Goal: Task Accomplishment & Management: Complete application form

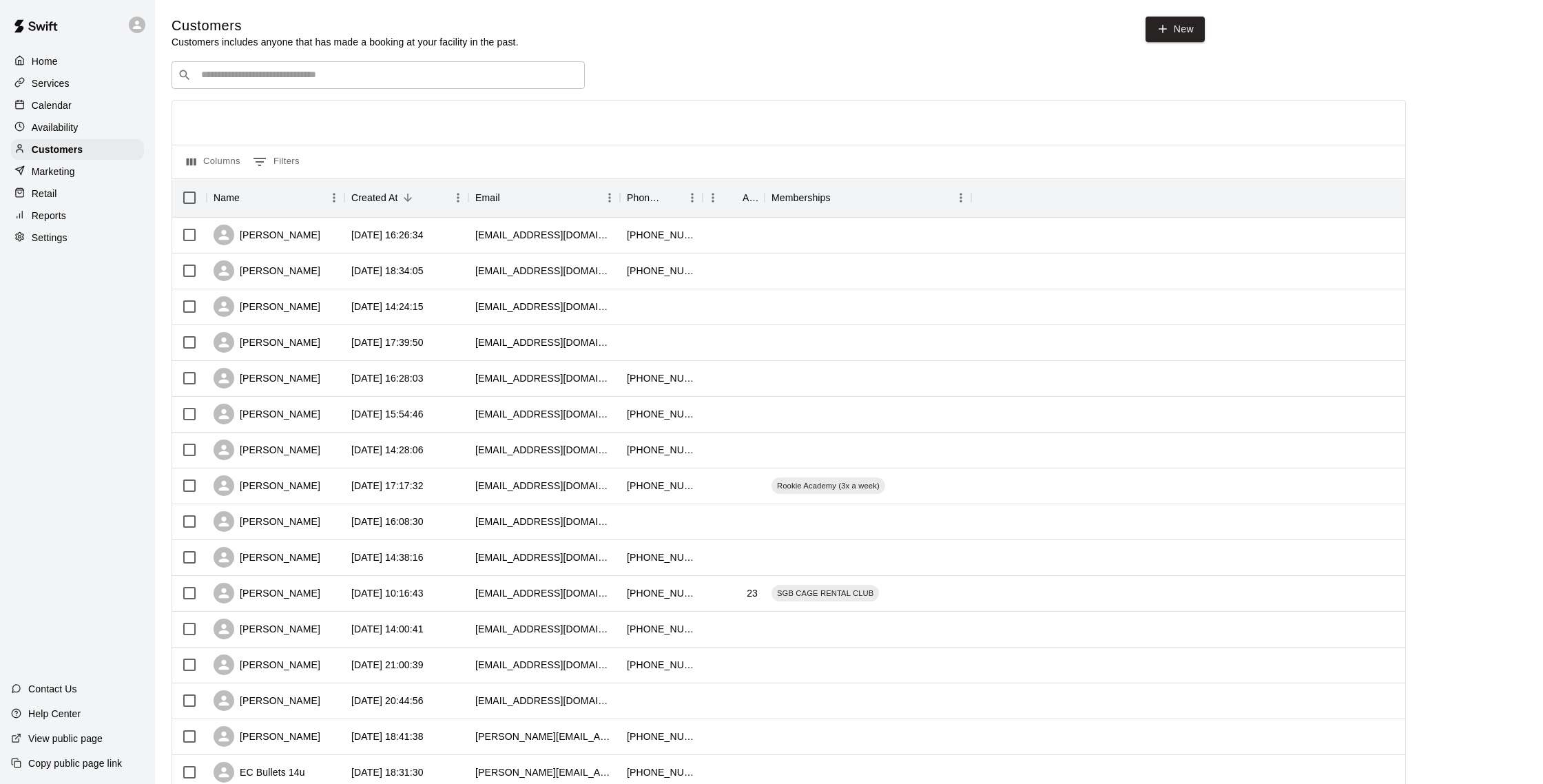
click at [252, 79] on input "Search customers by name or email" at bounding box center [387, 75] width 382 height 14
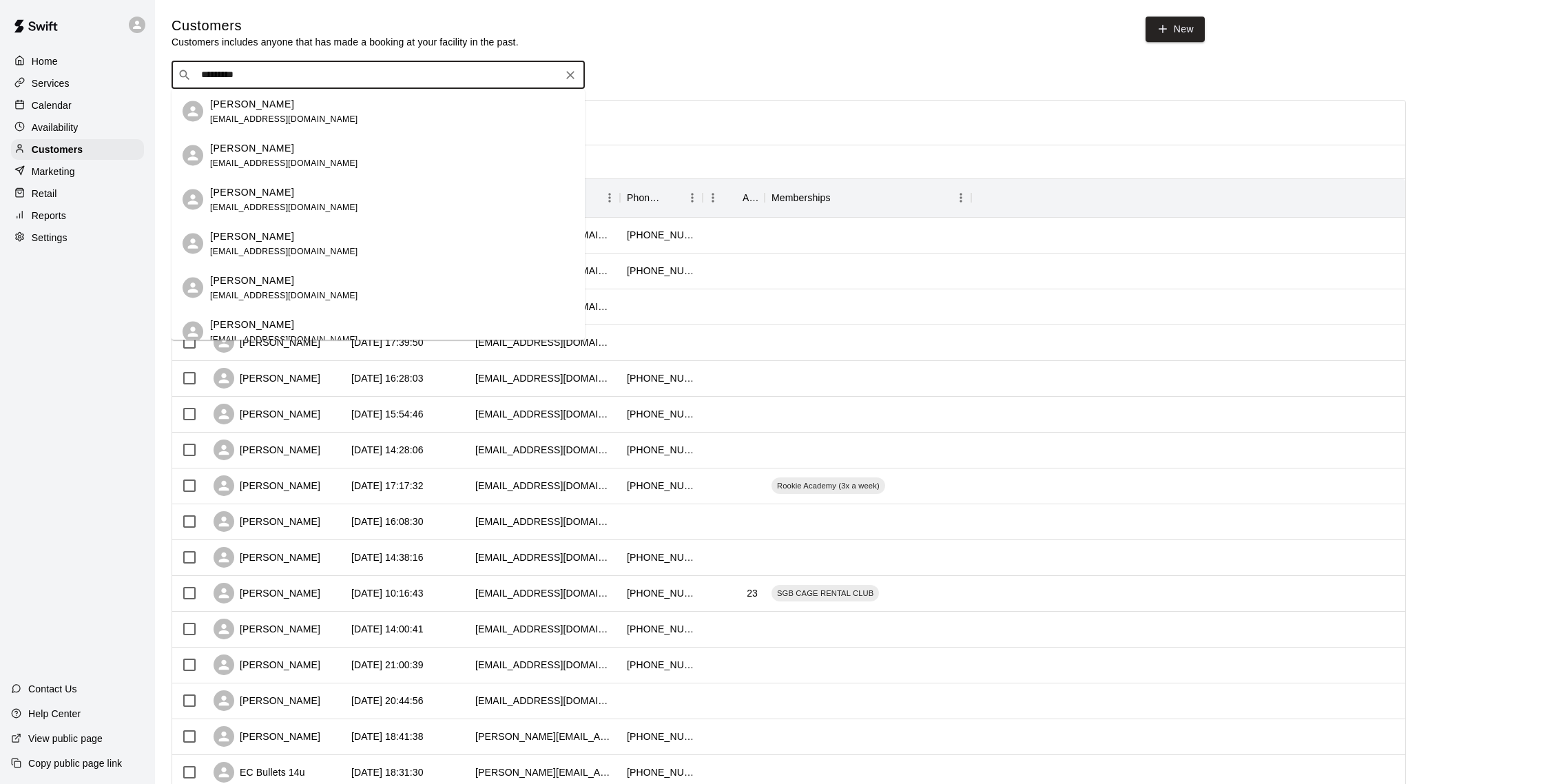
type input "*********"
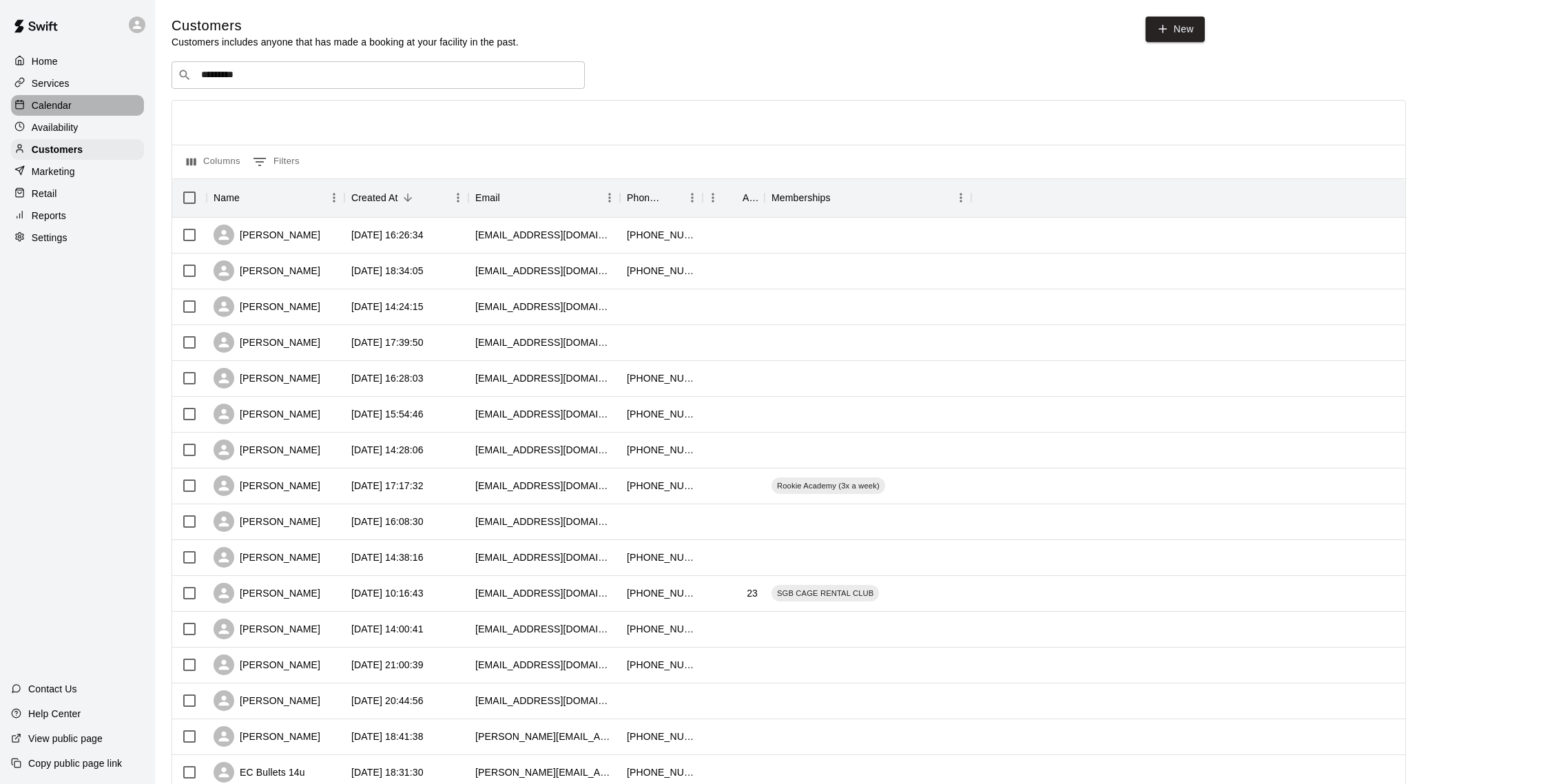
click at [50, 100] on p "Calendar" at bounding box center [51, 105] width 40 height 14
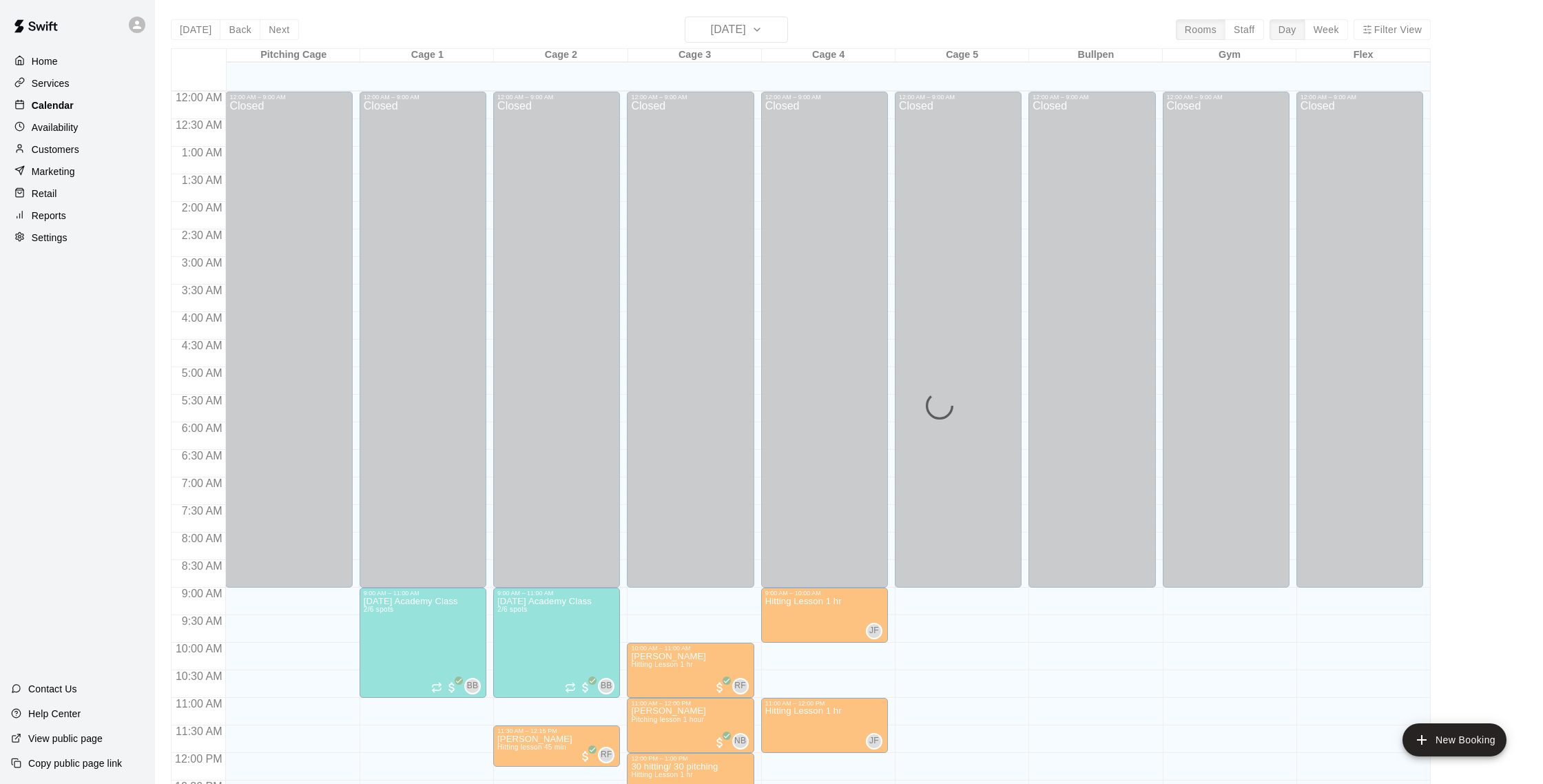
scroll to position [574, 0]
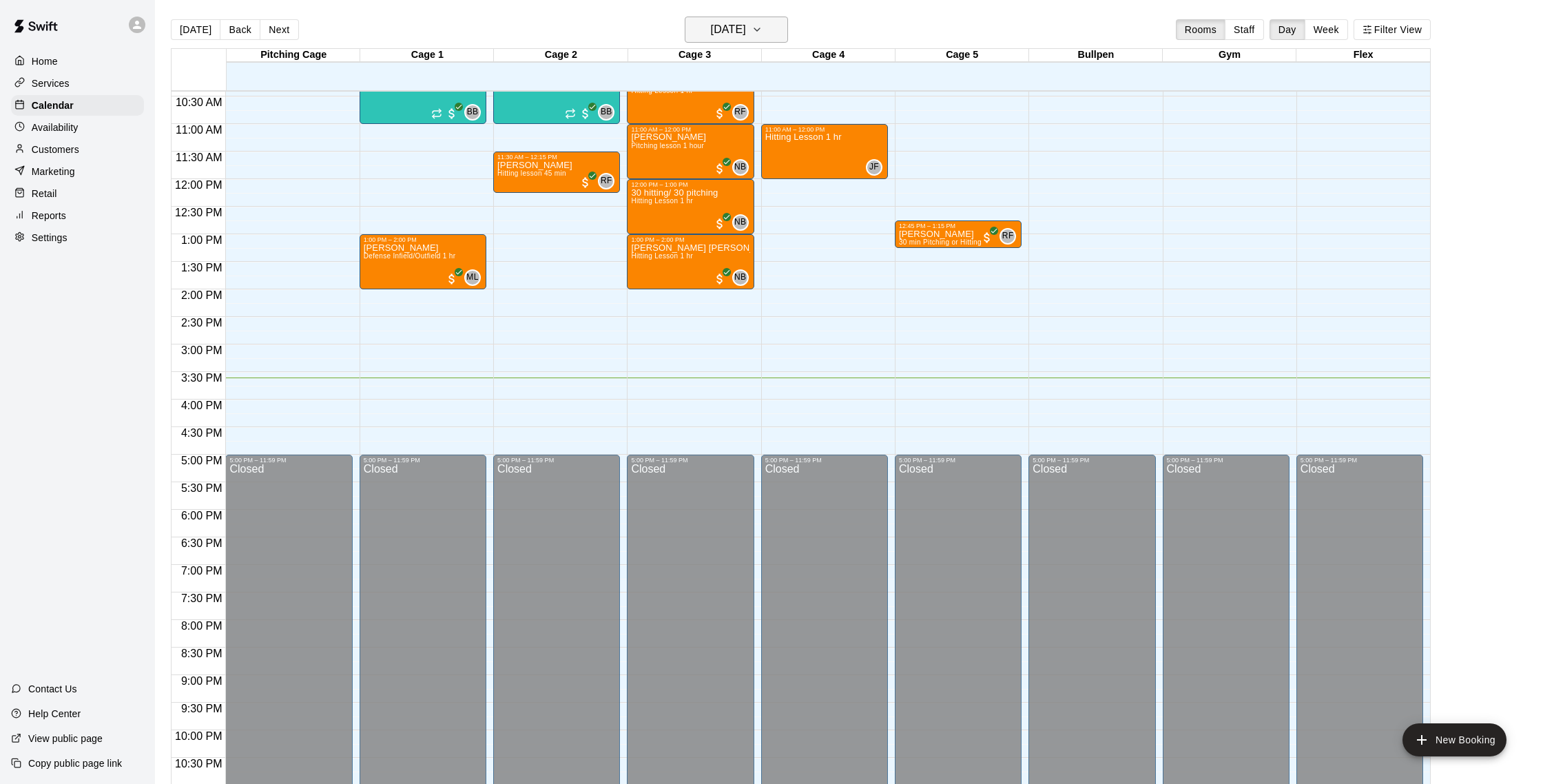
click at [711, 30] on h6 "[DATE]" at bounding box center [728, 30] width 35 height 19
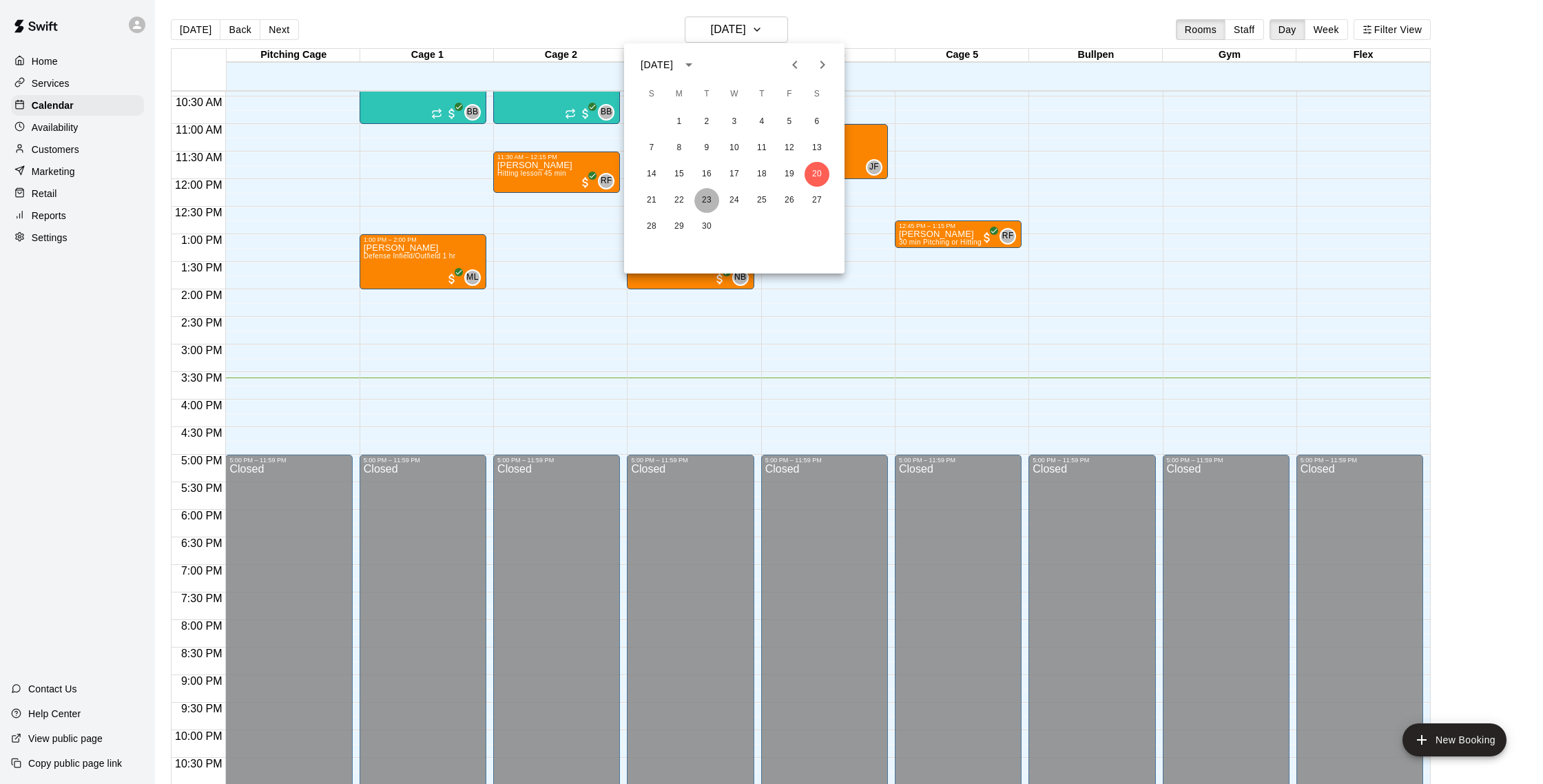
click at [704, 197] on button "23" at bounding box center [707, 200] width 24 height 24
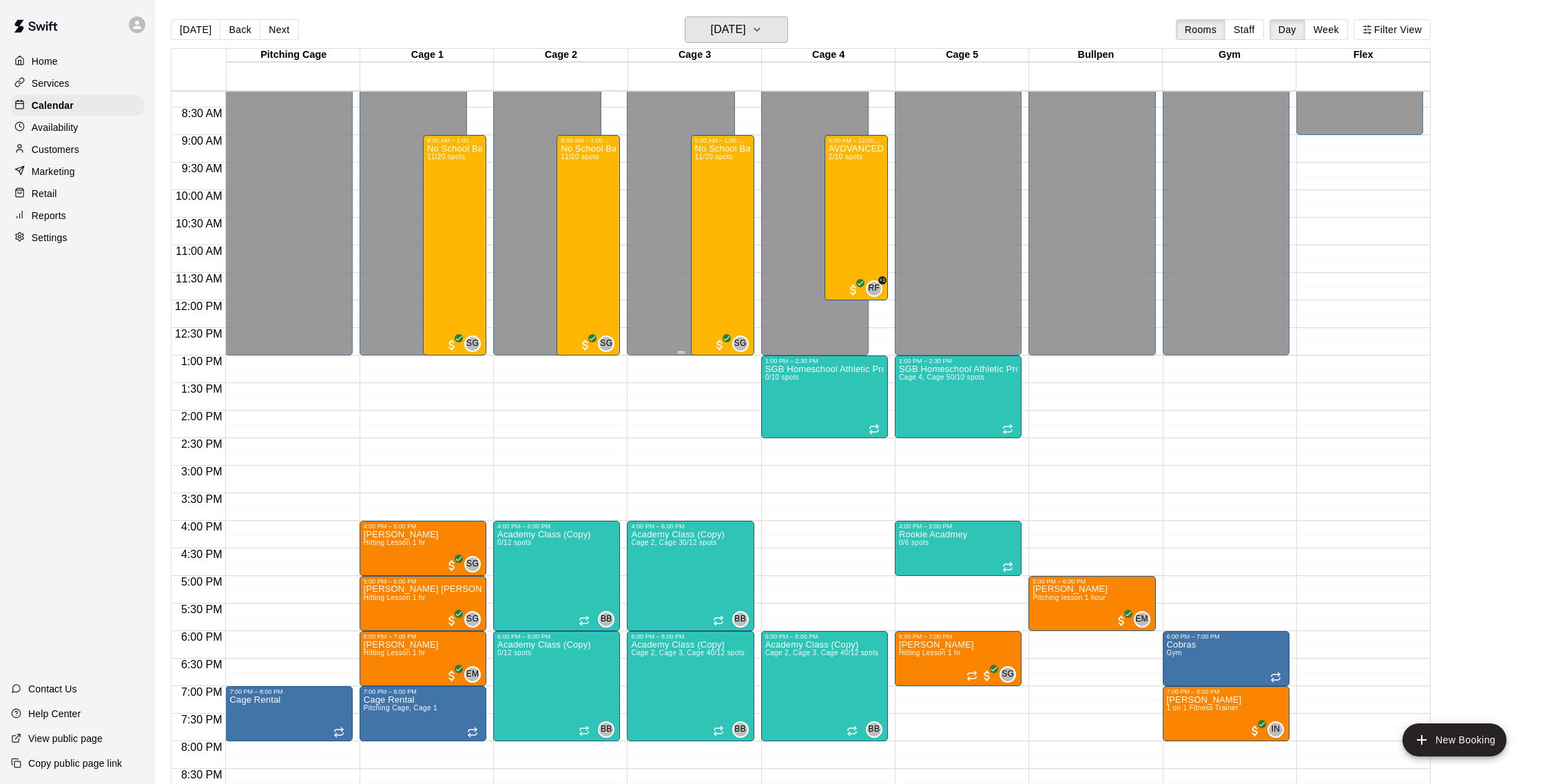
scroll to position [447, 0]
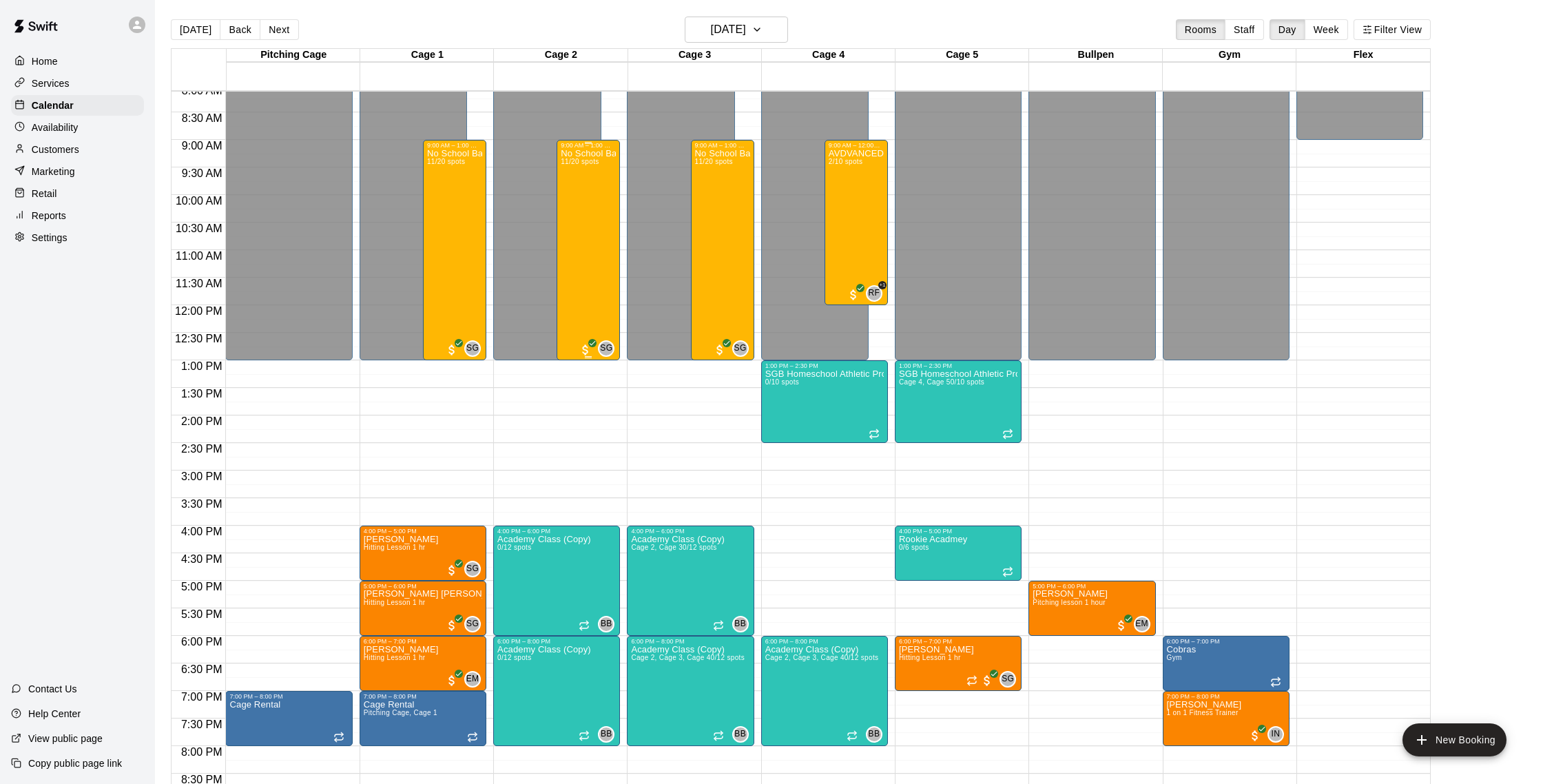
click at [604, 186] on div "No School Baseball & Softball Clinics 11/20 spots" at bounding box center [587, 540] width 55 height 784
click at [580, 192] on img "edit" at bounding box center [575, 197] width 16 height 16
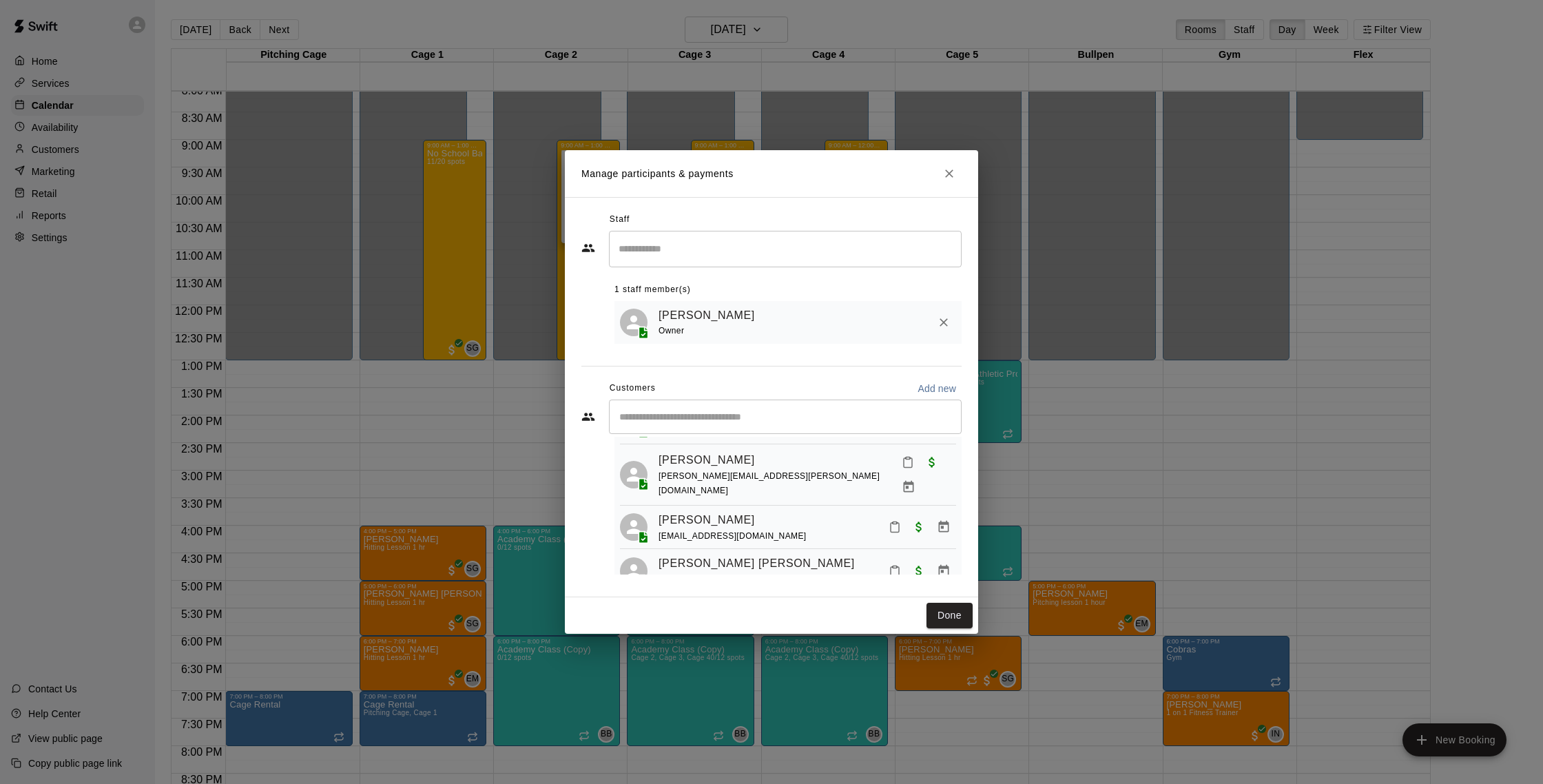
scroll to position [0, 0]
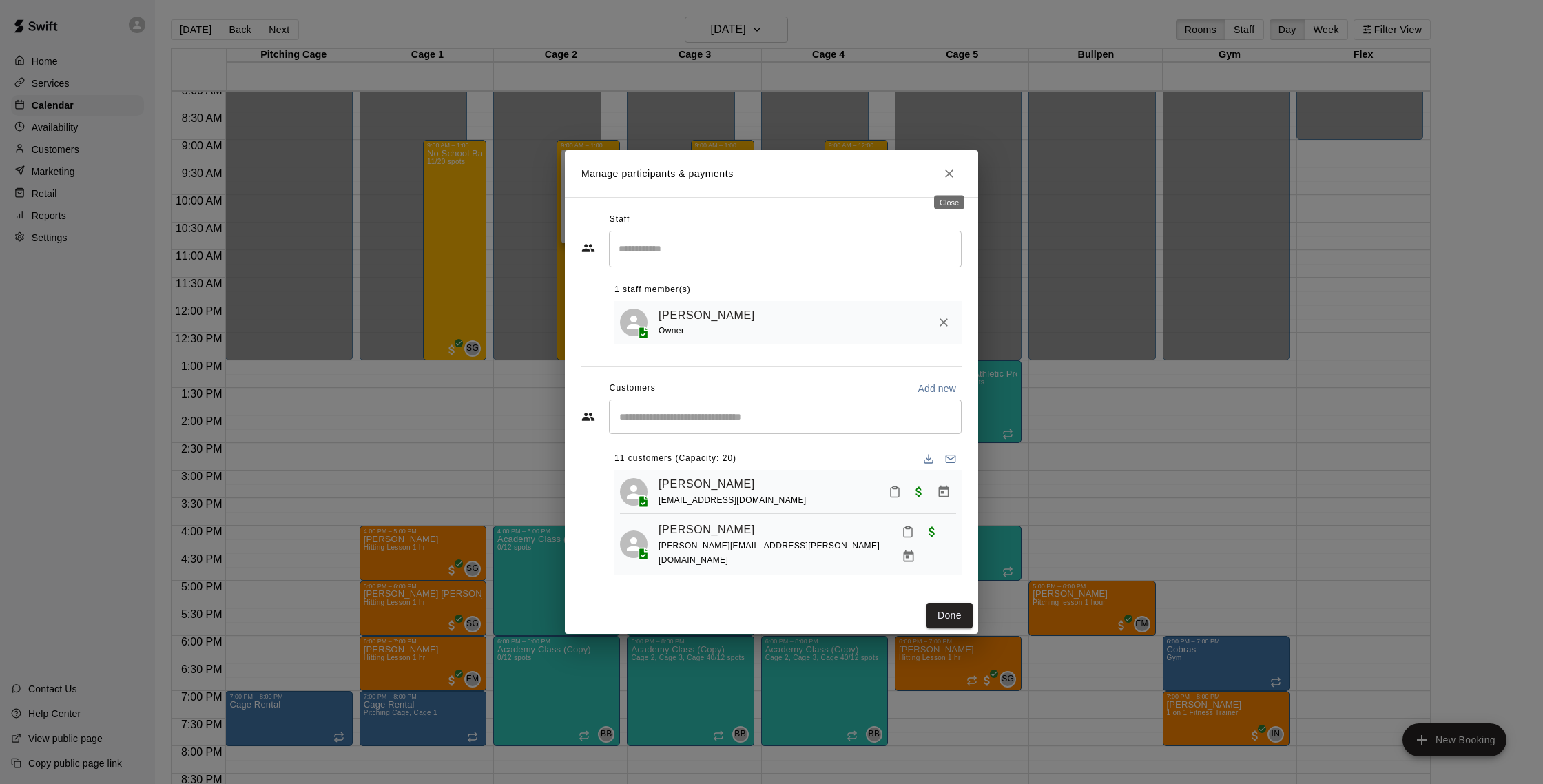
click at [946, 176] on icon "Close" at bounding box center [950, 174] width 8 height 8
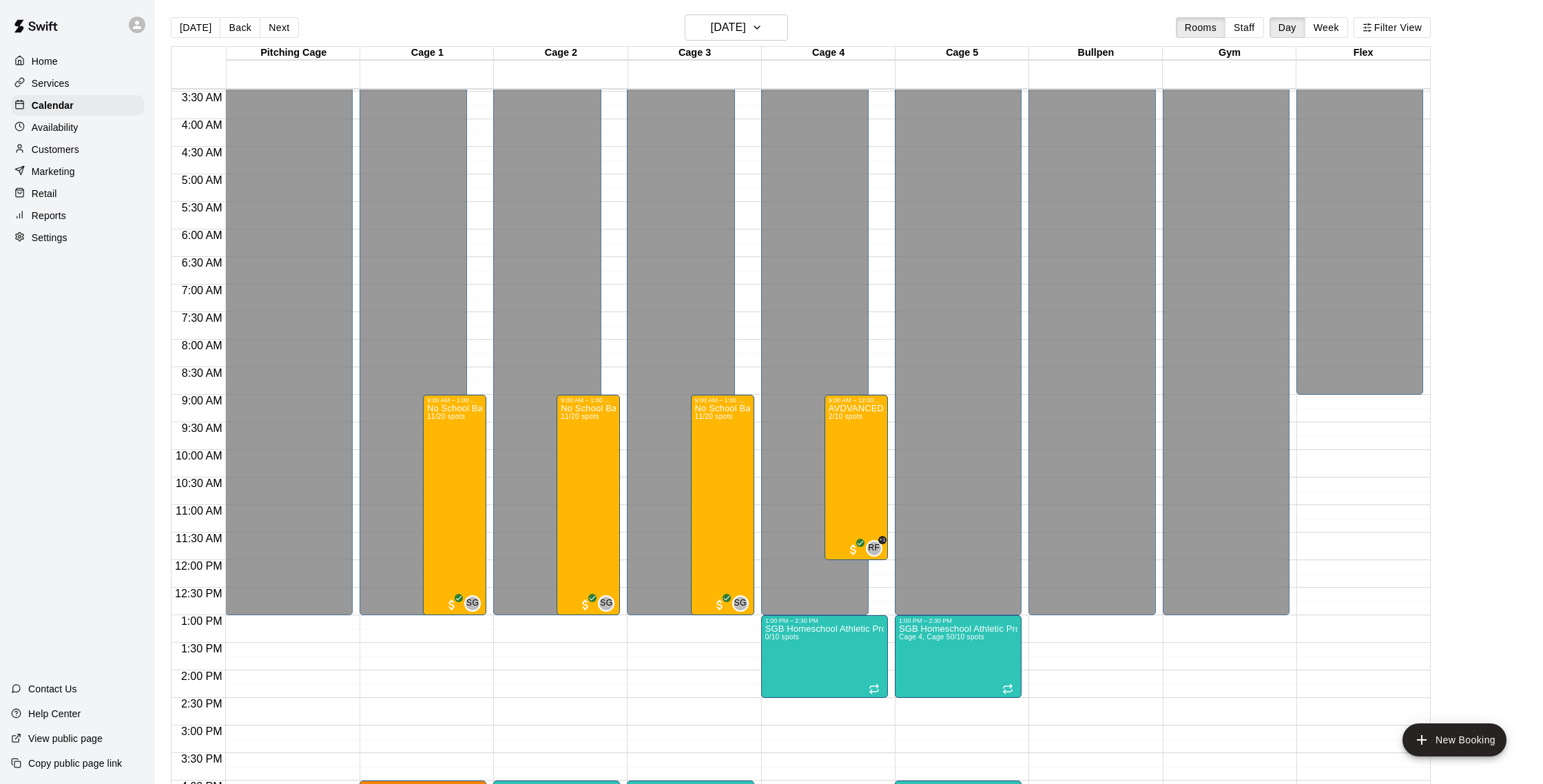
scroll to position [233, 0]
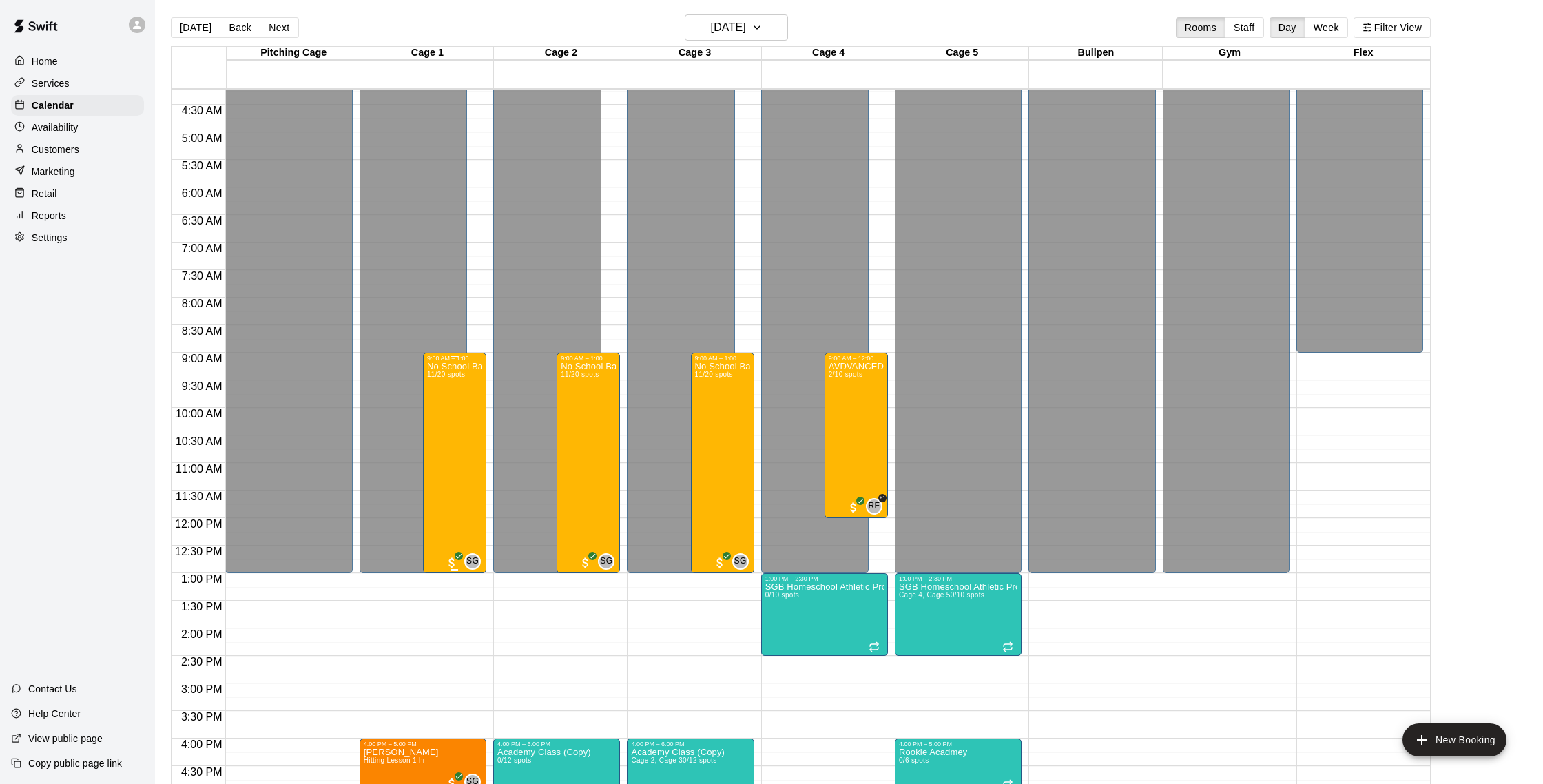
click at [455, 435] on div "No School Baseball & Softball Clinics 11/20 spots" at bounding box center [454, 753] width 55 height 784
click at [447, 417] on button "edit" at bounding box center [441, 408] width 28 height 27
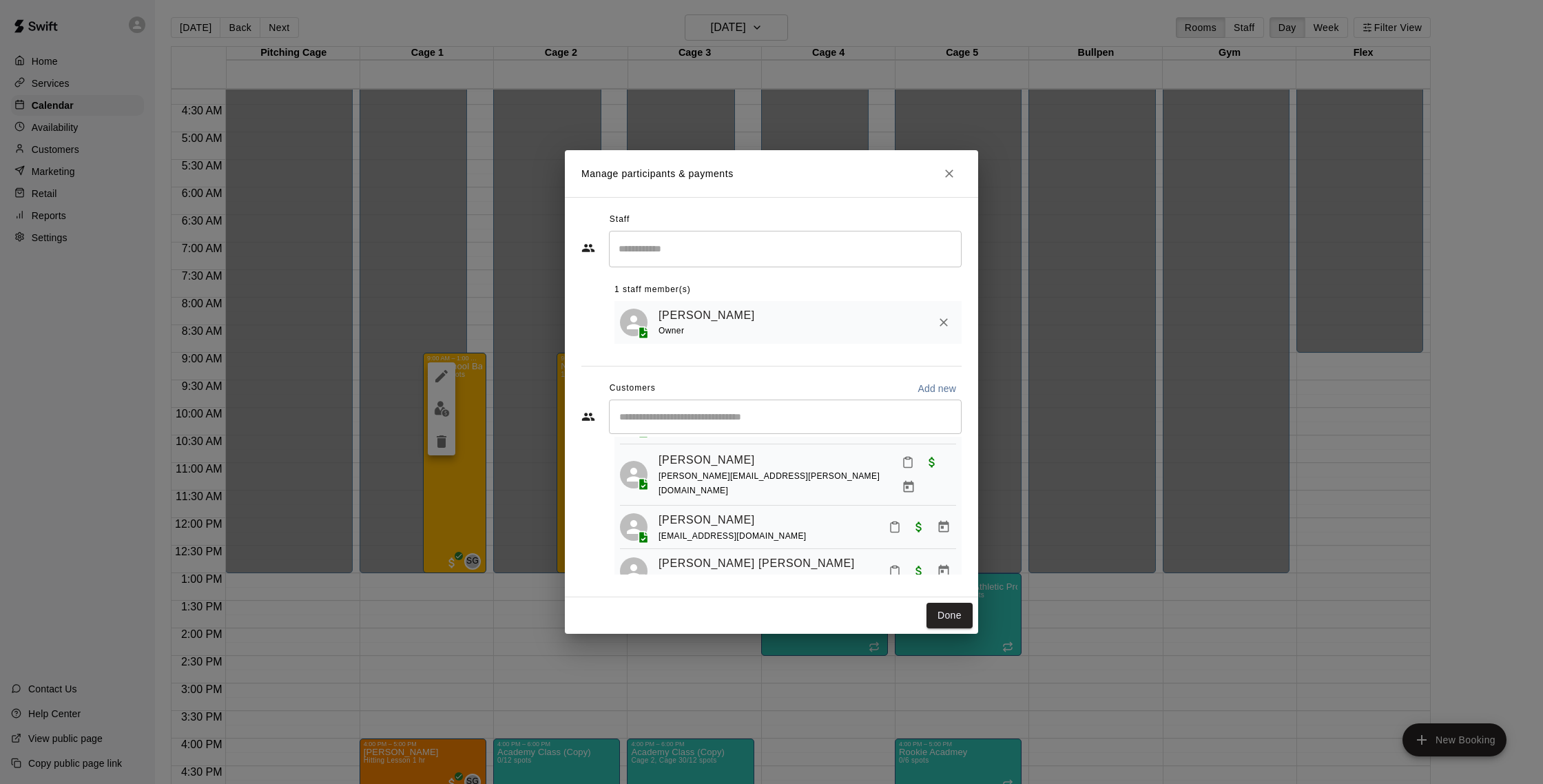
scroll to position [66, 0]
click at [739, 463] on link "[PERSON_NAME]" at bounding box center [707, 463] width 96 height 18
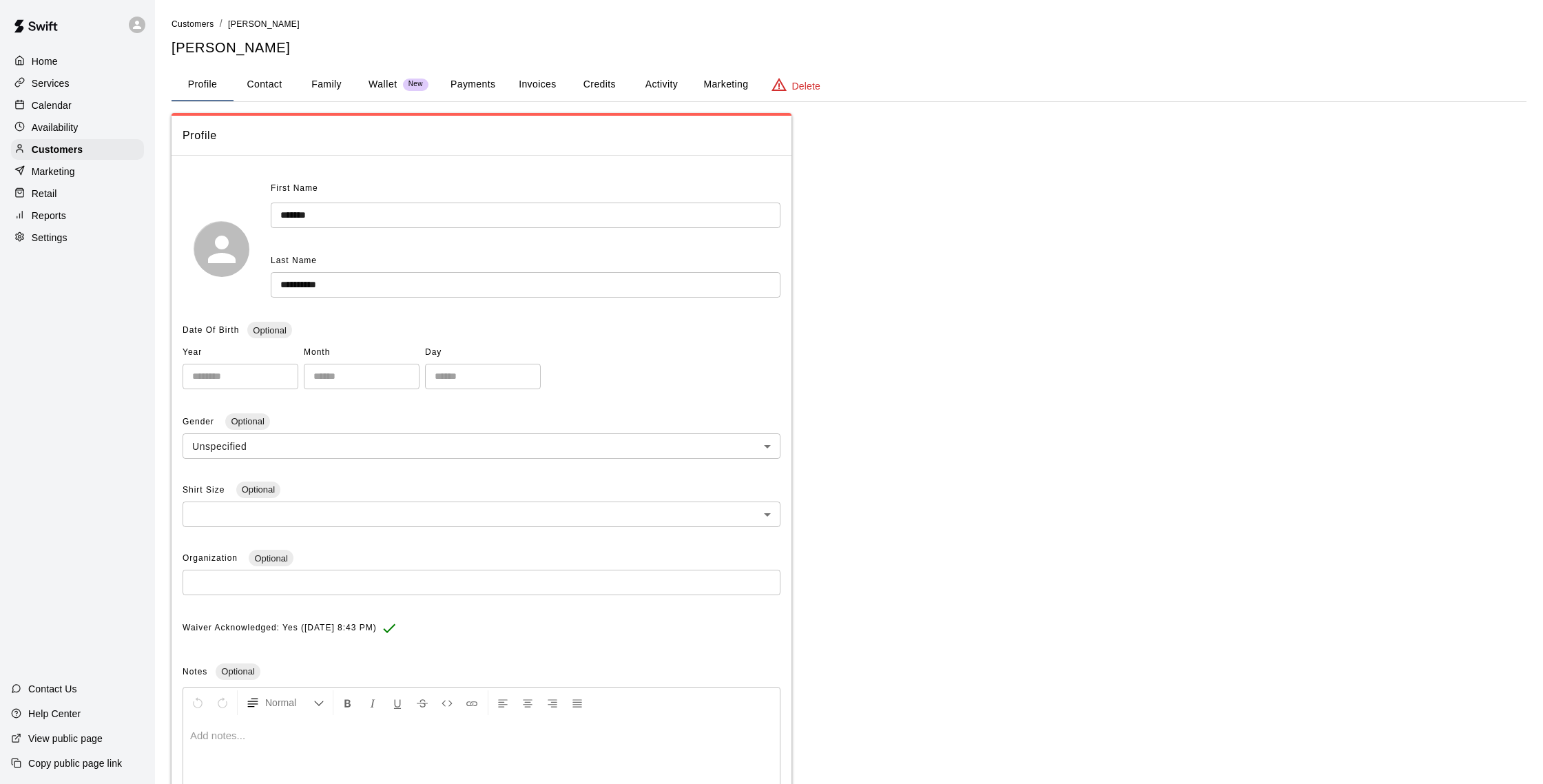
click at [328, 82] on button "Family" at bounding box center [326, 84] width 62 height 33
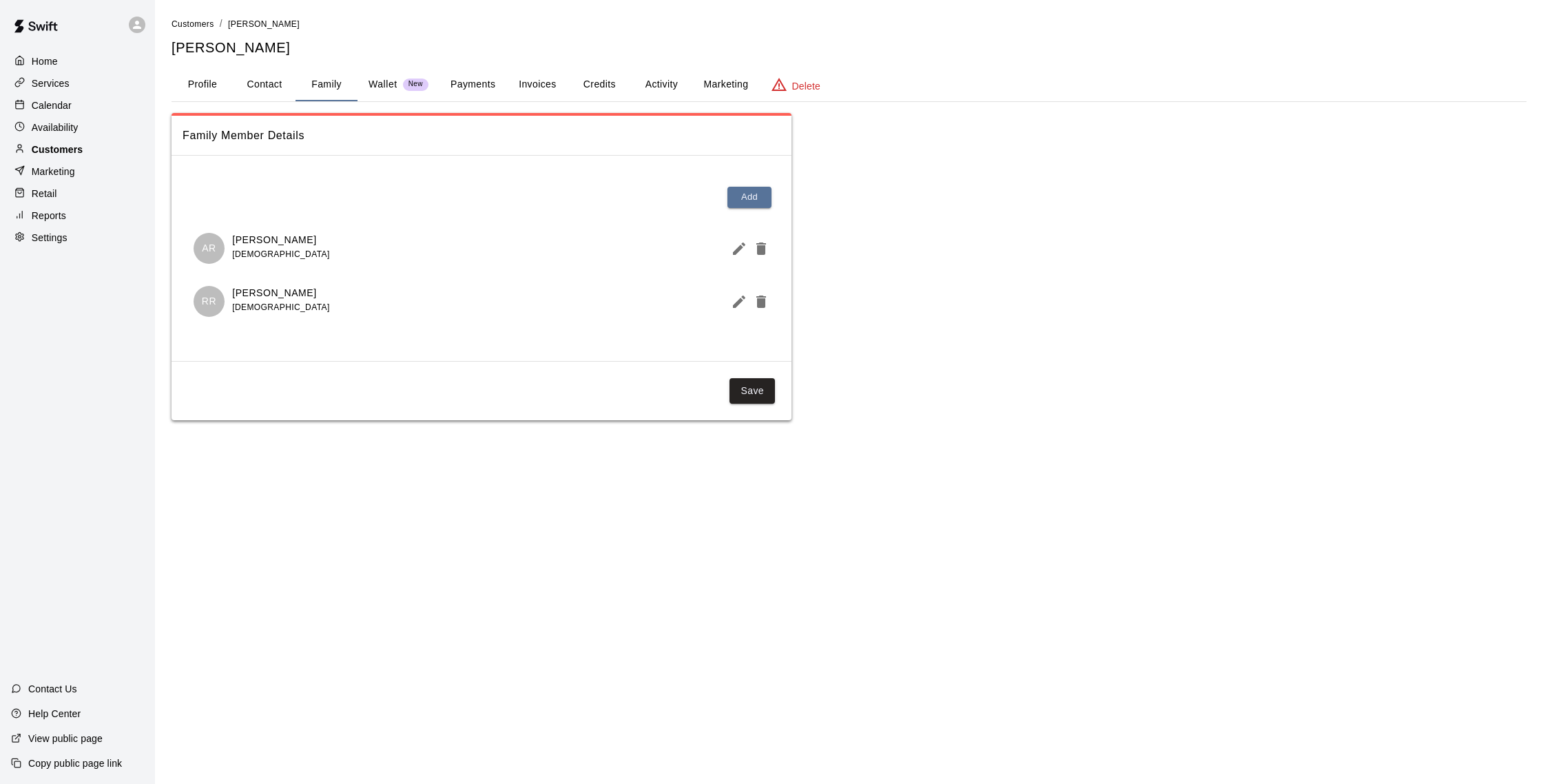
click at [62, 143] on p "Customers" at bounding box center [57, 149] width 51 height 14
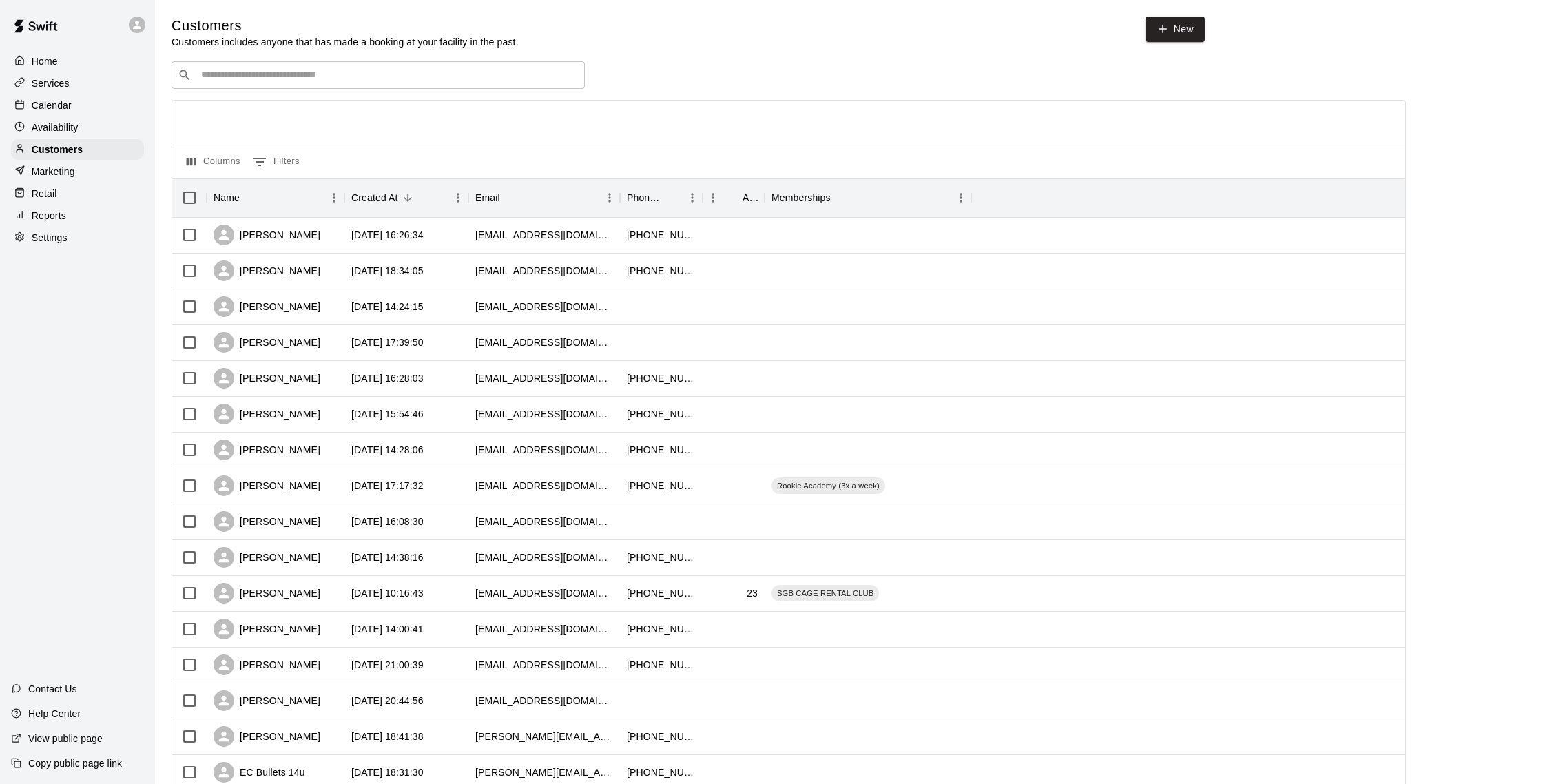
click at [100, 108] on div "Calendar" at bounding box center [77, 105] width 133 height 20
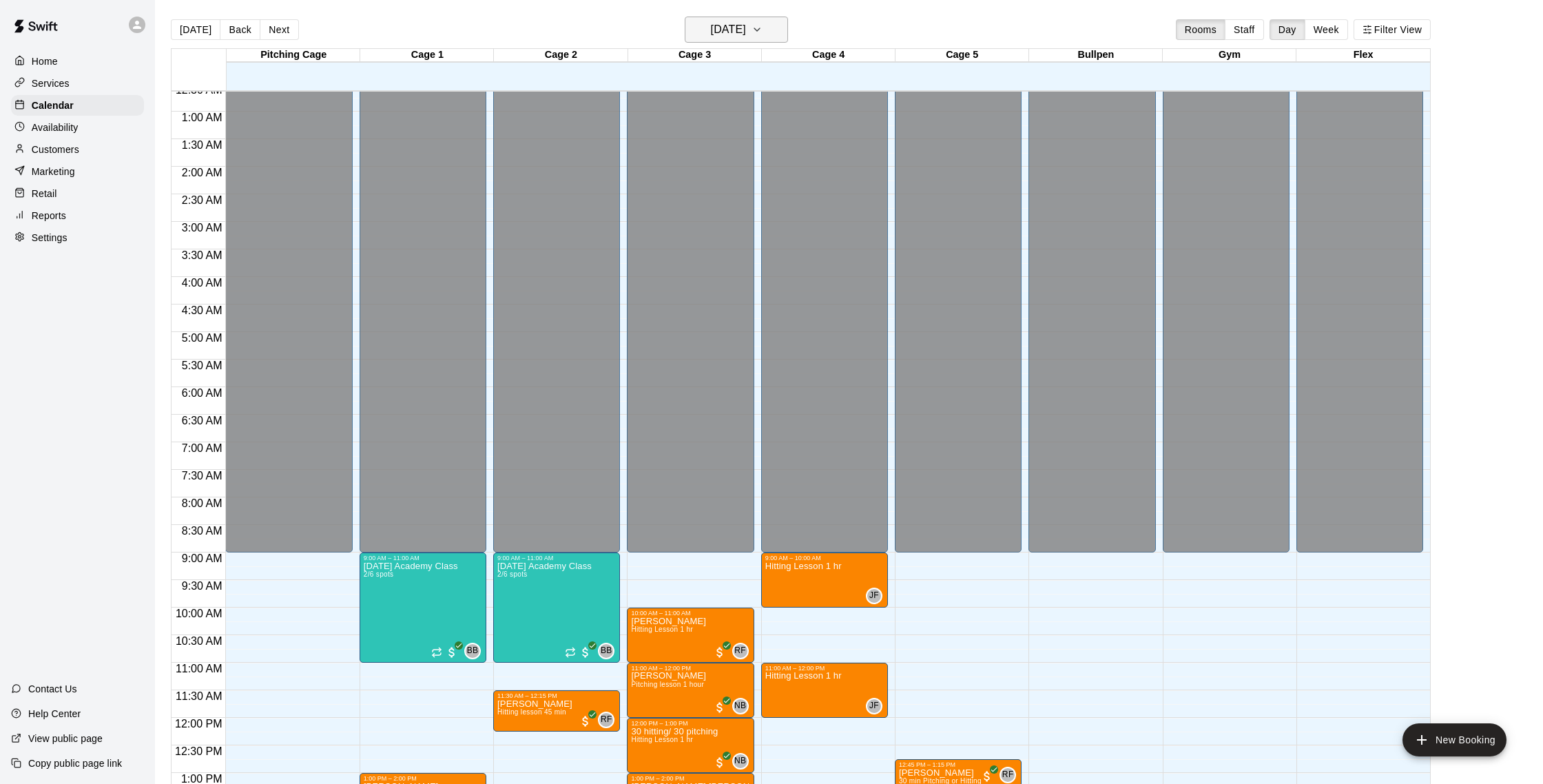
scroll to position [33, 0]
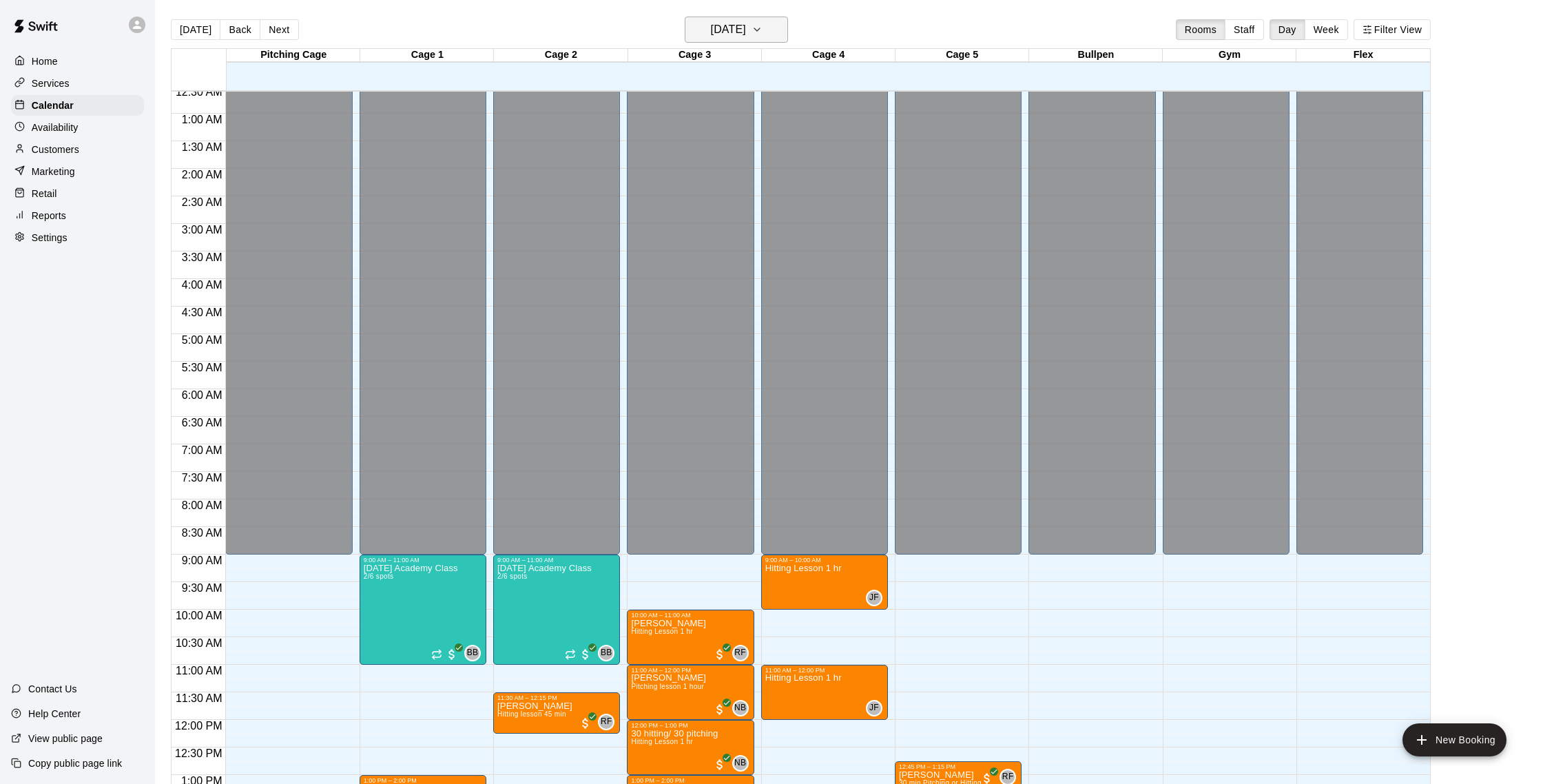
click at [737, 33] on h6 "[DATE]" at bounding box center [728, 30] width 35 height 19
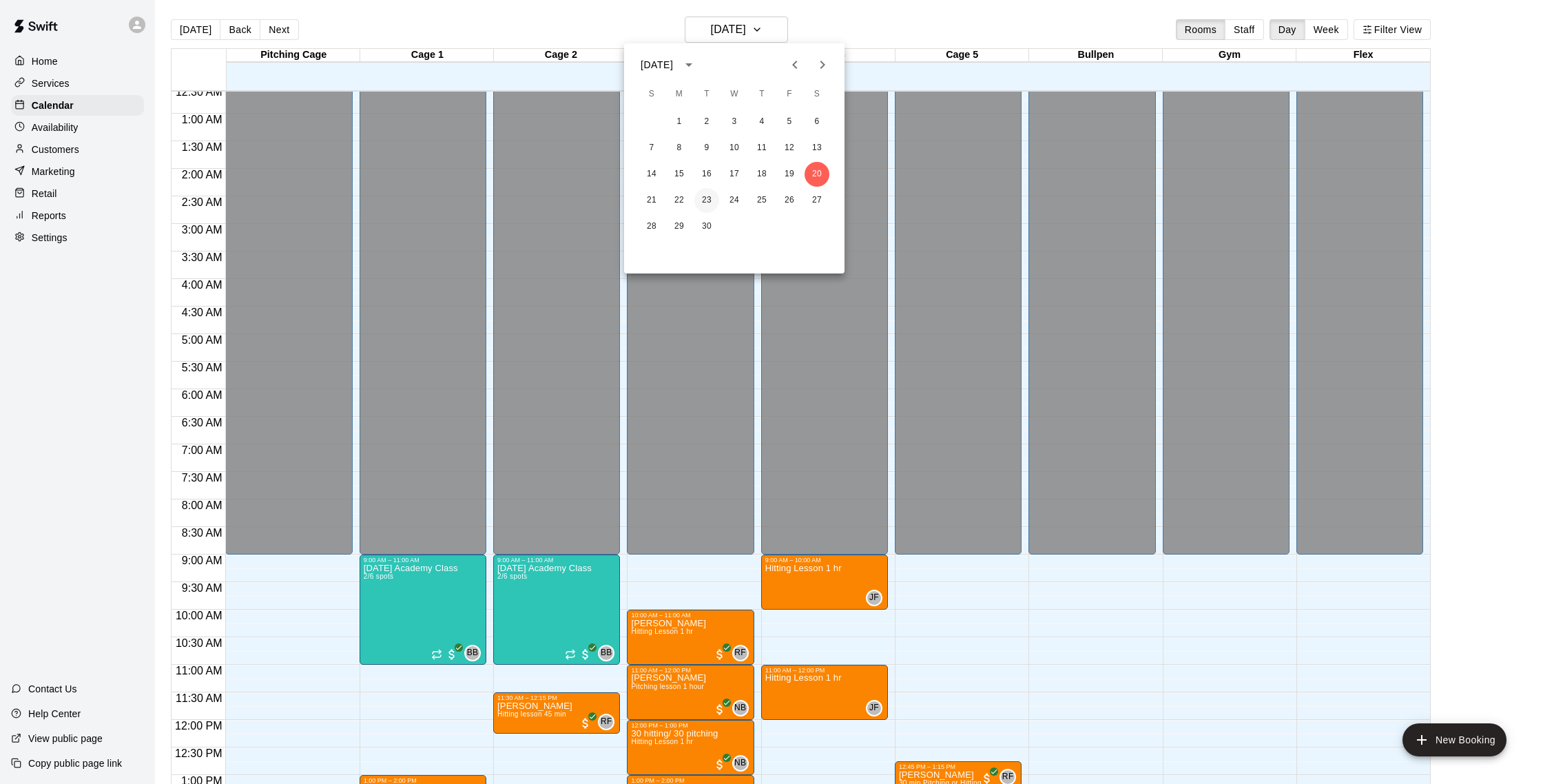
click at [708, 201] on button "23" at bounding box center [707, 200] width 24 height 24
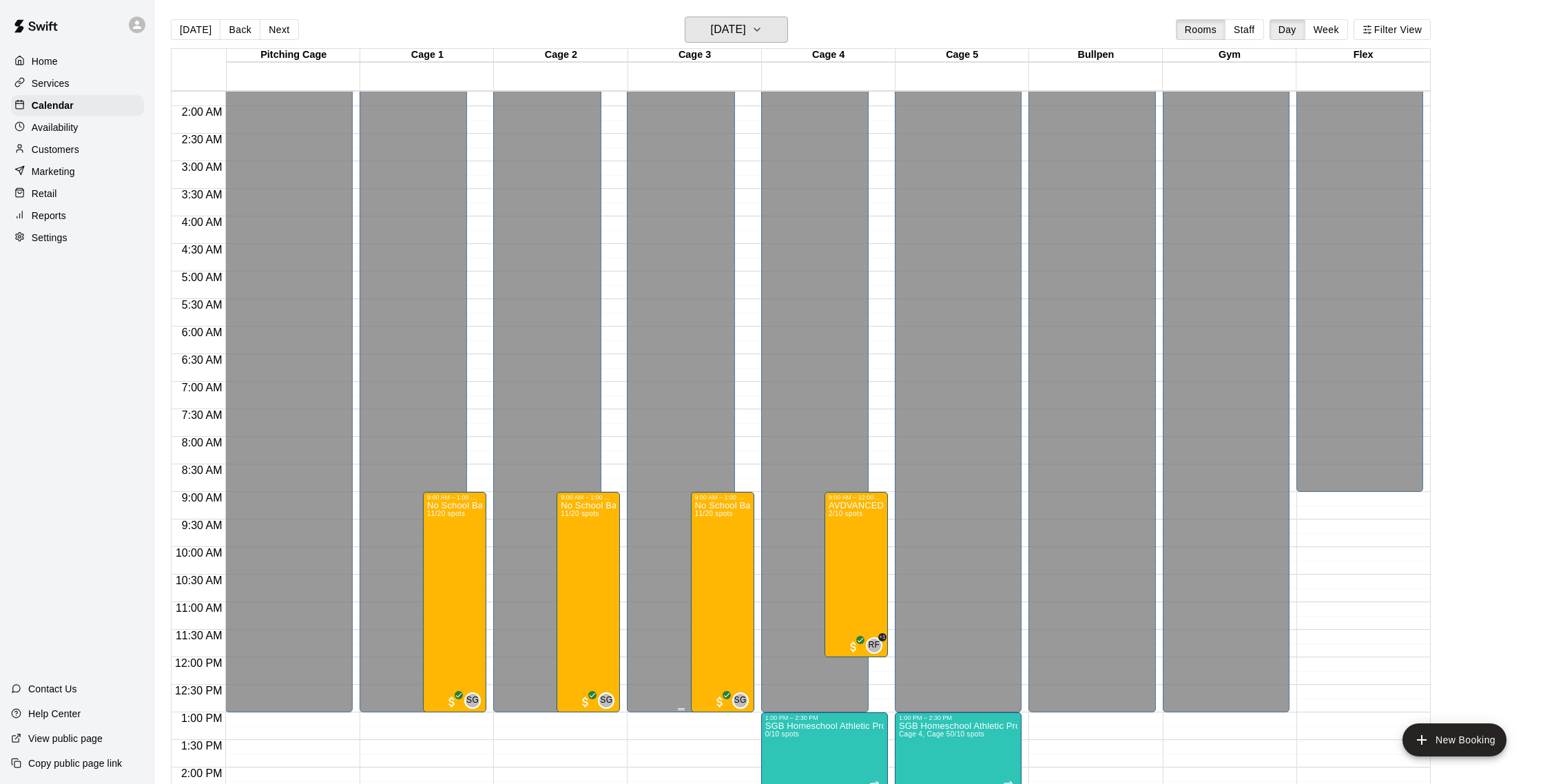
scroll to position [189, 0]
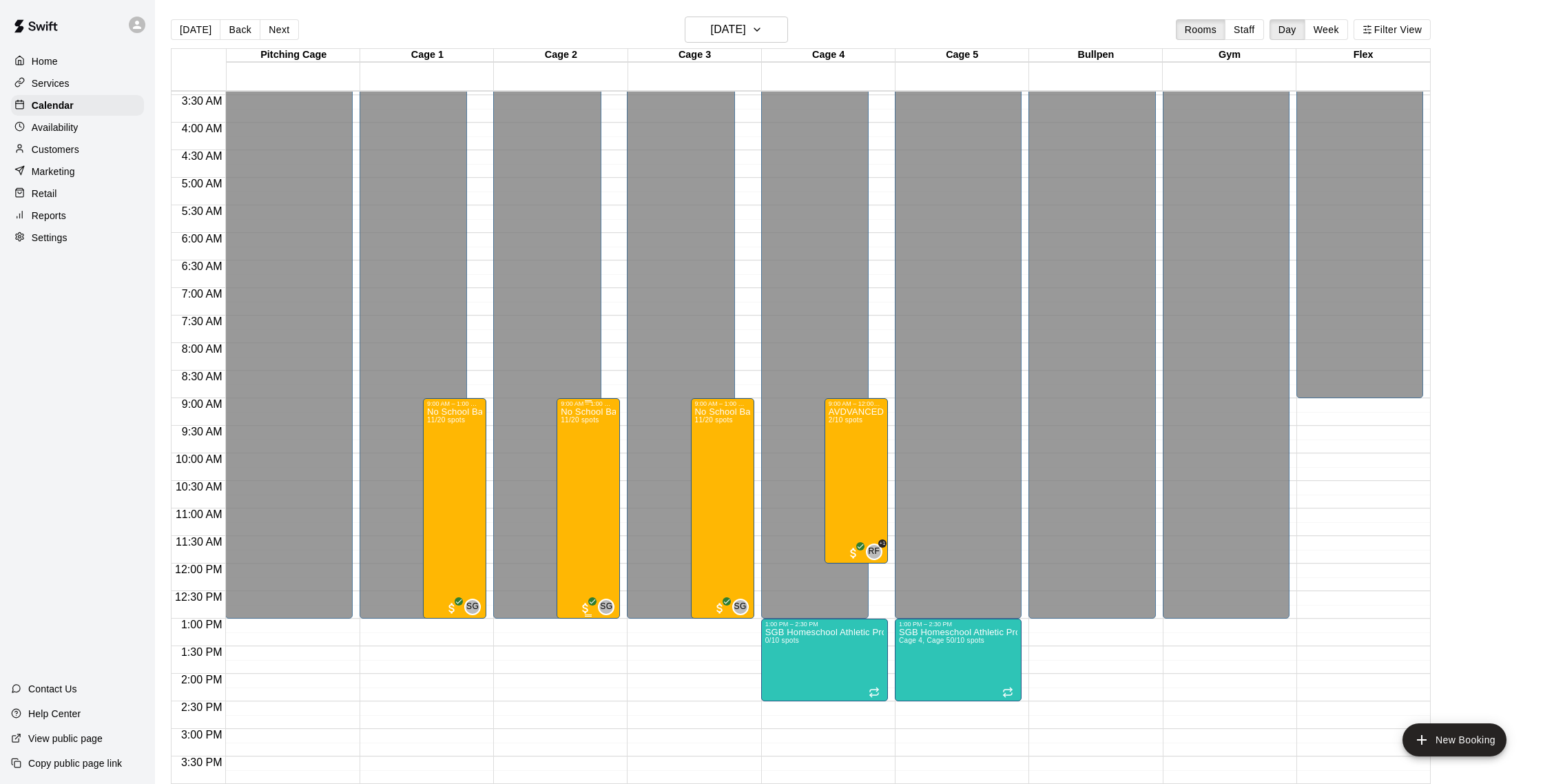
click at [577, 432] on div "No School Baseball & Softball Clinics 11/20 spots" at bounding box center [587, 798] width 55 height 784
click at [582, 445] on button "edit" at bounding box center [575, 455] width 28 height 27
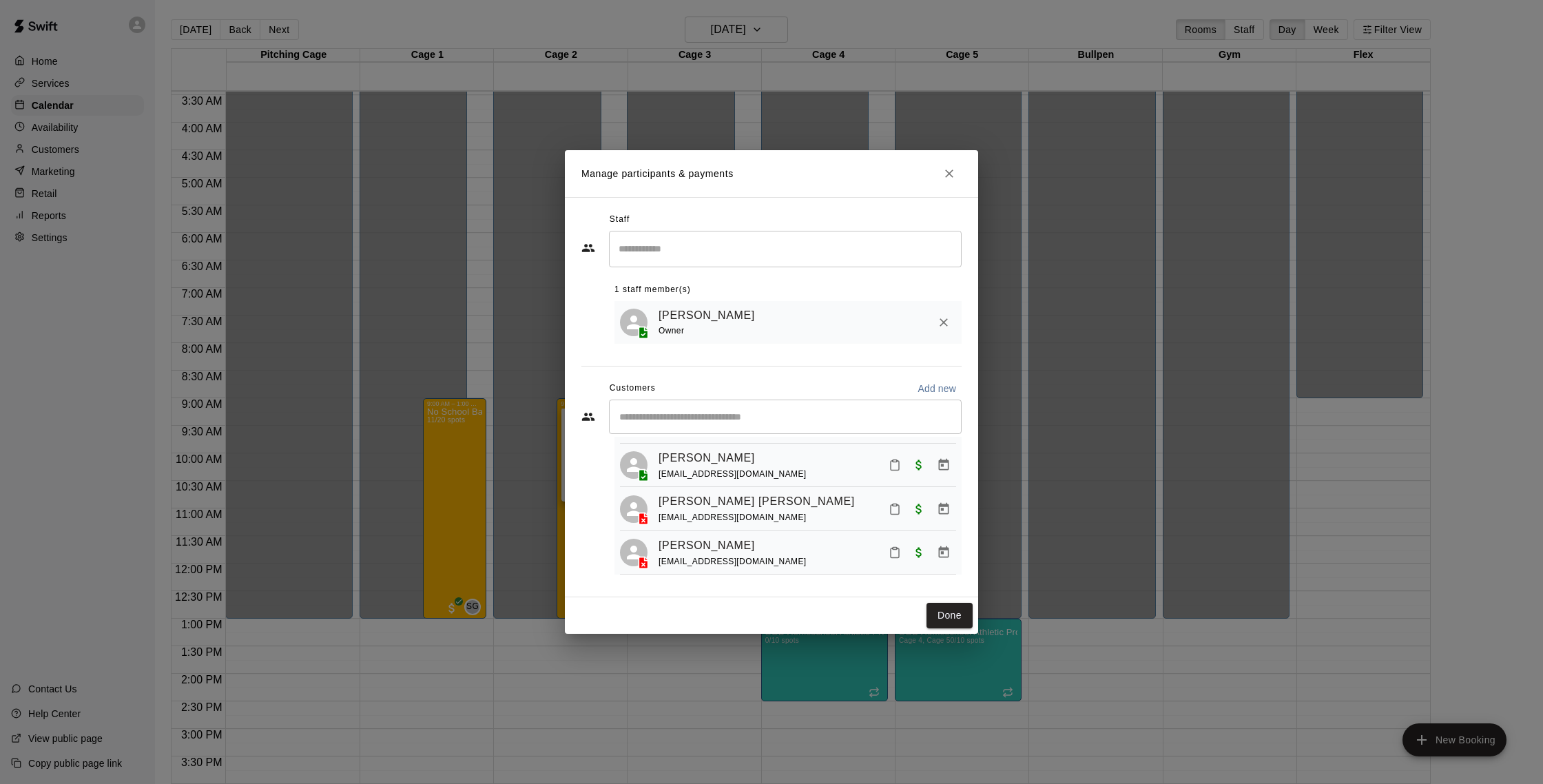
scroll to position [160, 0]
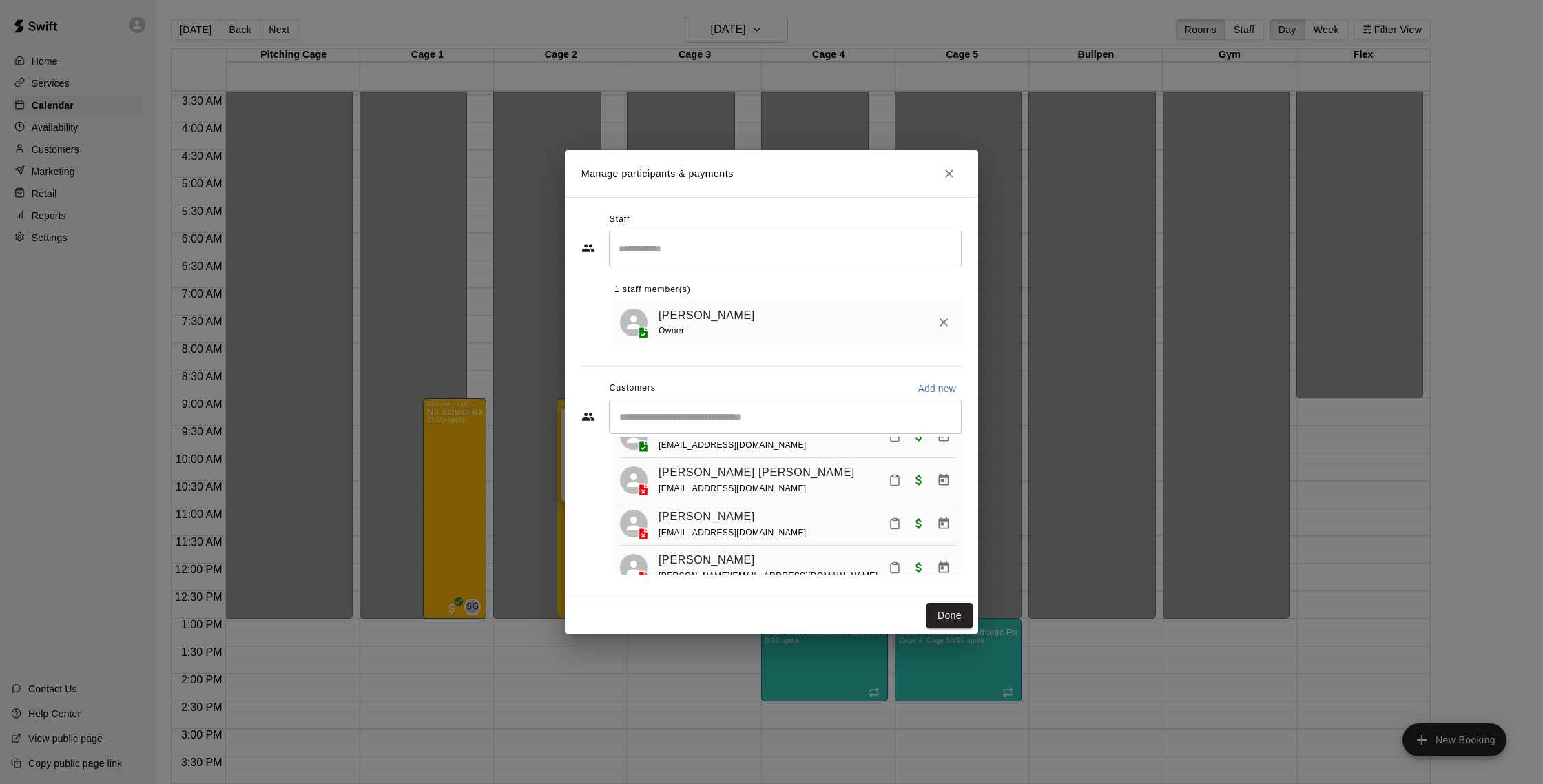
click at [704, 463] on link "[PERSON_NAME] [PERSON_NAME]" at bounding box center [756, 472] width 197 height 18
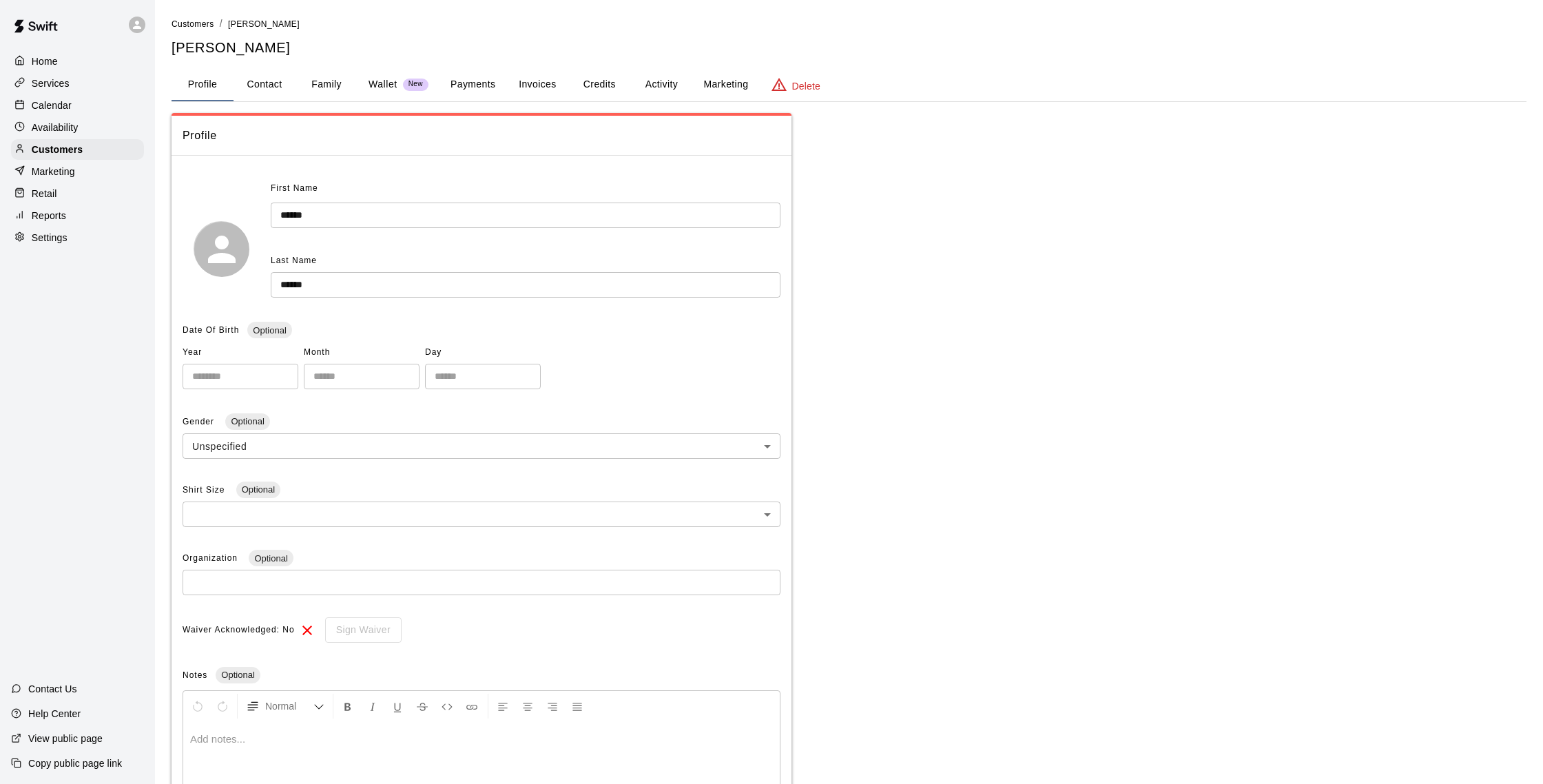
click at [338, 87] on button "Family" at bounding box center [326, 84] width 62 height 33
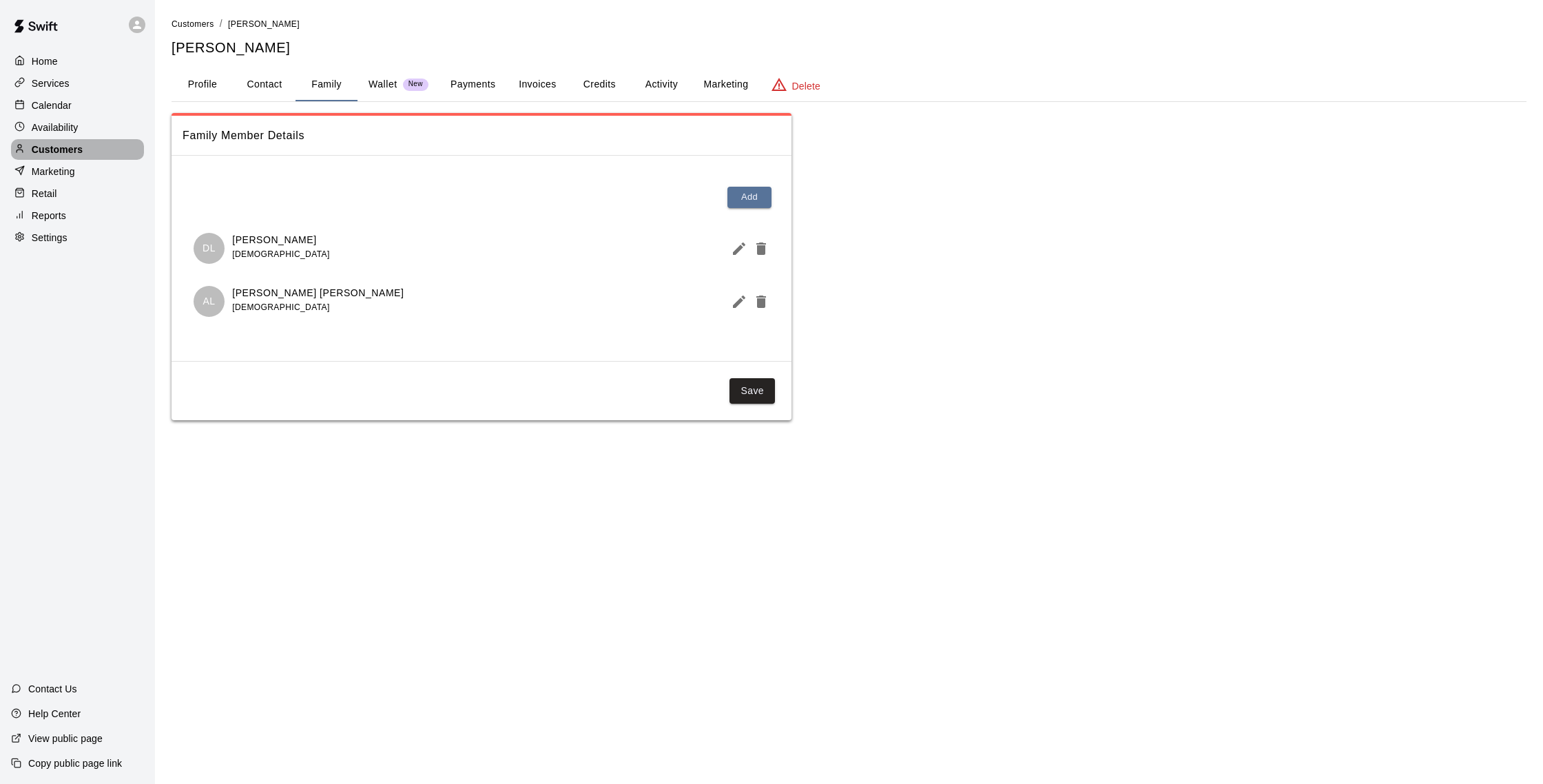
click at [84, 148] on div "Customers" at bounding box center [77, 149] width 133 height 20
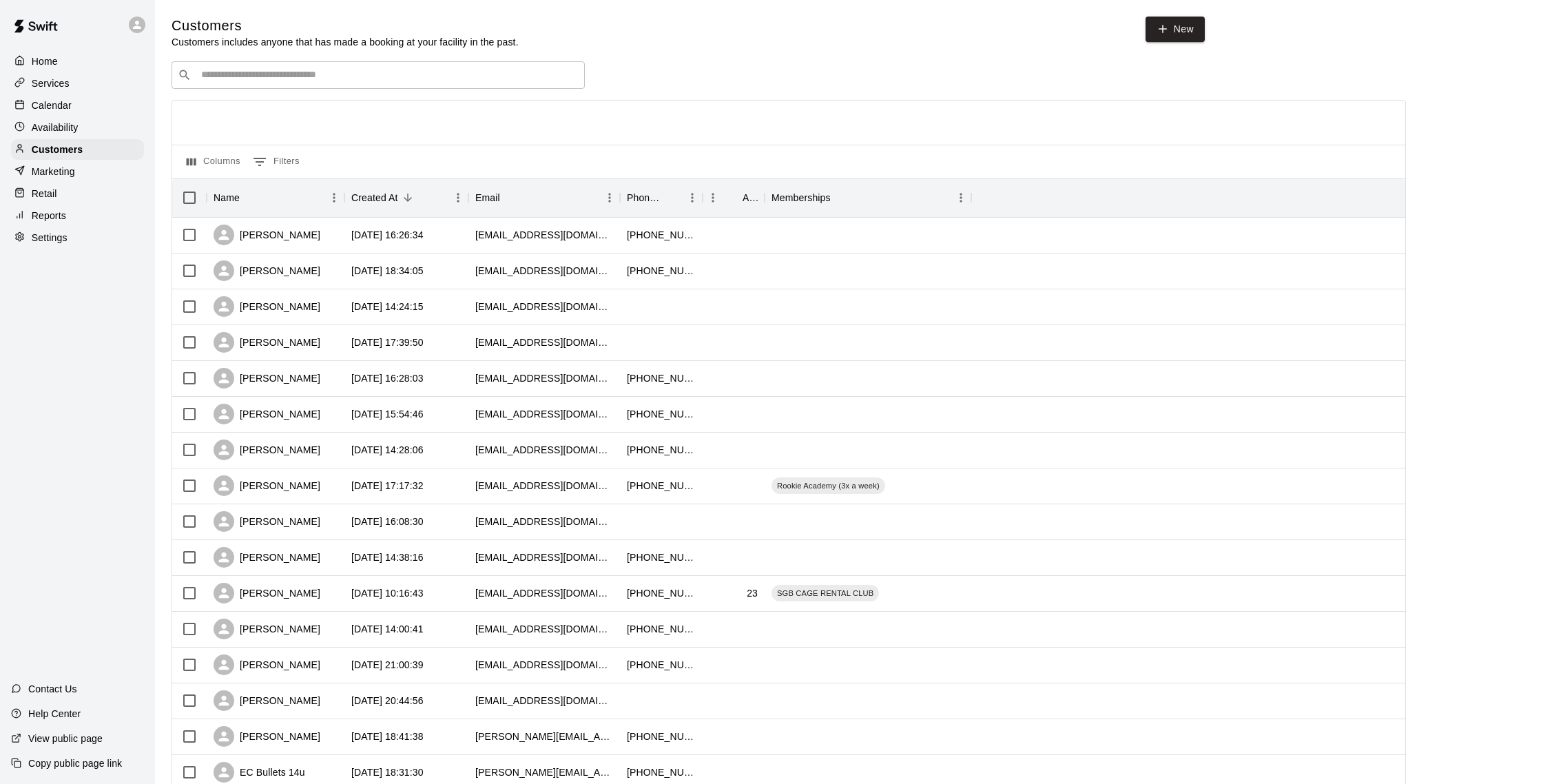
click at [60, 106] on p "Calendar" at bounding box center [51, 105] width 40 height 14
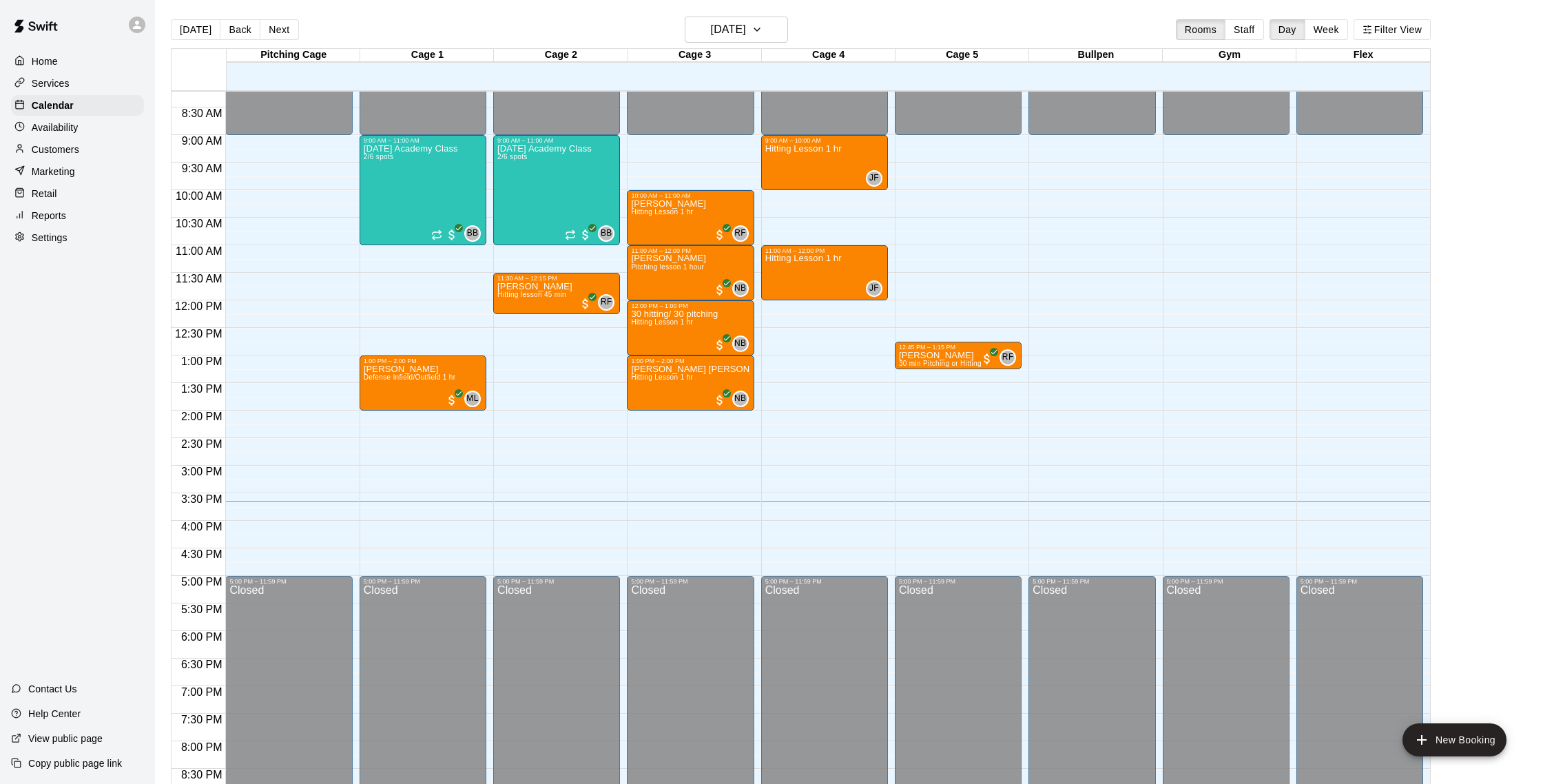
scroll to position [429, 0]
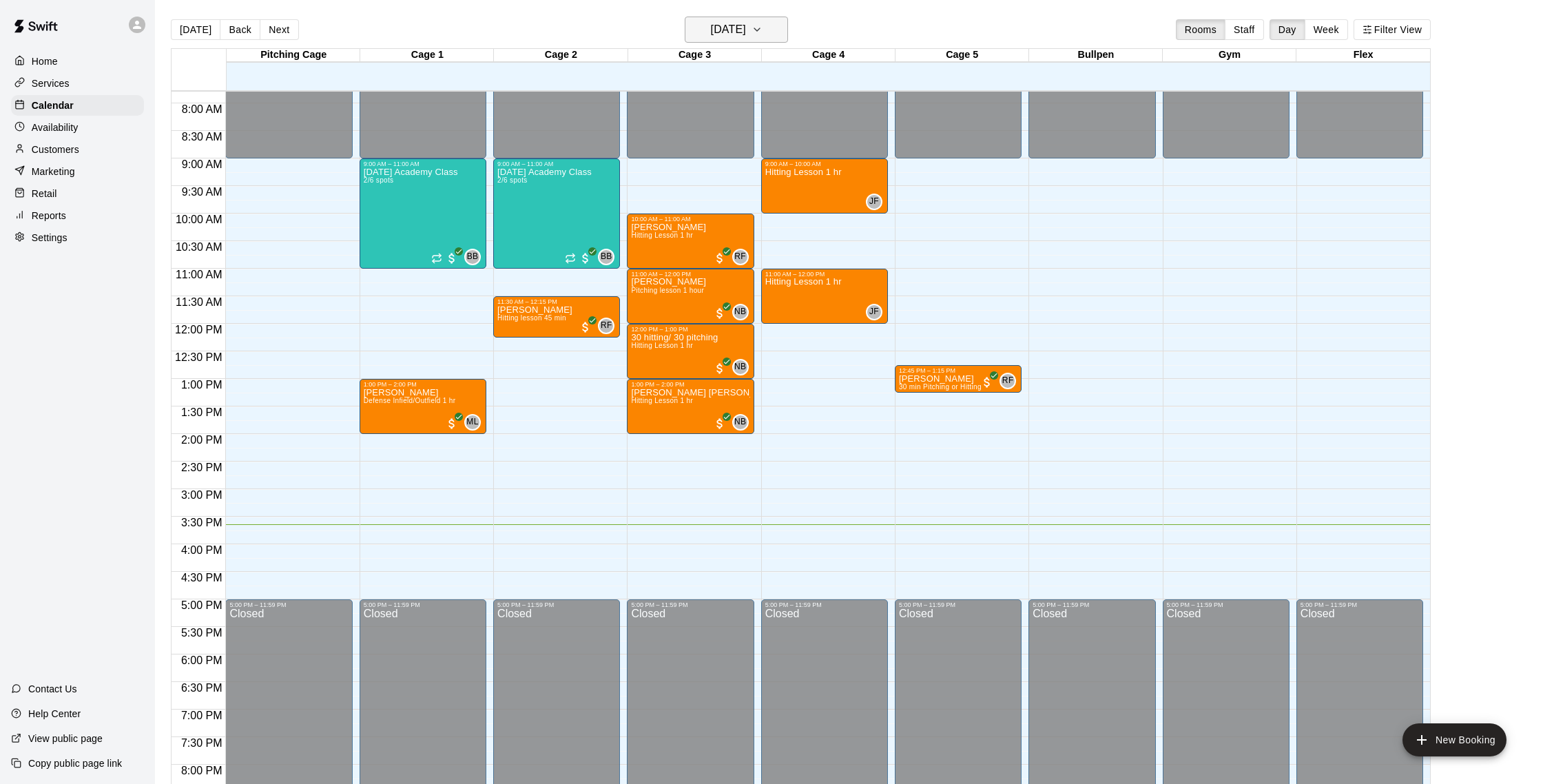
click at [693, 40] on button "[DATE]" at bounding box center [736, 30] width 103 height 26
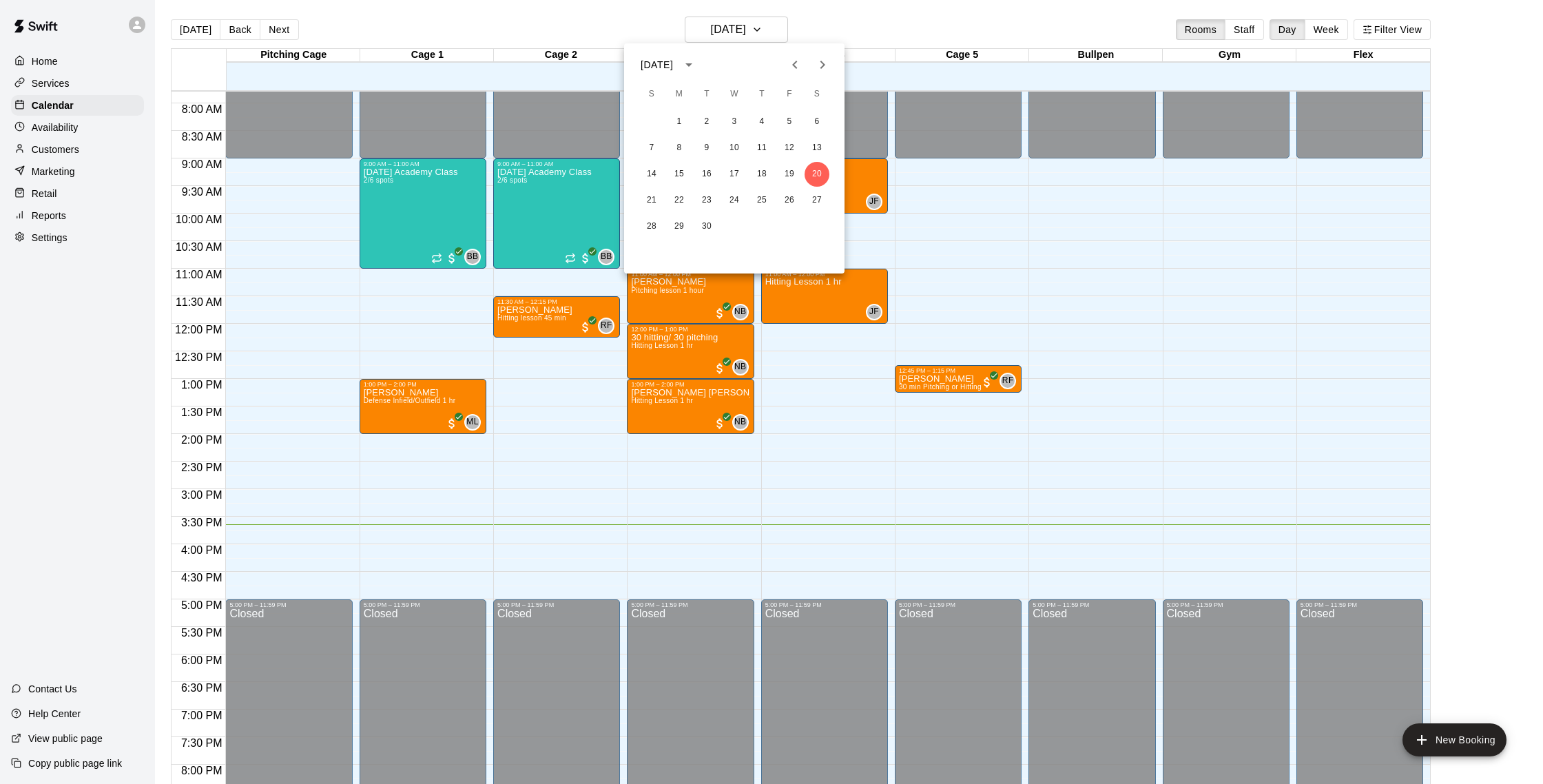
click at [806, 28] on div at bounding box center [772, 392] width 1543 height 784
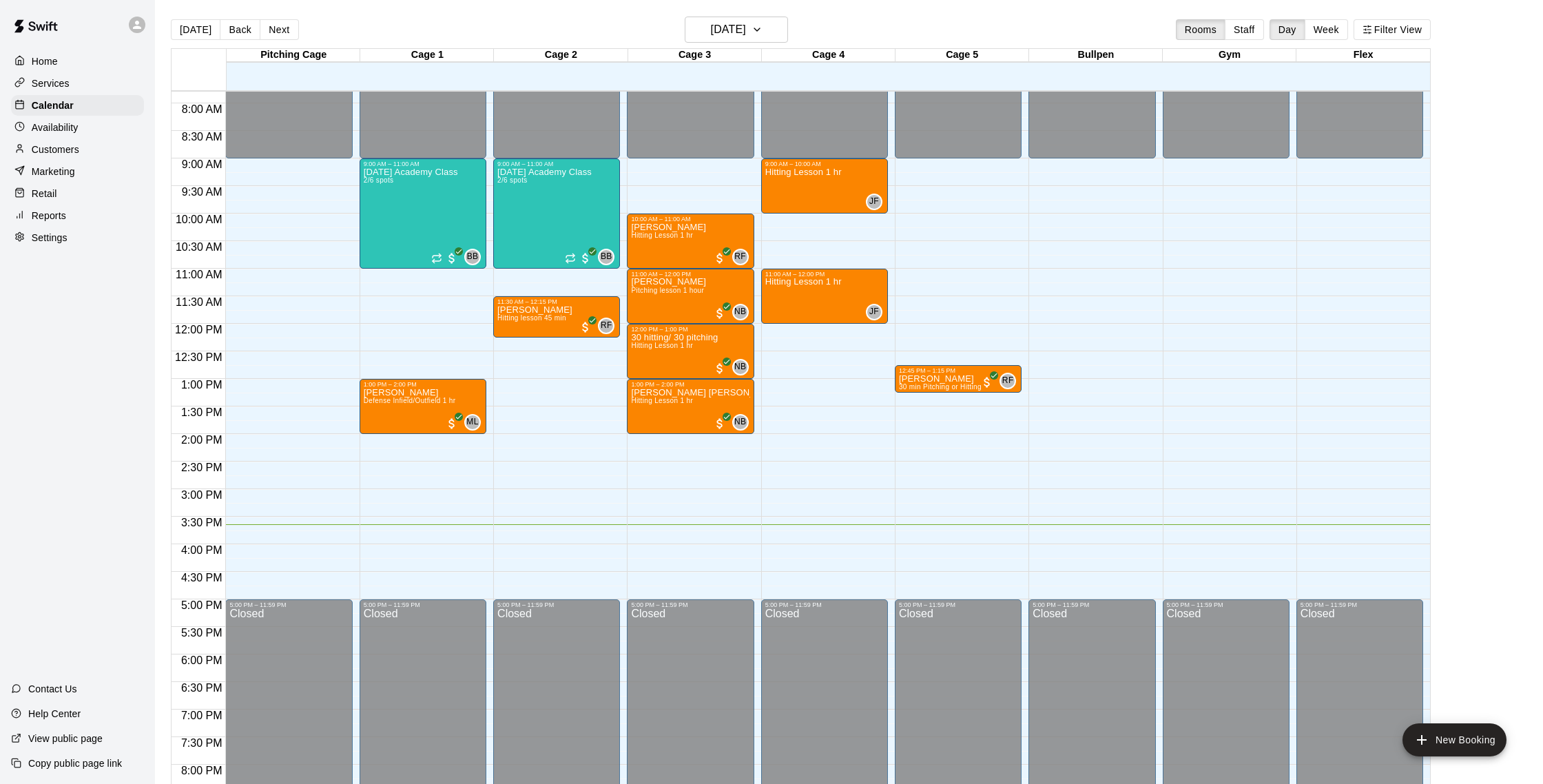
click at [61, 152] on p "Customers" at bounding box center [56, 149] width 47 height 14
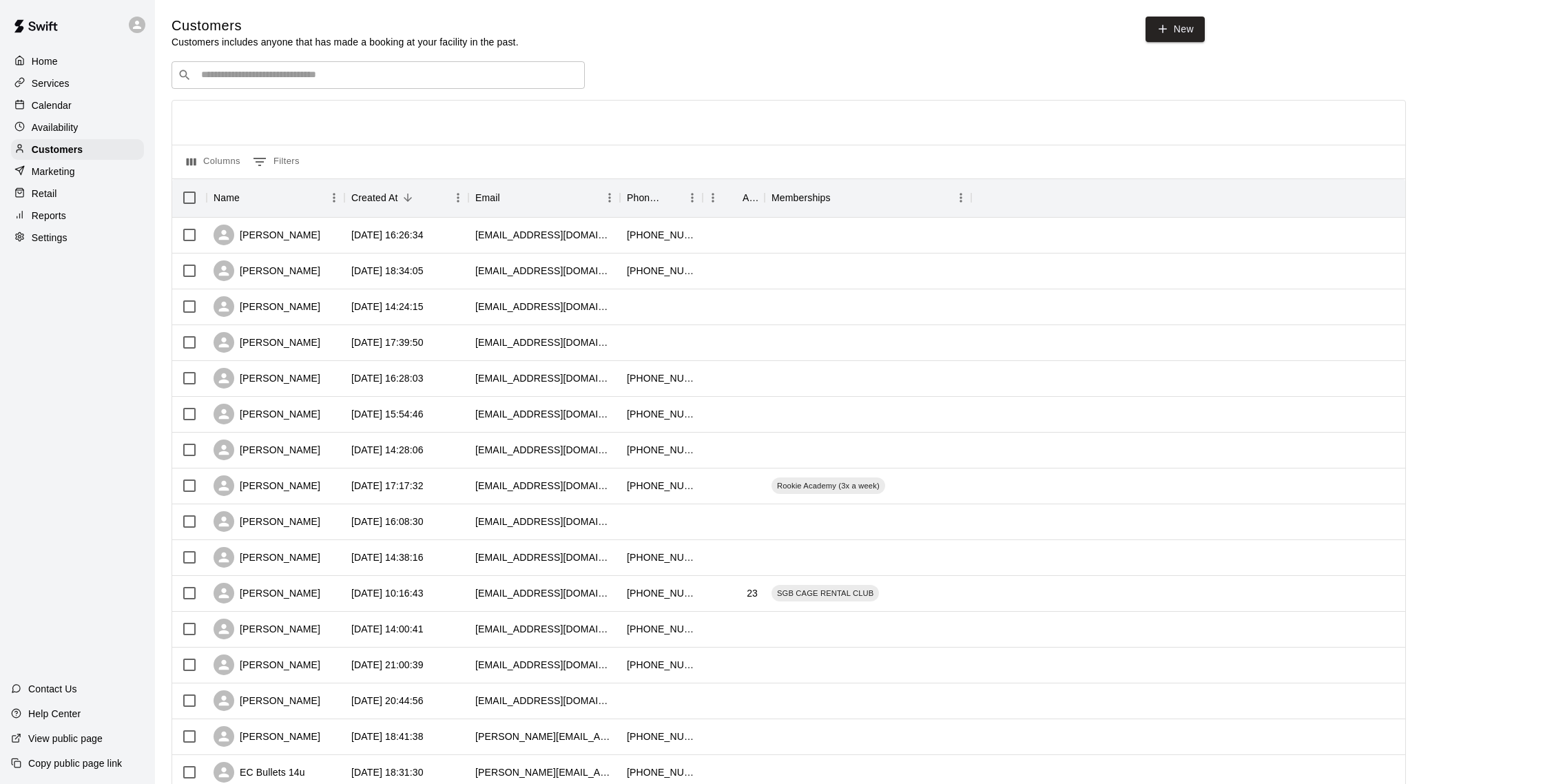
scroll to position [5, 0]
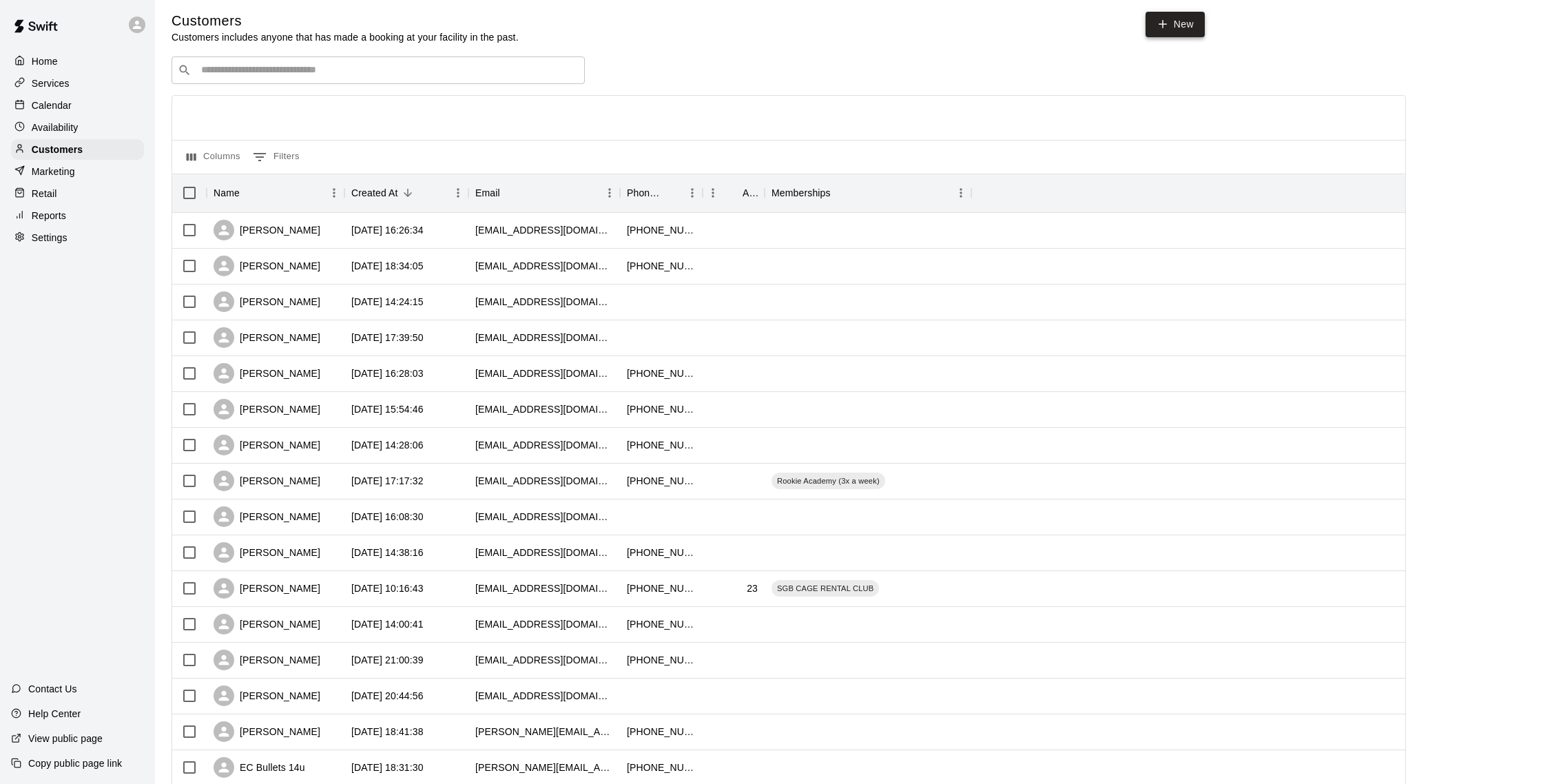
click at [1188, 23] on link "New" at bounding box center [1175, 24] width 59 height 25
select select "**"
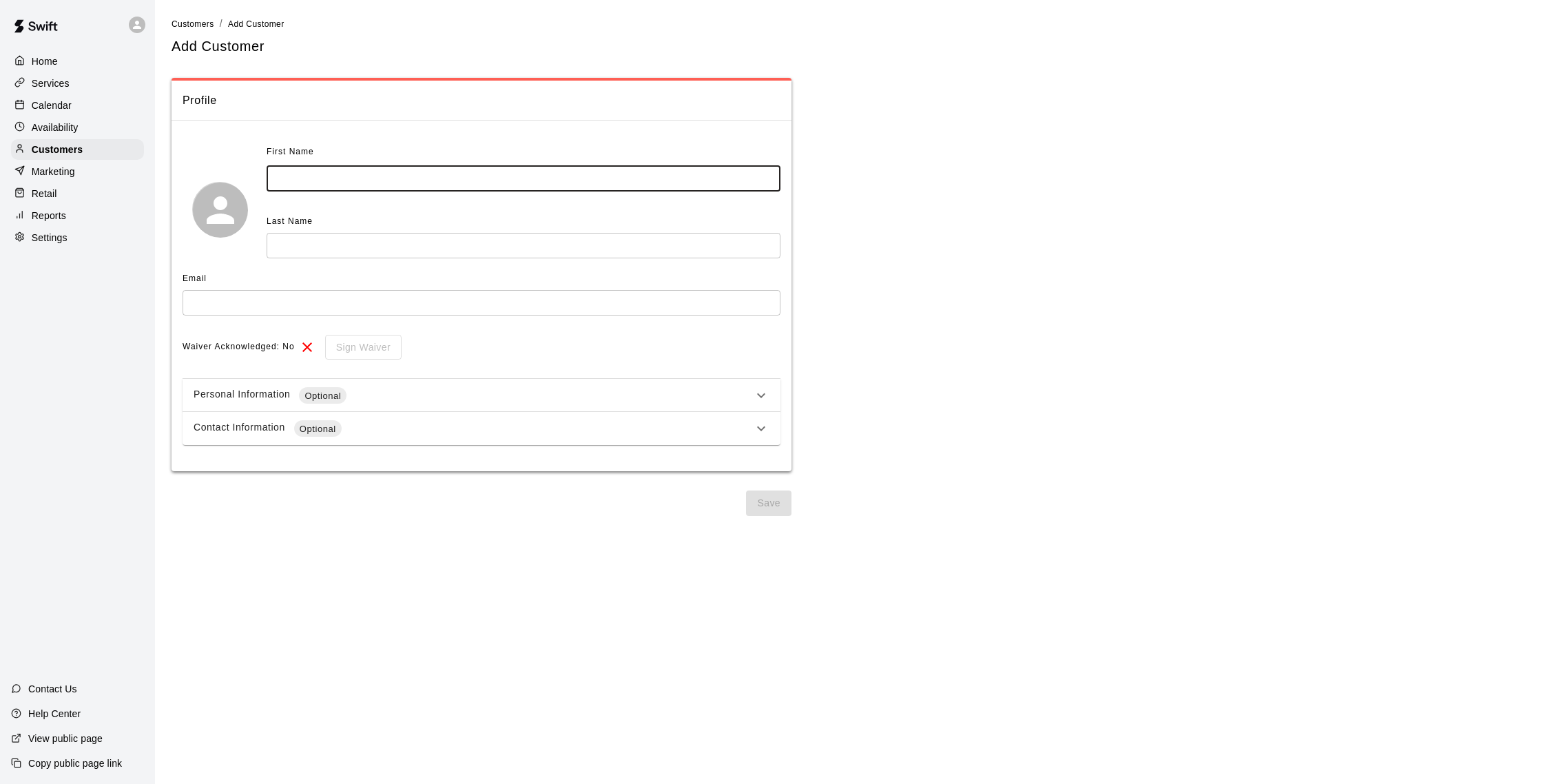
click at [385, 174] on input "text" at bounding box center [523, 179] width 514 height 25
click at [323, 176] on input "text" at bounding box center [523, 179] width 514 height 25
type input "********"
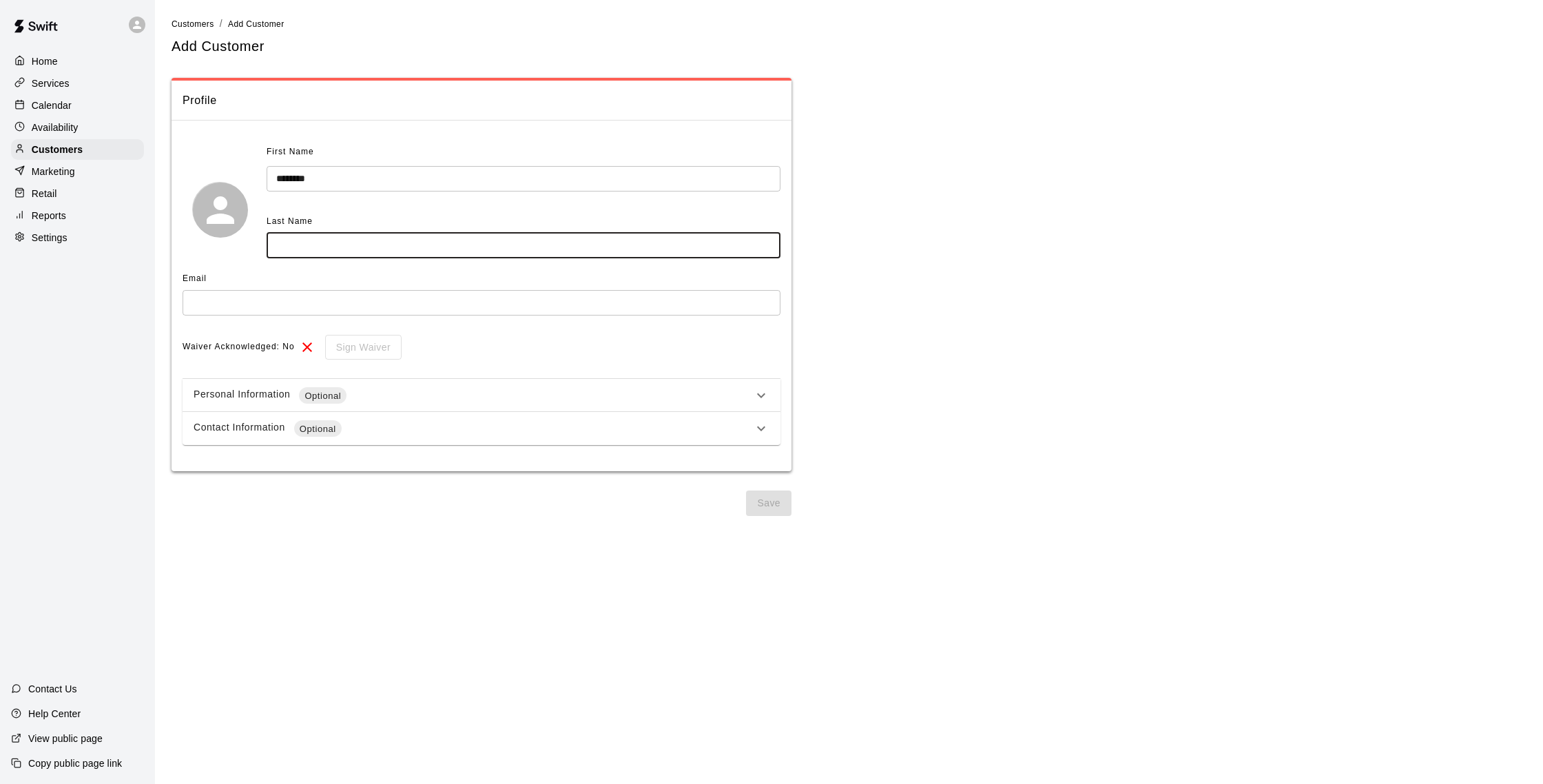
click at [367, 240] on input "text" at bounding box center [523, 246] width 514 height 25
type input "*********"
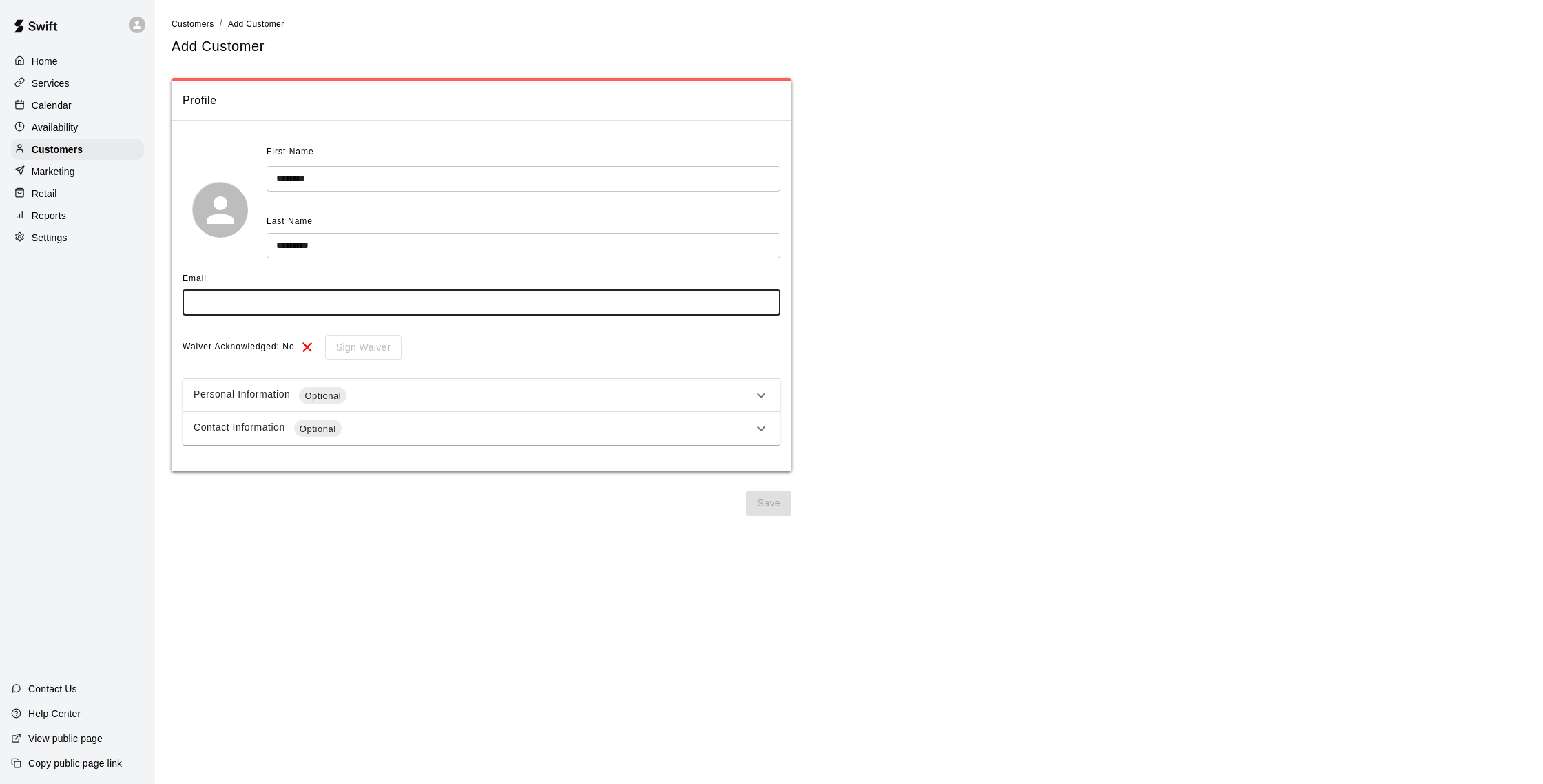
click at [263, 300] on input "text" at bounding box center [481, 303] width 598 height 25
click at [200, 301] on input "**********" at bounding box center [481, 303] width 598 height 25
click at [216, 303] on input "**********" at bounding box center [481, 303] width 598 height 25
click at [220, 302] on input "**********" at bounding box center [481, 303] width 598 height 25
type input "**********"
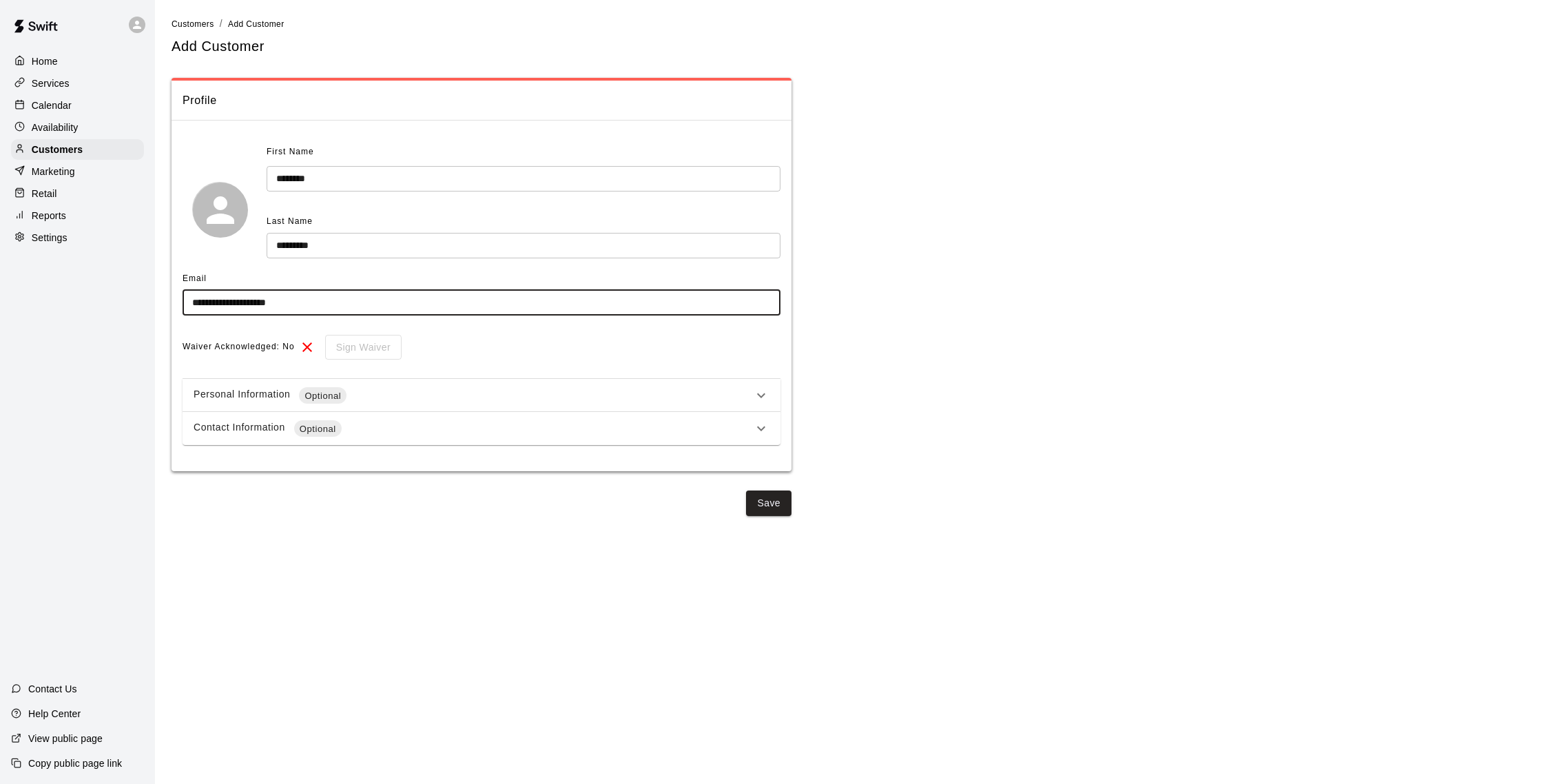
click at [382, 430] on div "Contact Information Optional" at bounding box center [473, 429] width 560 height 17
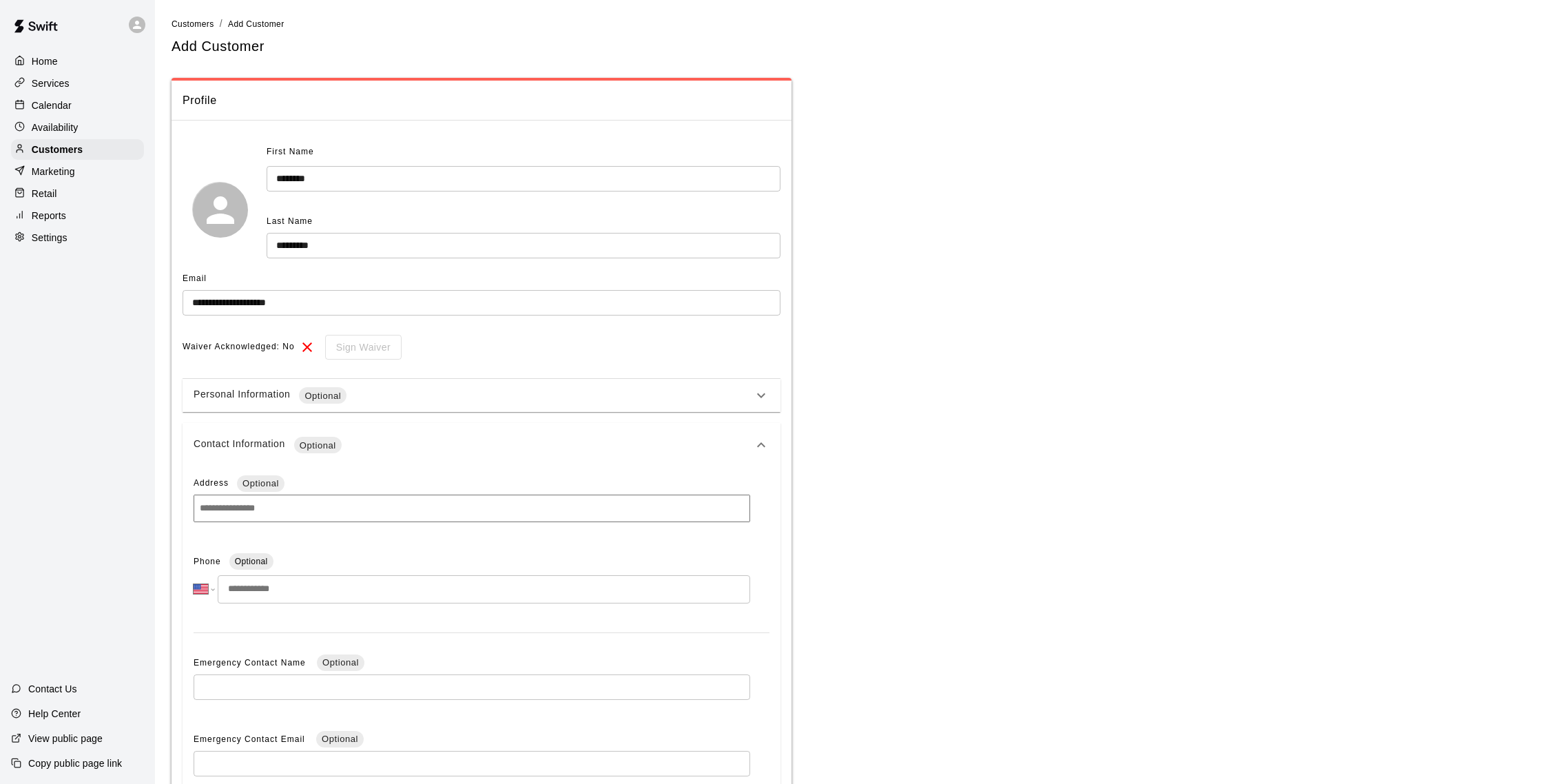
click at [348, 581] on input "tel" at bounding box center [484, 588] width 533 height 28
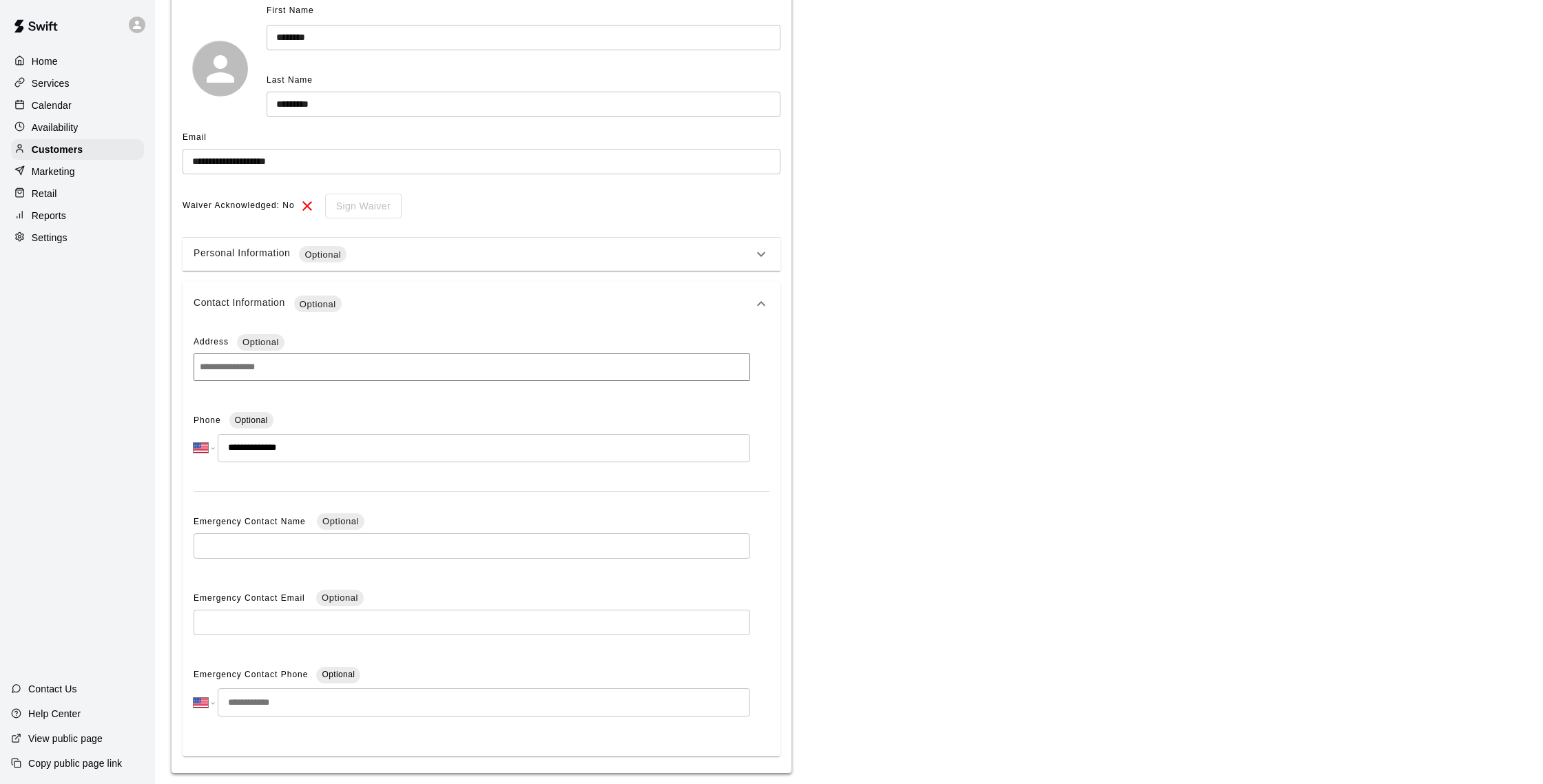
scroll to position [188, 0]
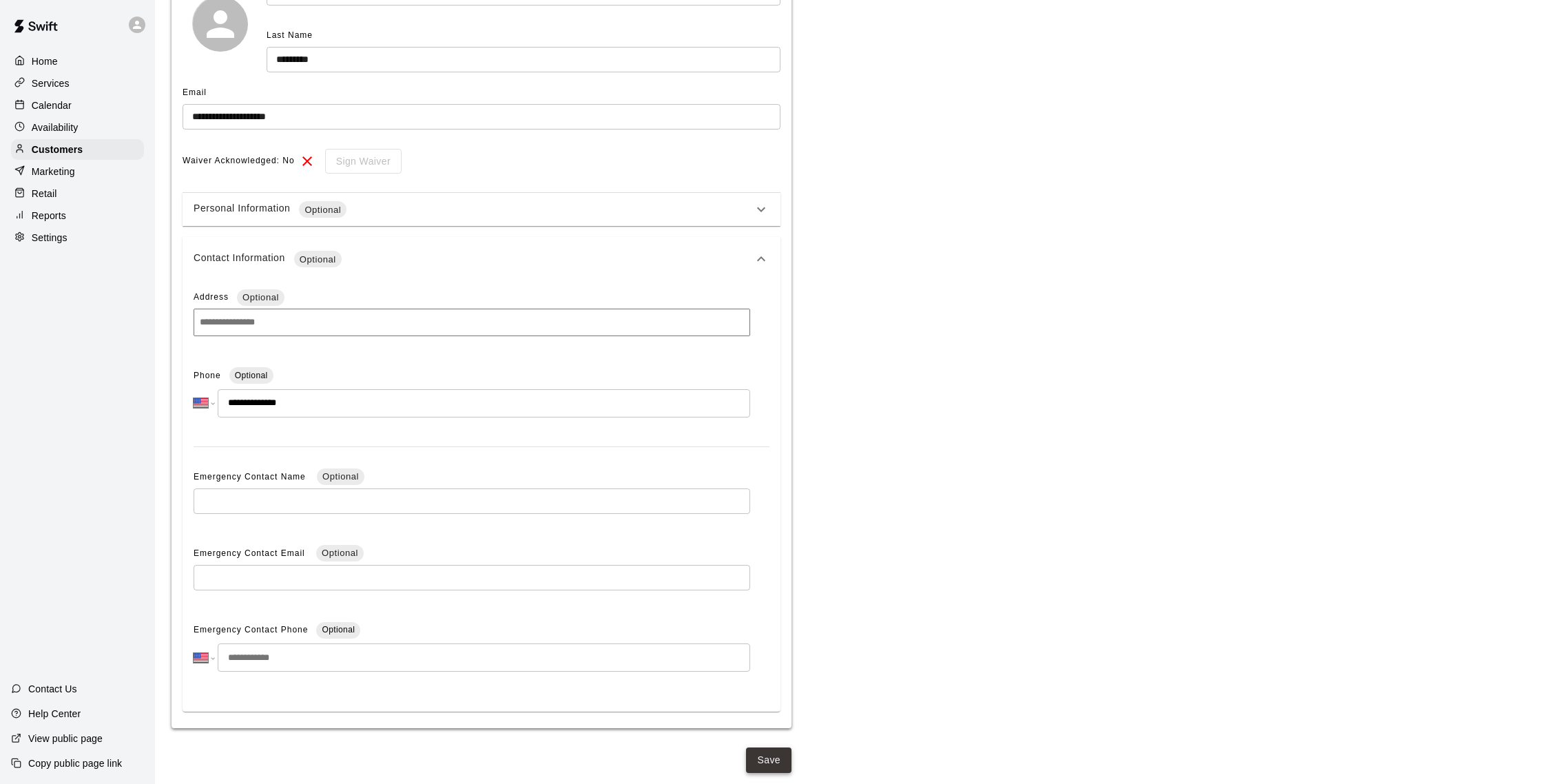
type input "**********"
click at [781, 763] on button "Save" at bounding box center [769, 760] width 46 height 25
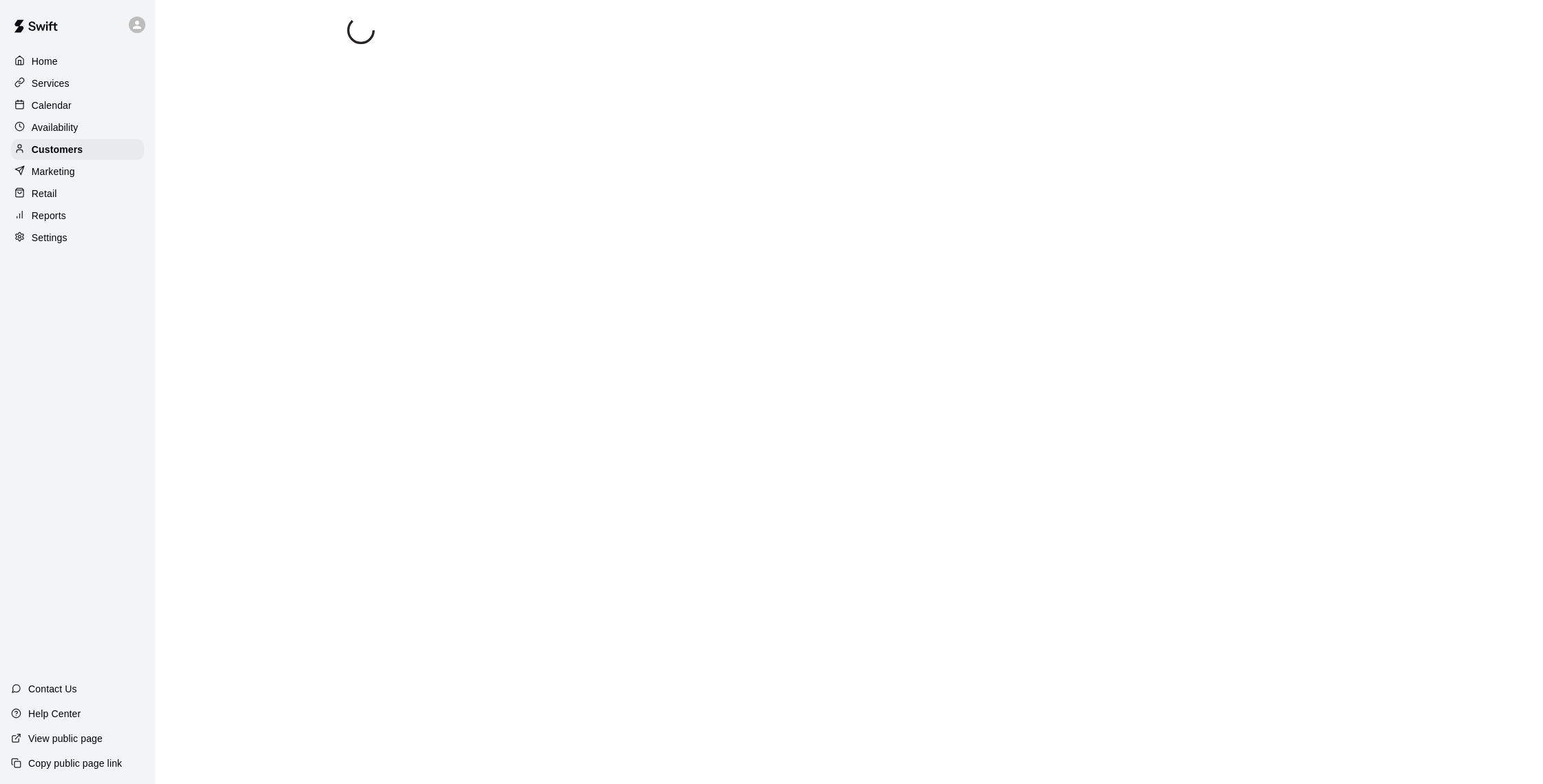
scroll to position [0, 0]
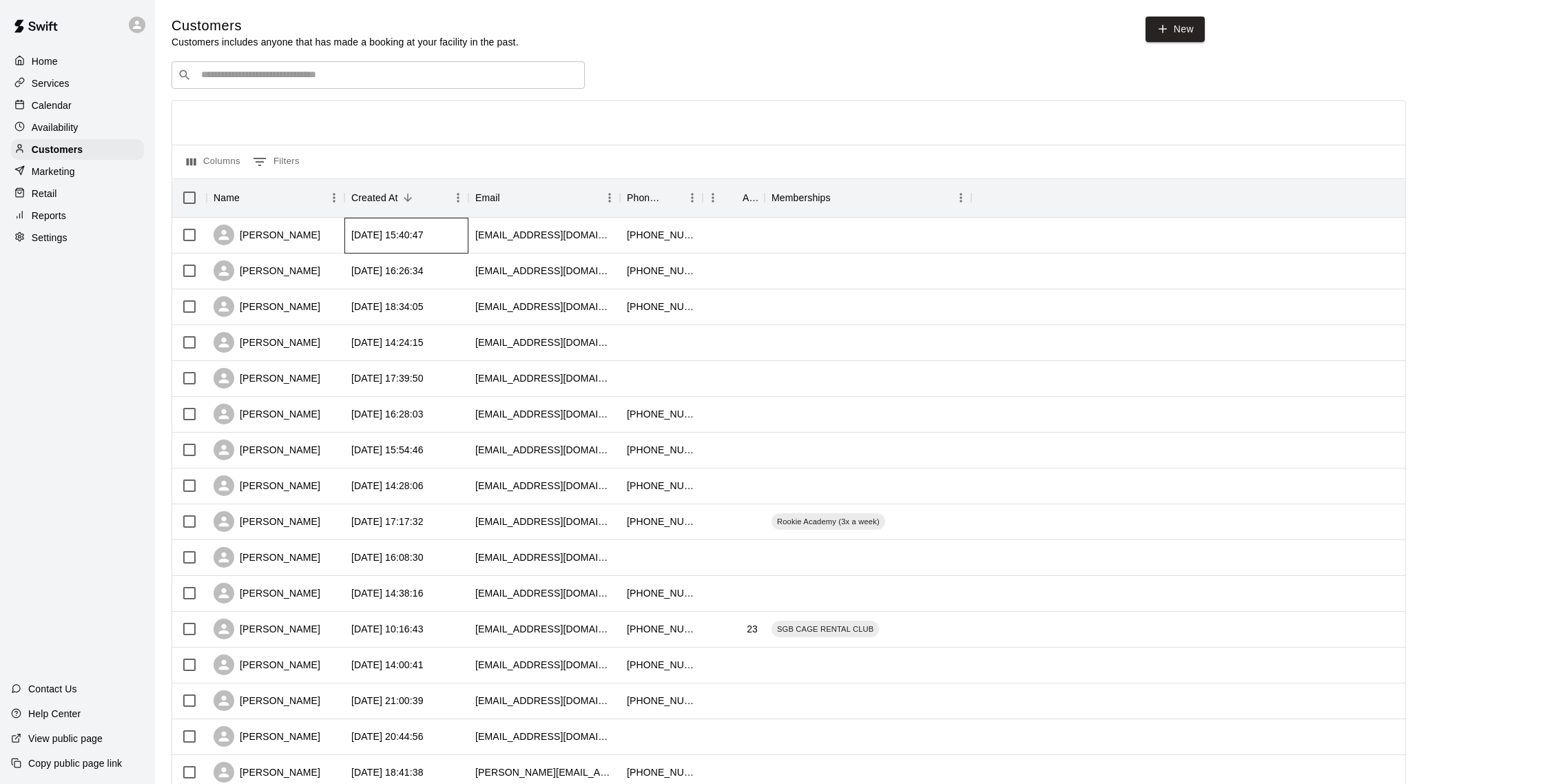
click at [347, 228] on div "[DATE] 15:40:47" at bounding box center [406, 235] width 124 height 35
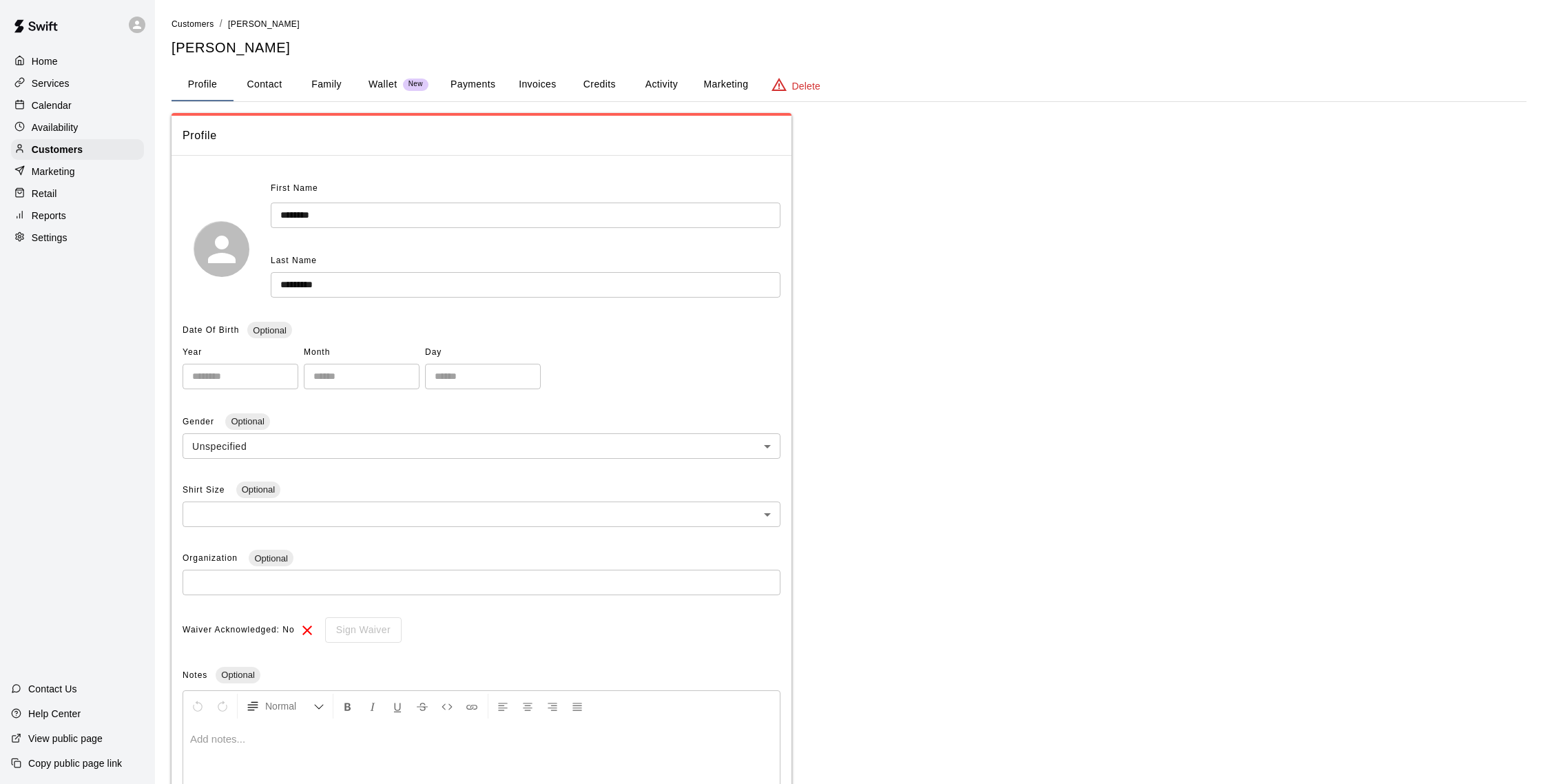
click at [478, 87] on button "Payments" at bounding box center [473, 84] width 67 height 33
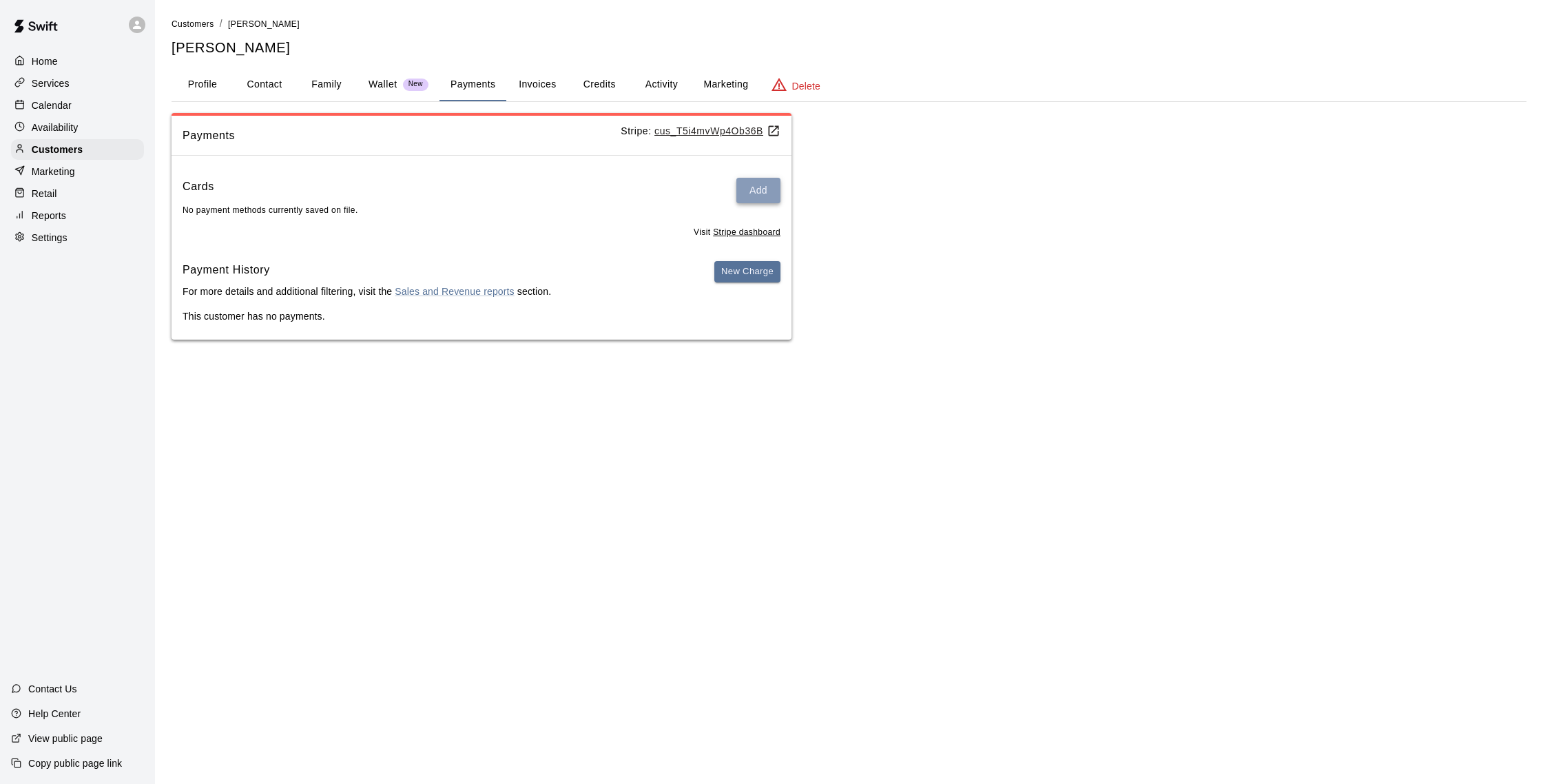
click at [758, 198] on button "Add" at bounding box center [758, 191] width 44 height 25
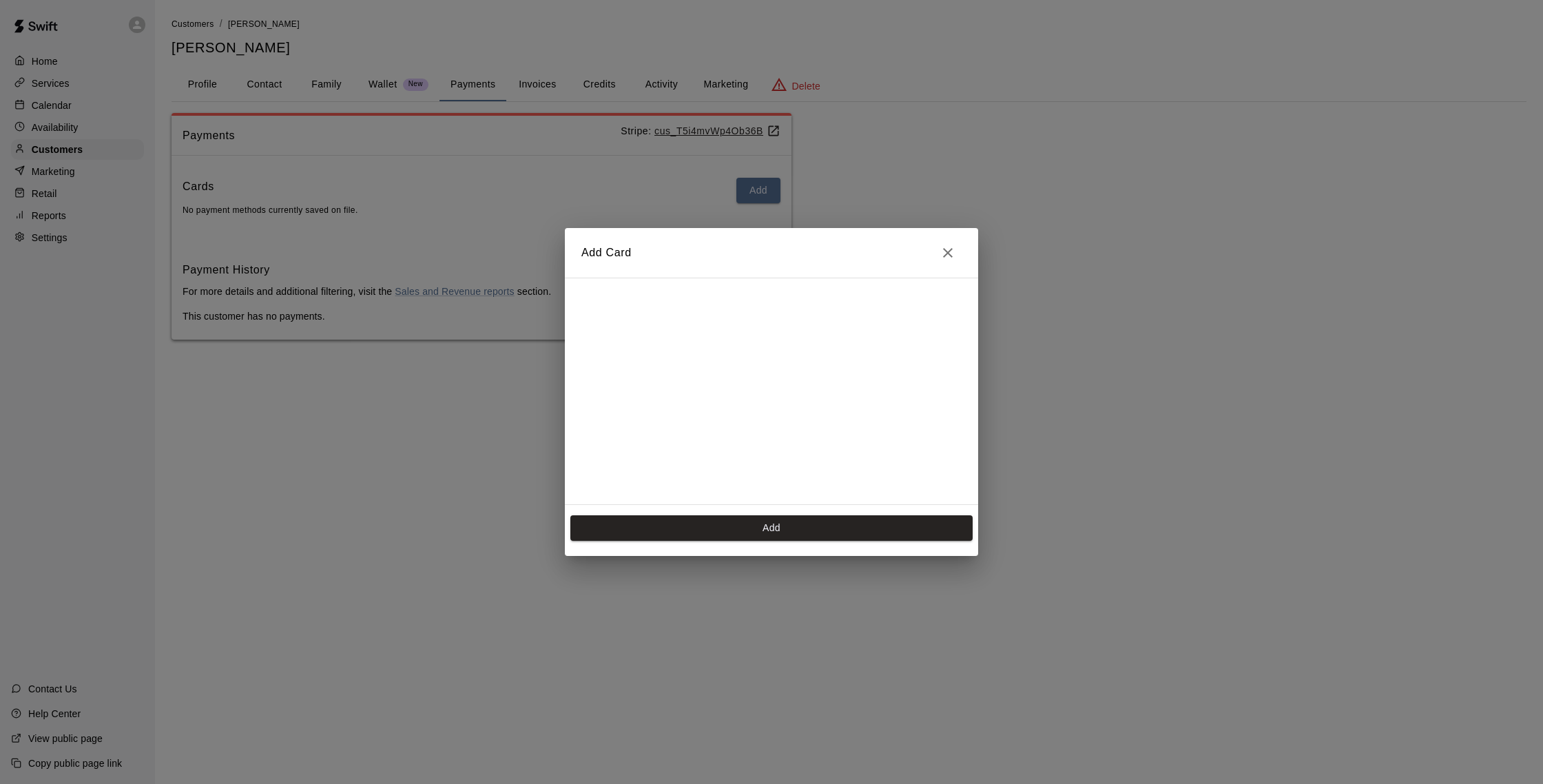
scroll to position [194, 0]
click at [762, 529] on button "Add" at bounding box center [772, 527] width 403 height 25
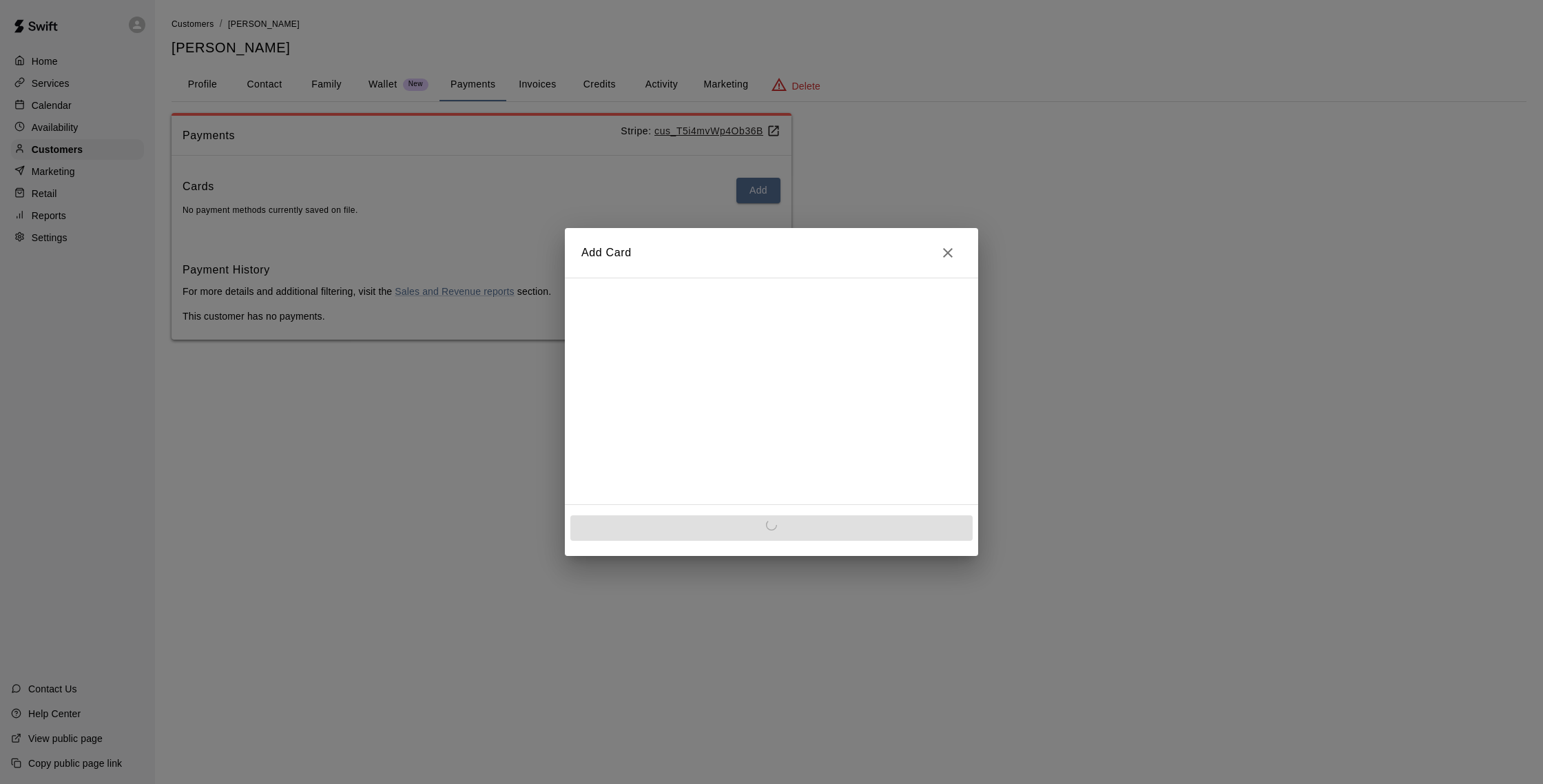
scroll to position [0, 0]
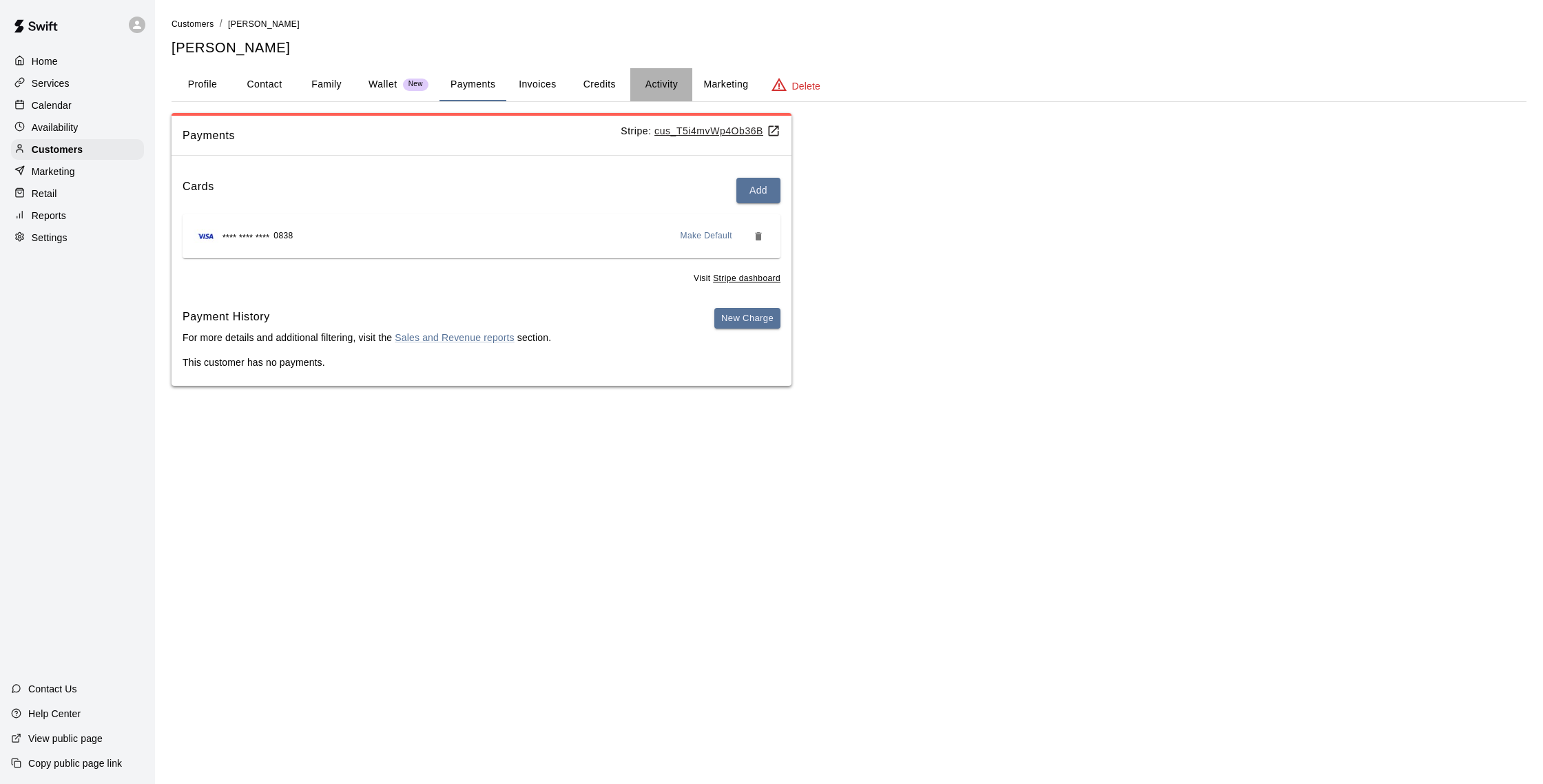
drag, startPoint x: 650, startPoint y: 83, endPoint x: 611, endPoint y: 82, distance: 39.0
click at [650, 83] on button "Activity" at bounding box center [661, 84] width 62 height 33
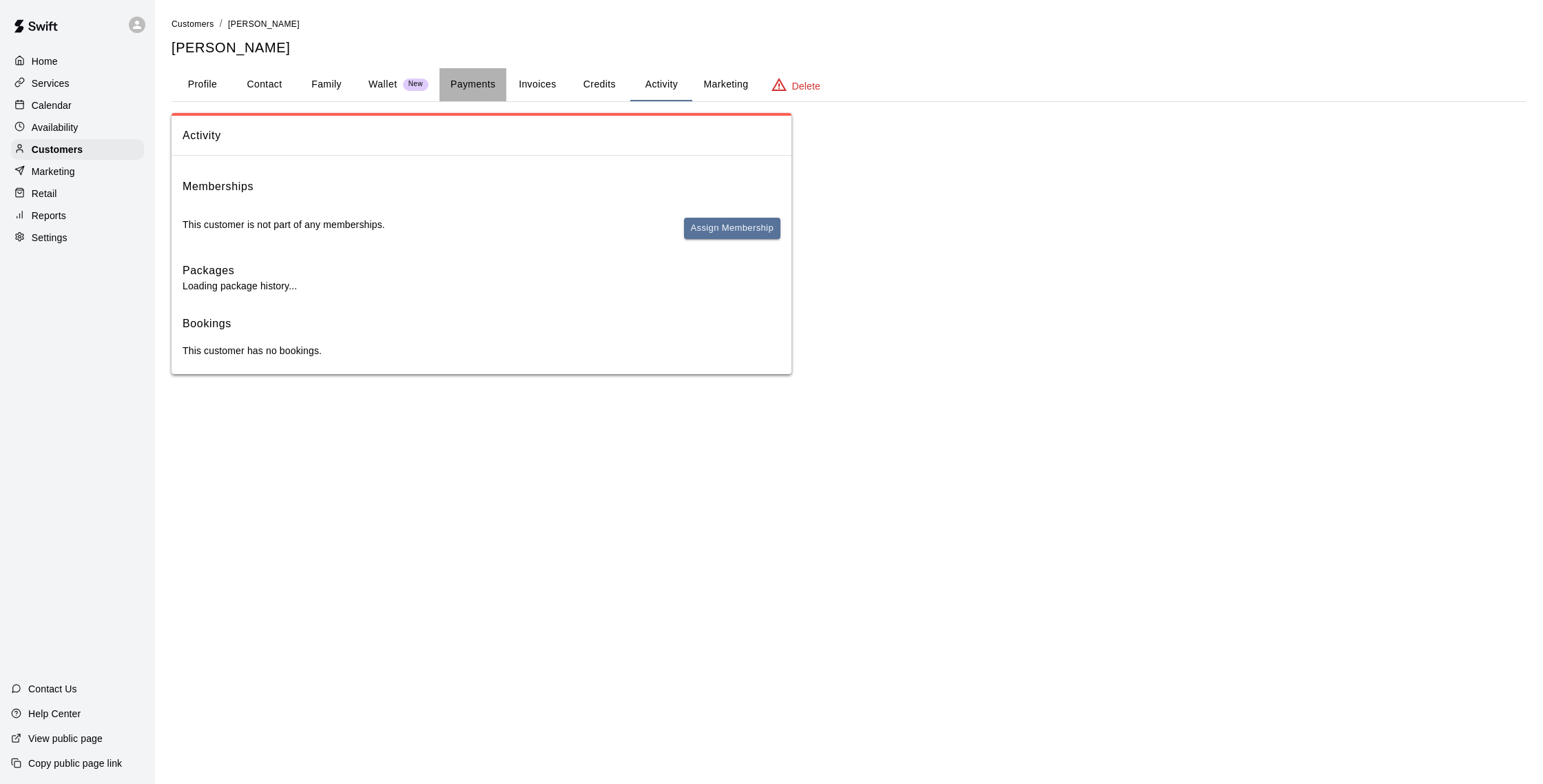
click at [486, 83] on button "Payments" at bounding box center [473, 84] width 67 height 33
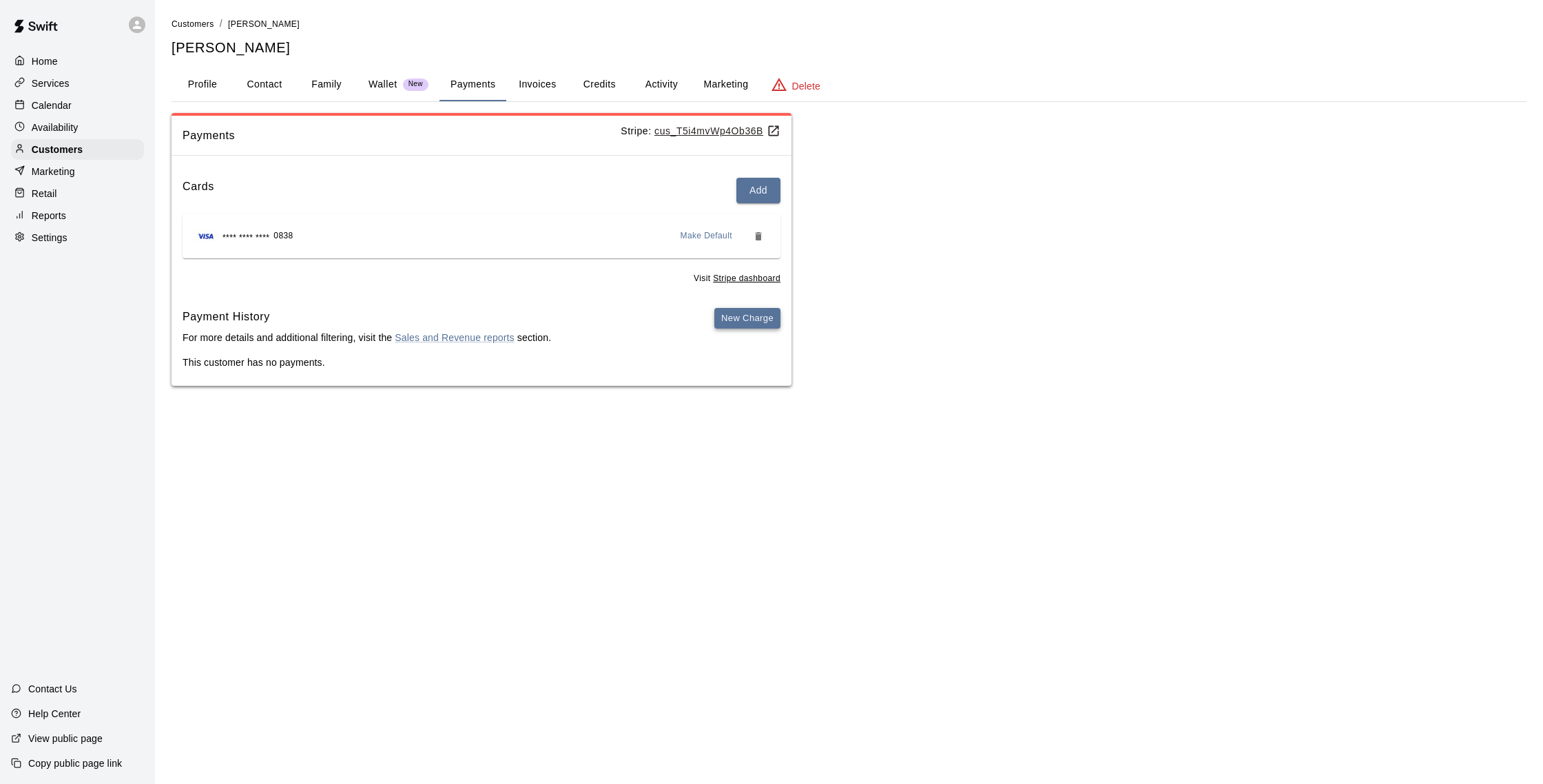
click at [750, 325] on button "New Charge" at bounding box center [747, 318] width 66 height 21
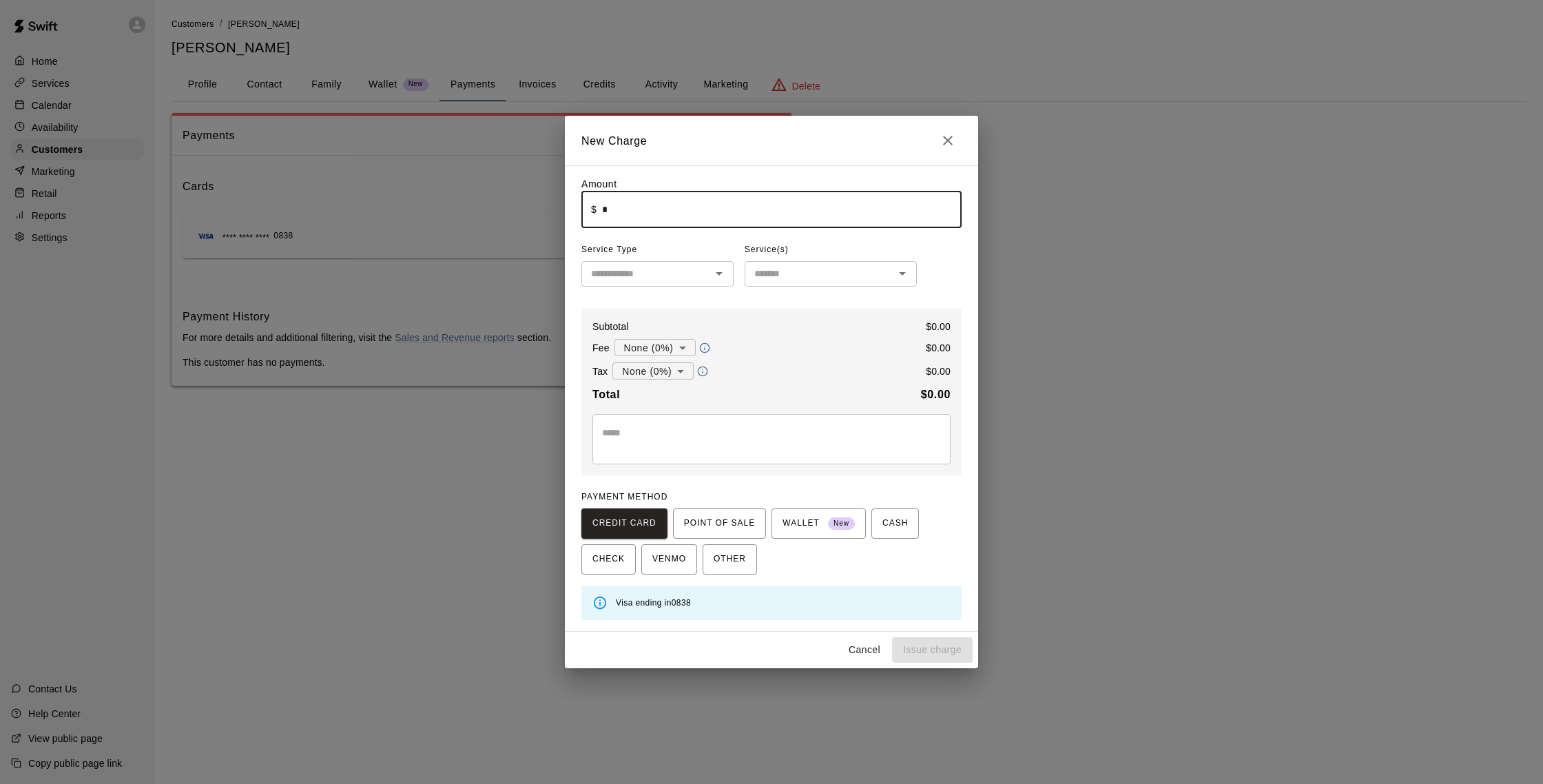
click at [625, 223] on input "*" at bounding box center [782, 209] width 360 height 36
click at [721, 275] on icon "Open" at bounding box center [719, 273] width 17 height 17
type input "*****"
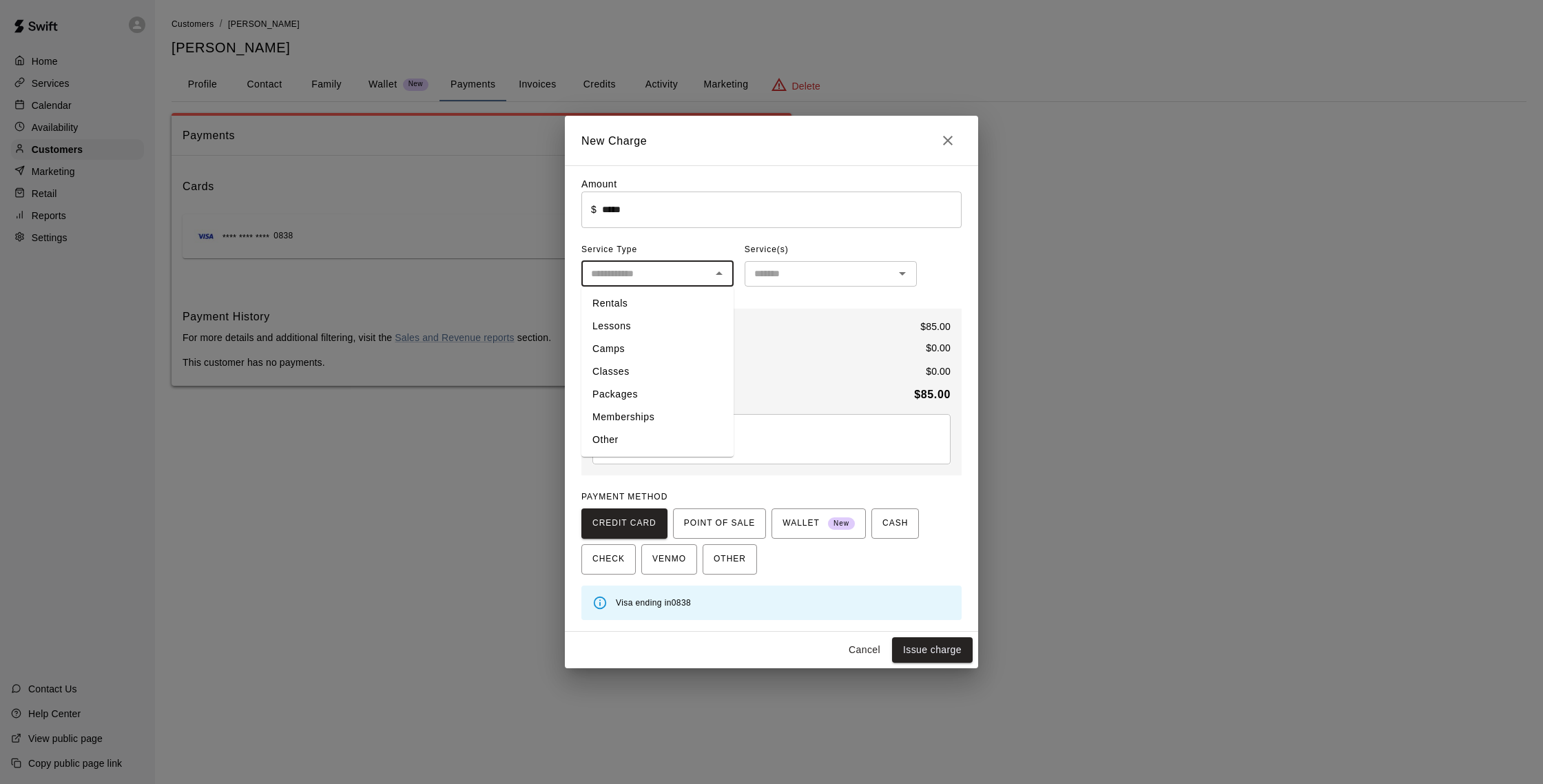
click at [653, 395] on li "Packages" at bounding box center [658, 394] width 152 height 23
click at [714, 272] on icon "Open" at bounding box center [719, 273] width 17 height 17
click at [910, 274] on button "Open" at bounding box center [902, 273] width 19 height 19
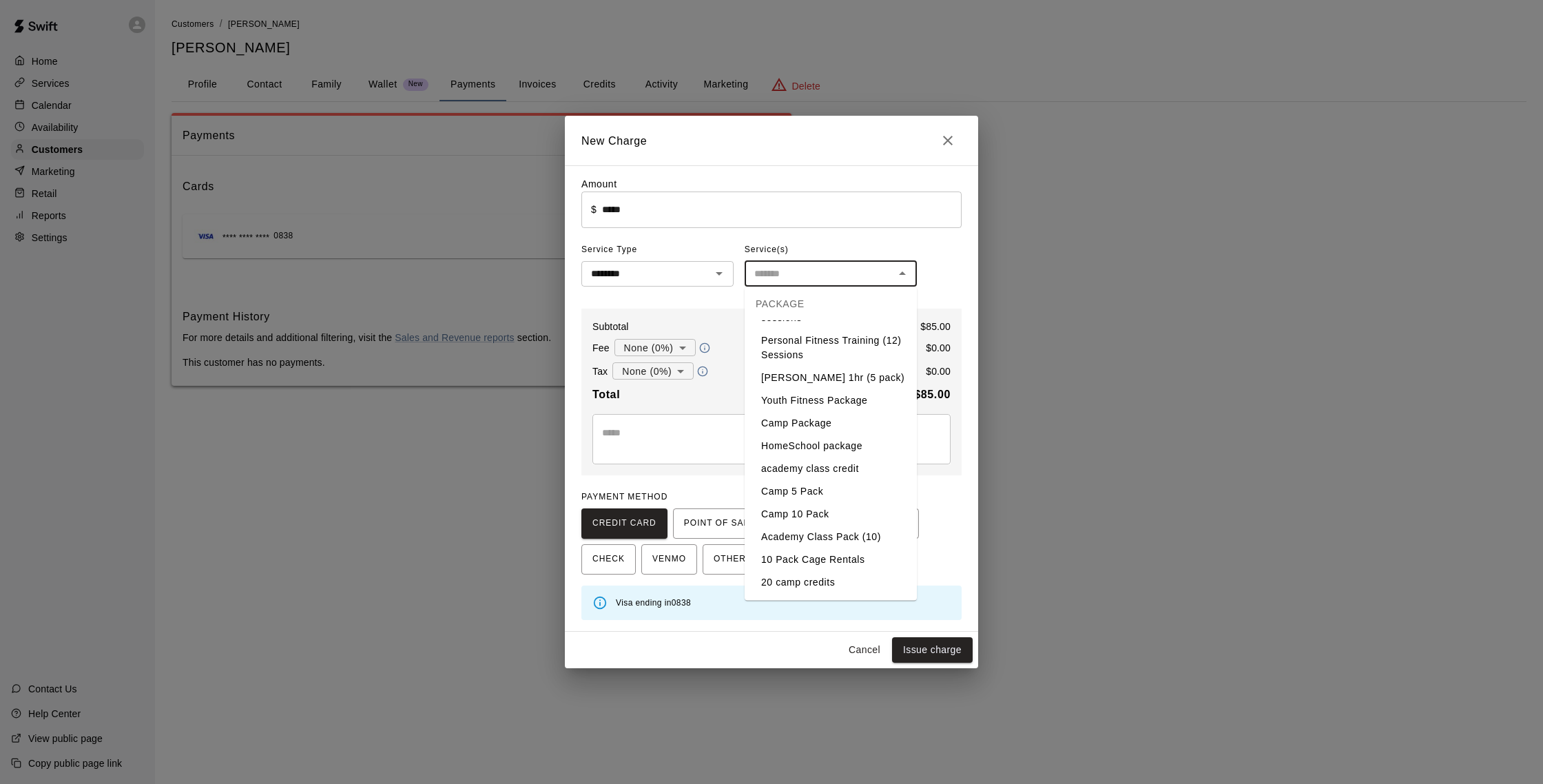
scroll to position [526, 0]
click at [939, 278] on div "Amount ​ $ ***** ​ Service Type ******** ​ Service(s) ​ Subtotal $ 85.00 Fee No…" at bounding box center [772, 398] width 380 height 443
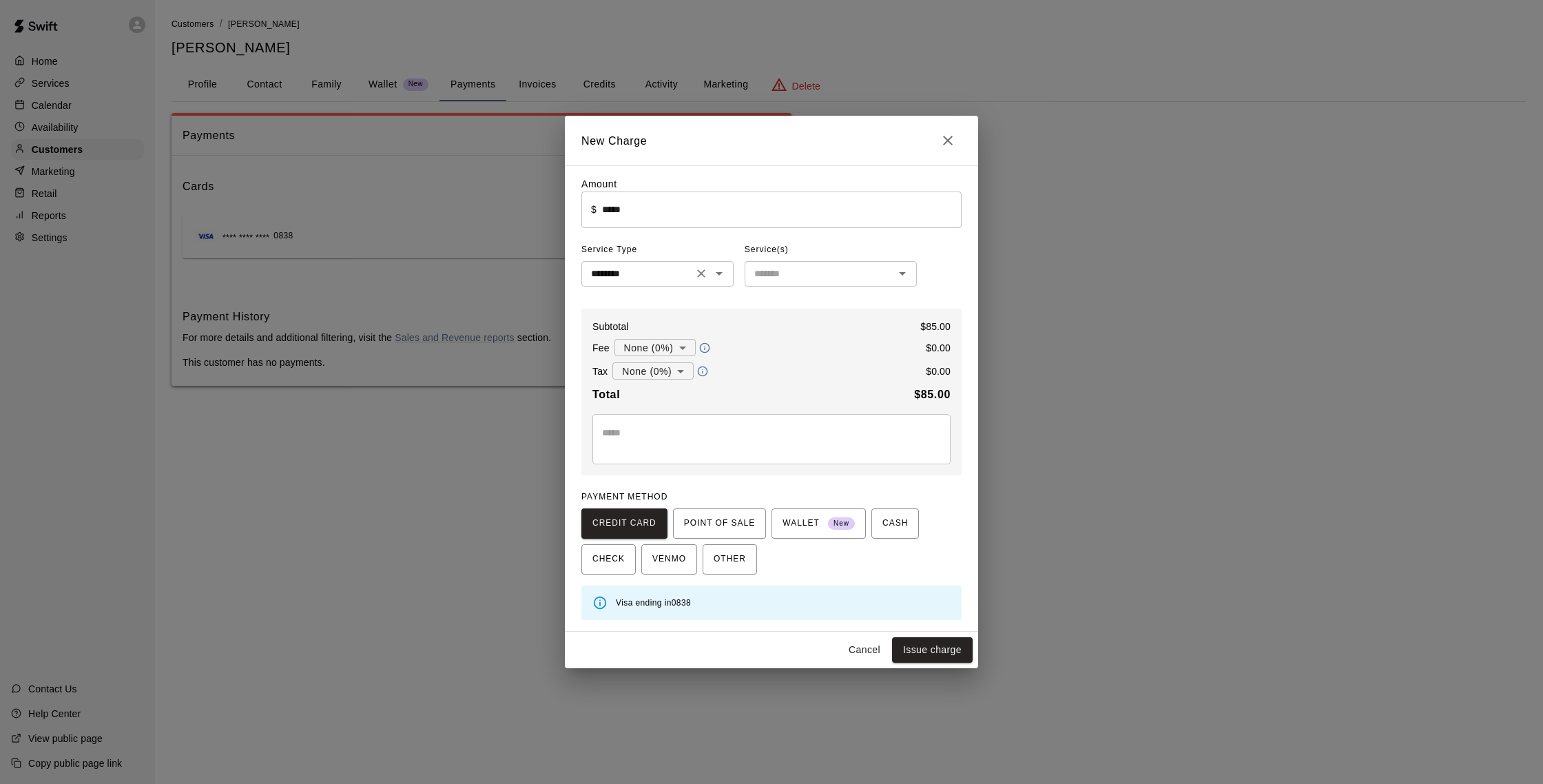
click at [723, 277] on icon "Open" at bounding box center [719, 273] width 17 height 17
click at [650, 343] on li "Camps" at bounding box center [658, 349] width 152 height 23
type input "*****"
click at [798, 285] on div "​" at bounding box center [831, 273] width 172 height 25
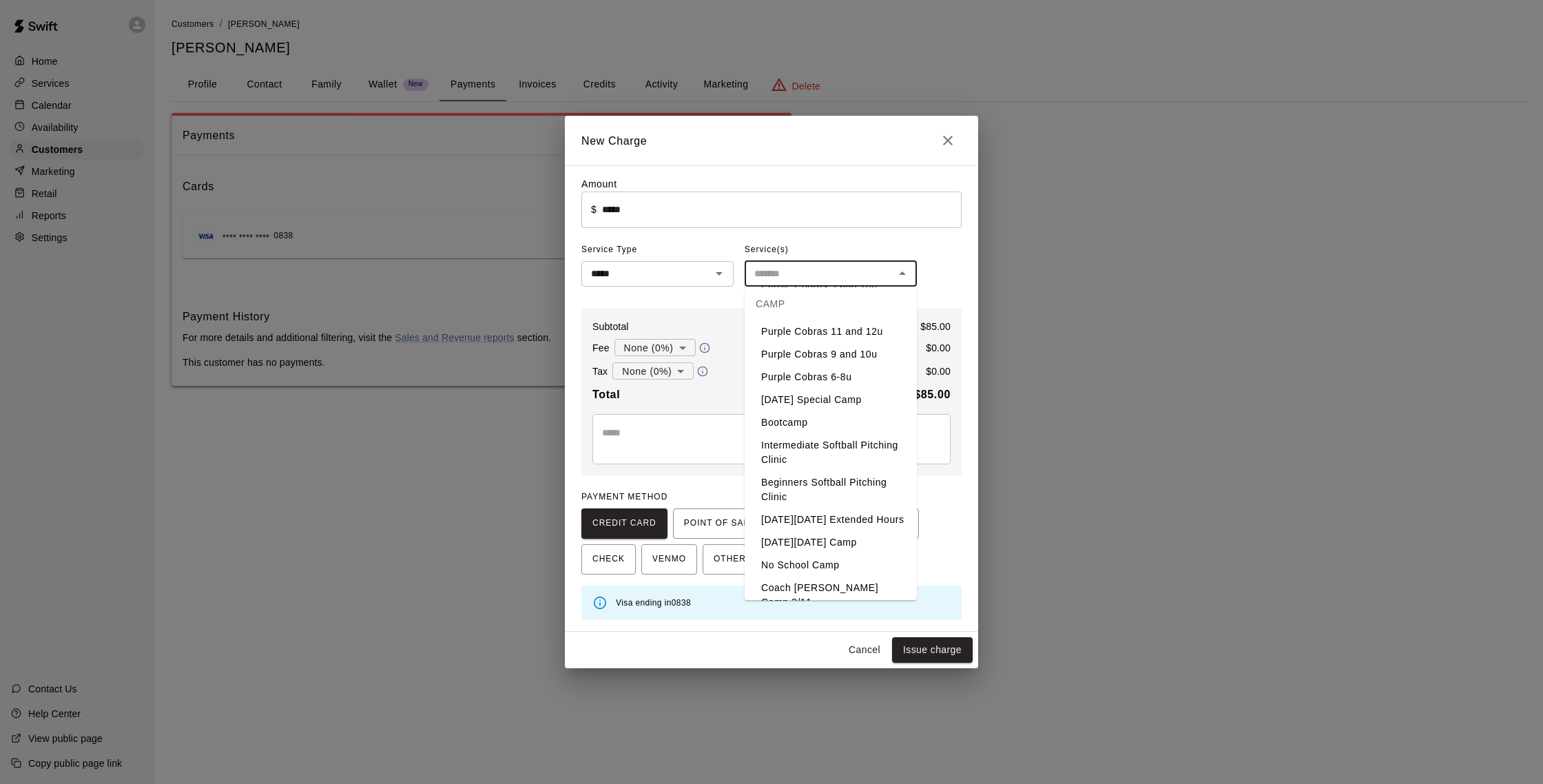
scroll to position [1226, 0]
click at [950, 283] on div "Amount ​ $ ***** ​ Service Type ***** ​ Service(s) ​ Subtotal $ 85.00 Fee None …" at bounding box center [772, 398] width 380 height 443
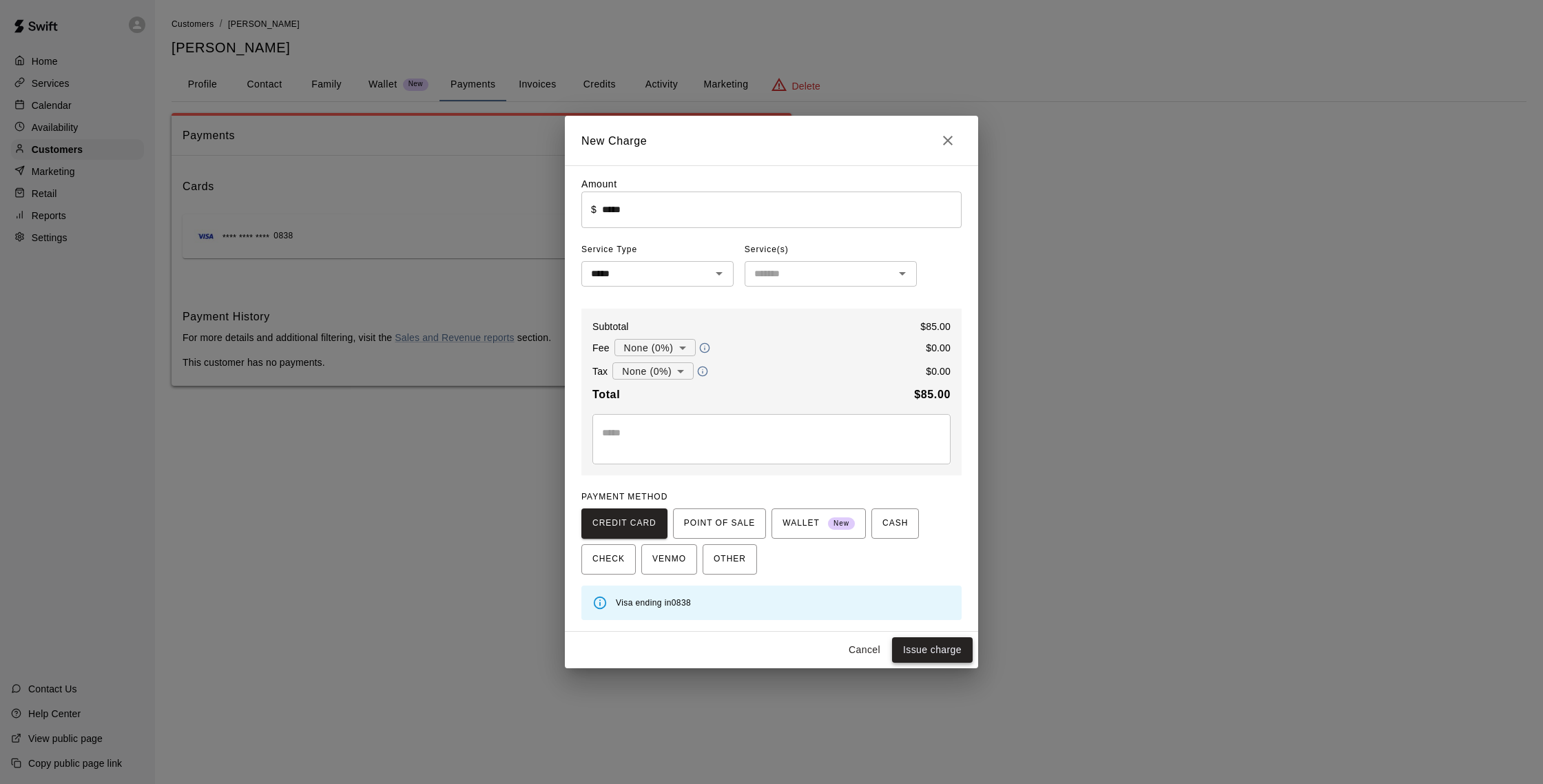
click at [922, 646] on button "Issue charge" at bounding box center [932, 650] width 80 height 25
type input "*"
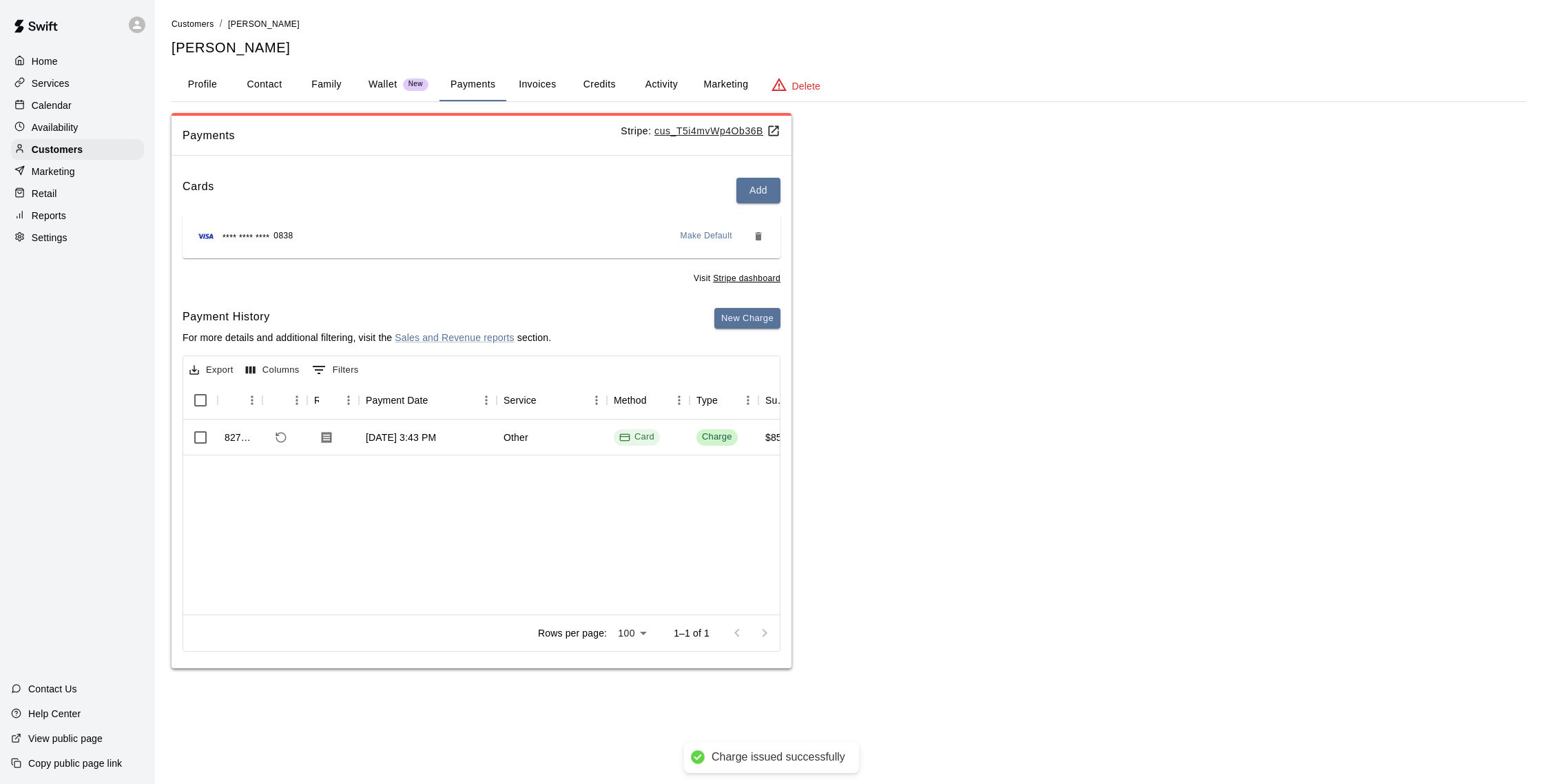
click at [72, 107] on div "Calendar" at bounding box center [77, 105] width 133 height 20
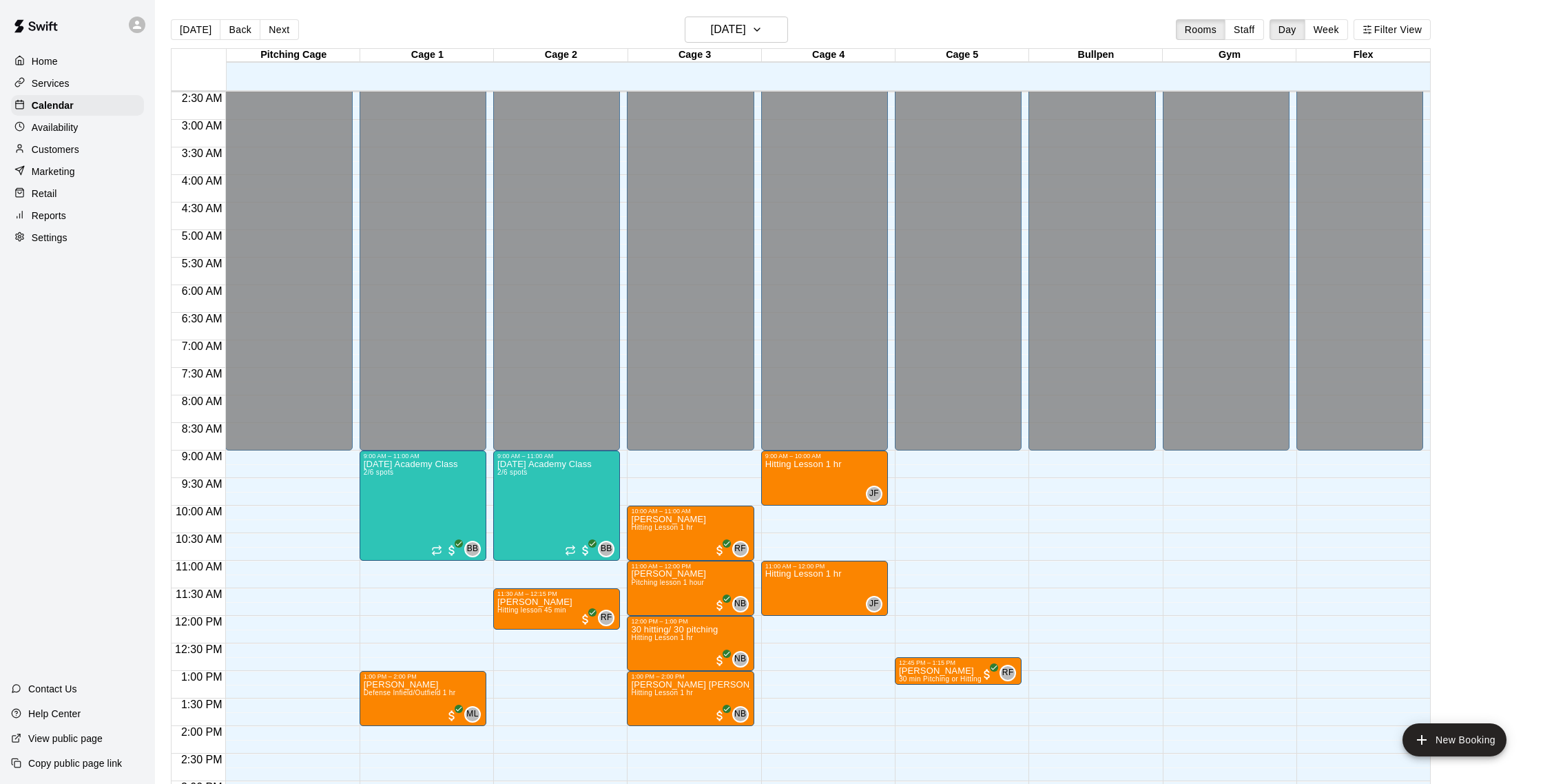
scroll to position [78, 0]
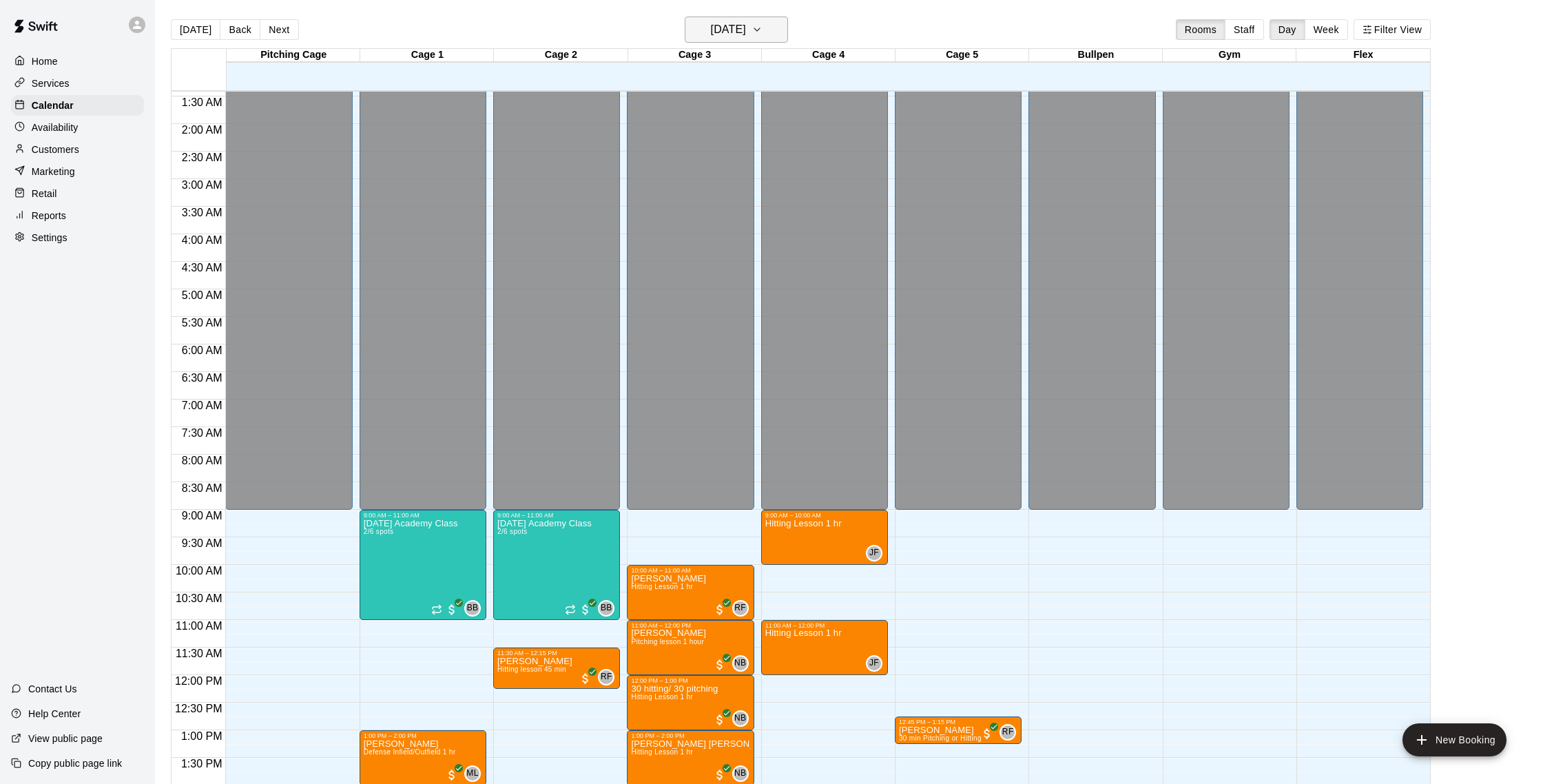
click at [746, 35] on h6 "[DATE]" at bounding box center [728, 30] width 35 height 19
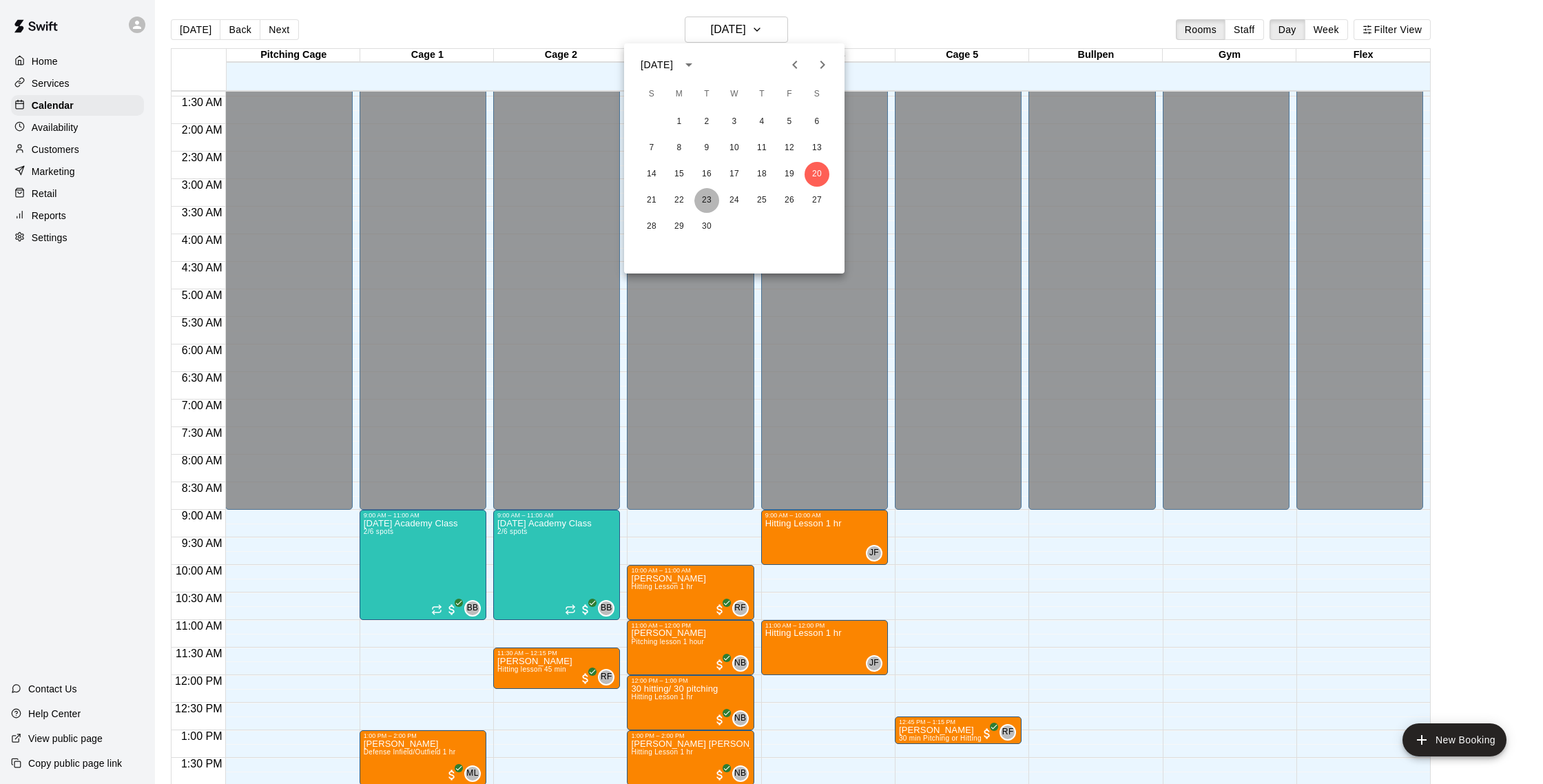
click at [698, 202] on button "23" at bounding box center [707, 200] width 24 height 24
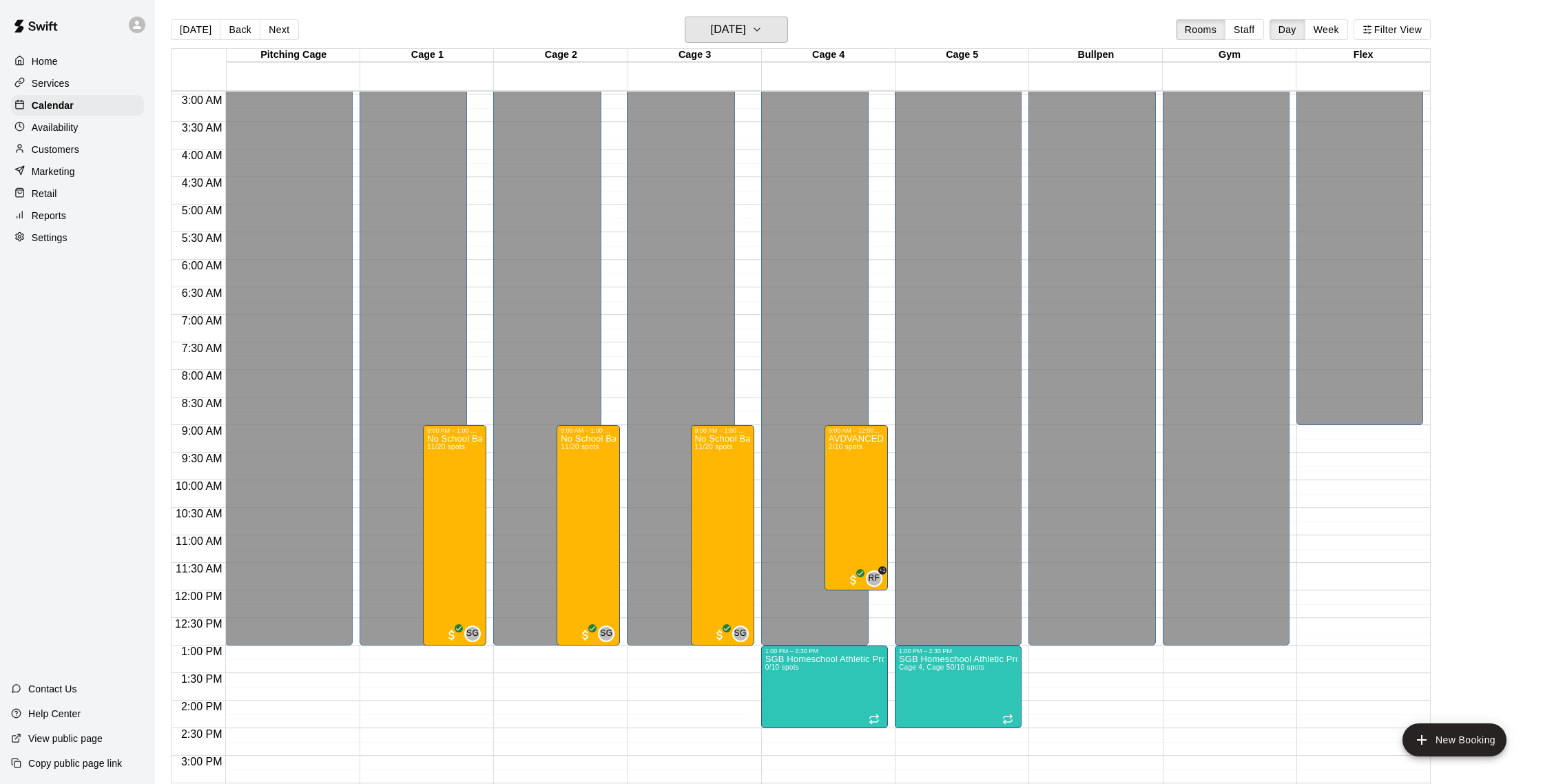
scroll to position [170, 0]
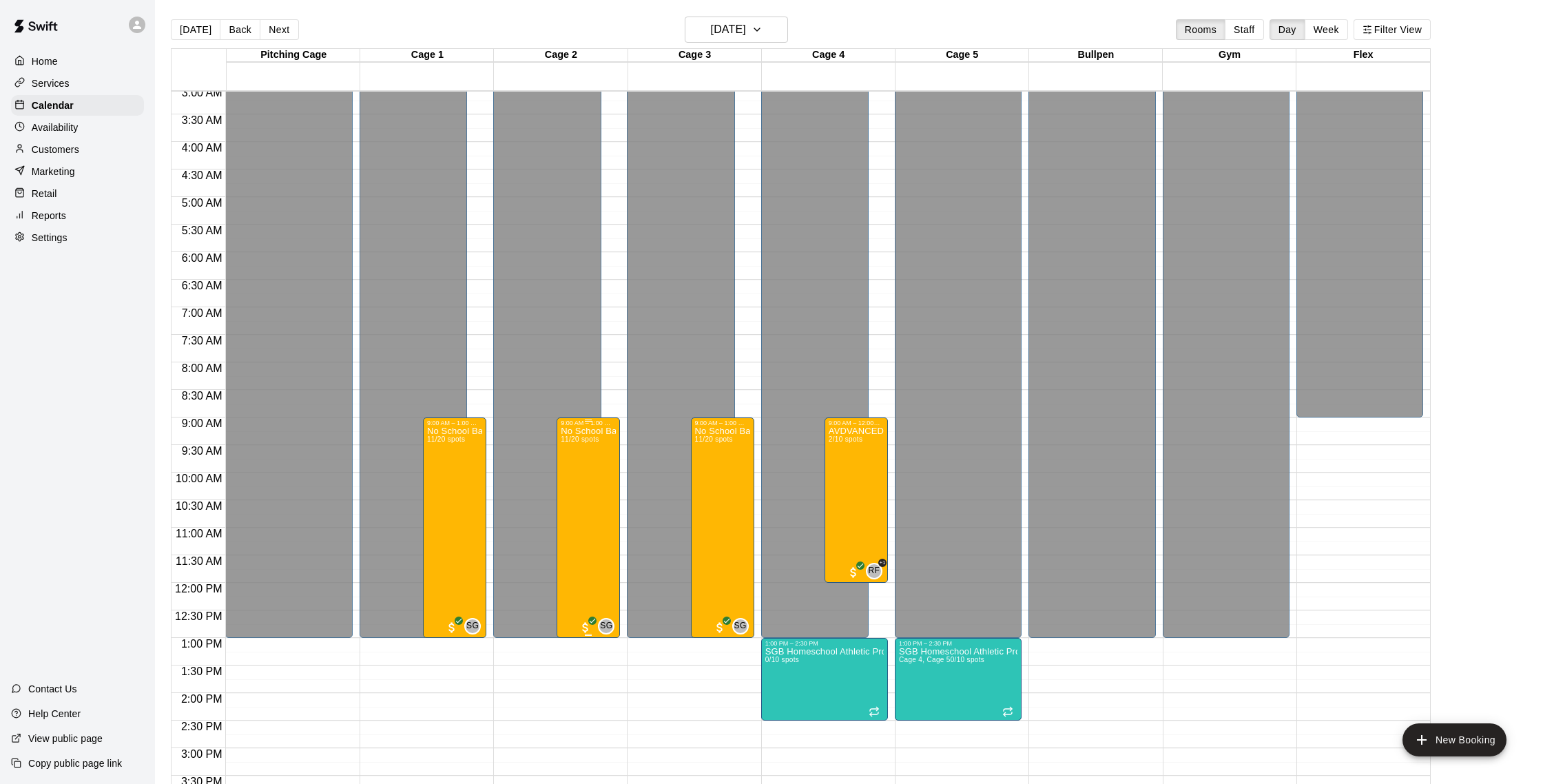
click at [593, 440] on span "11/20 spots" at bounding box center [579, 439] width 38 height 8
click at [577, 478] on img "edit" at bounding box center [575, 483] width 16 height 16
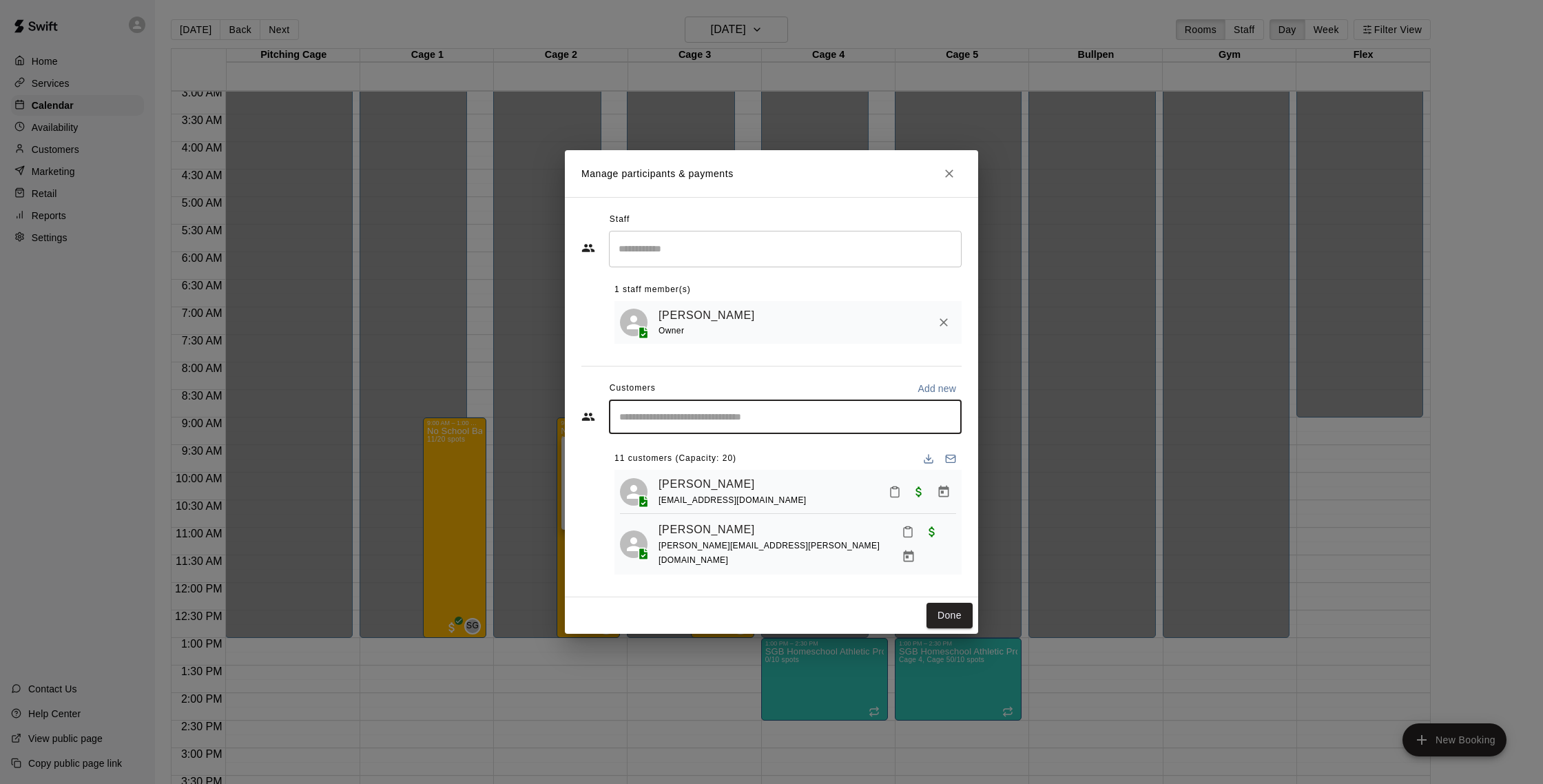
click at [734, 418] on input "Start typing to search customers..." at bounding box center [785, 417] width 340 height 14
type input "****"
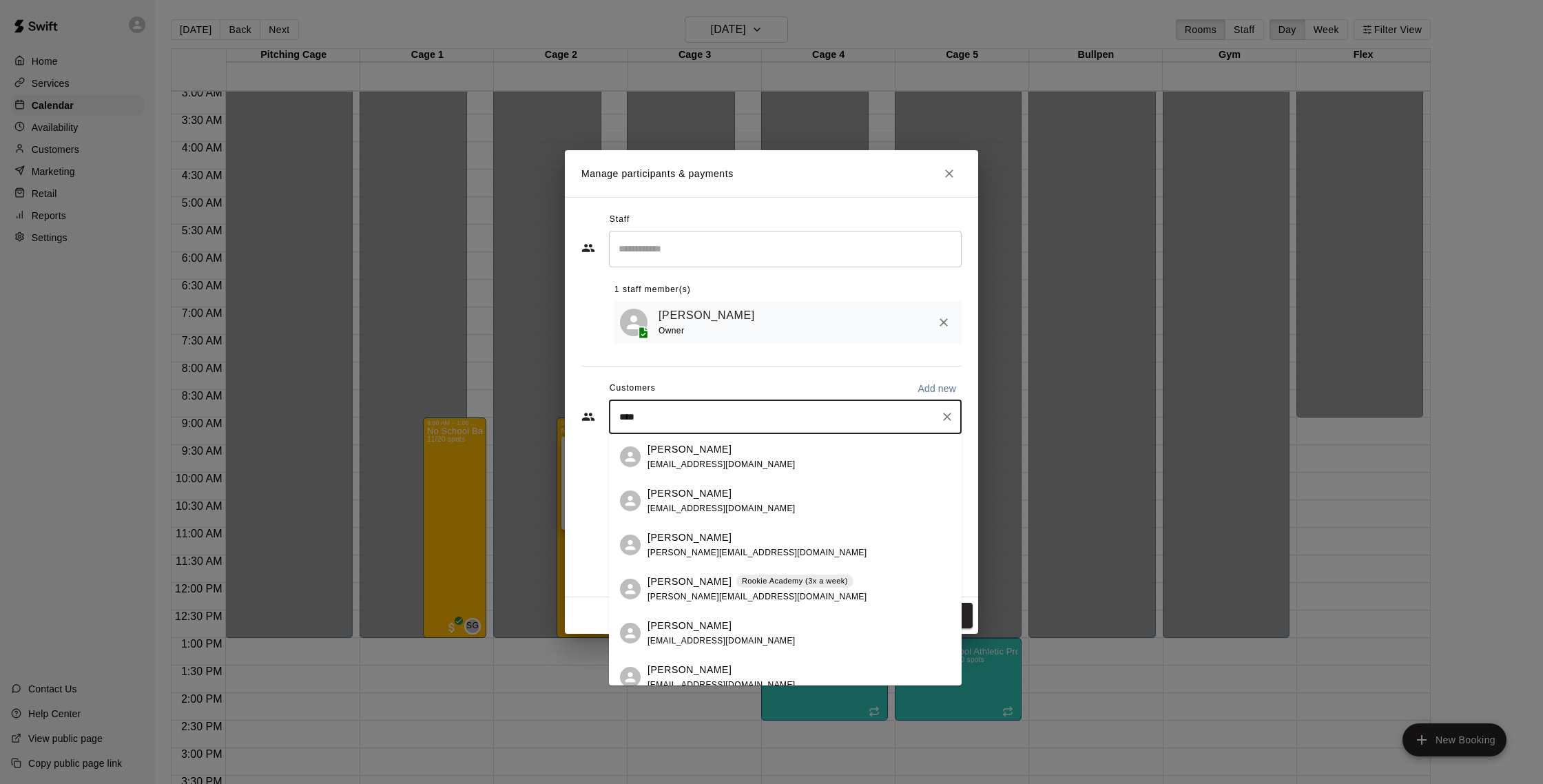
click at [720, 452] on div "[PERSON_NAME] [EMAIL_ADDRESS][DOMAIN_NAME] [PERSON_NAME] [EMAIL_ADDRESS][DOMAIN…" at bounding box center [785, 560] width 353 height 251
click at [717, 452] on p "[PERSON_NAME]" at bounding box center [690, 448] width 84 height 14
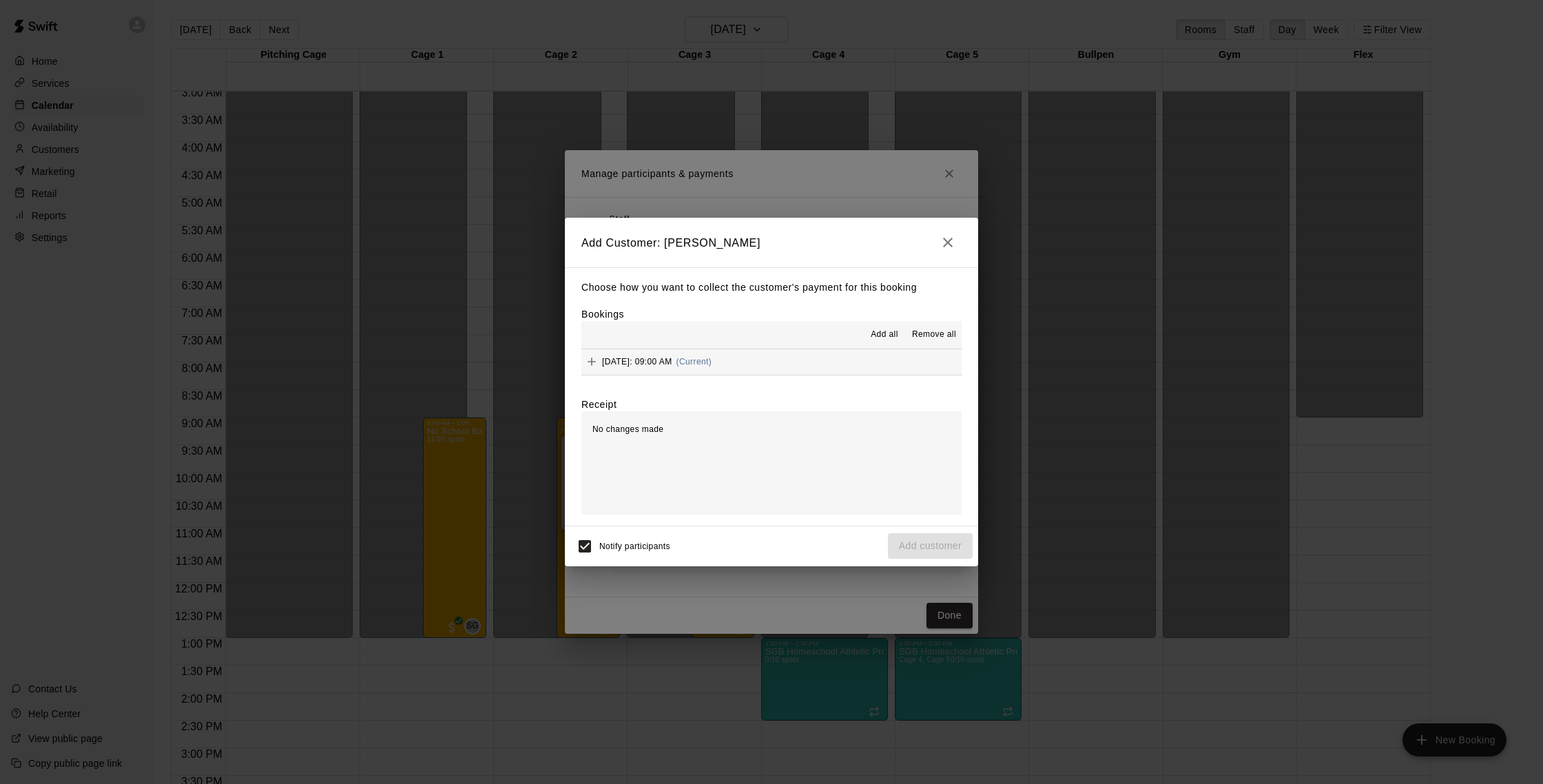
click at [795, 357] on button "[DATE]: 09:00 AM (Current)" at bounding box center [772, 362] width 380 height 25
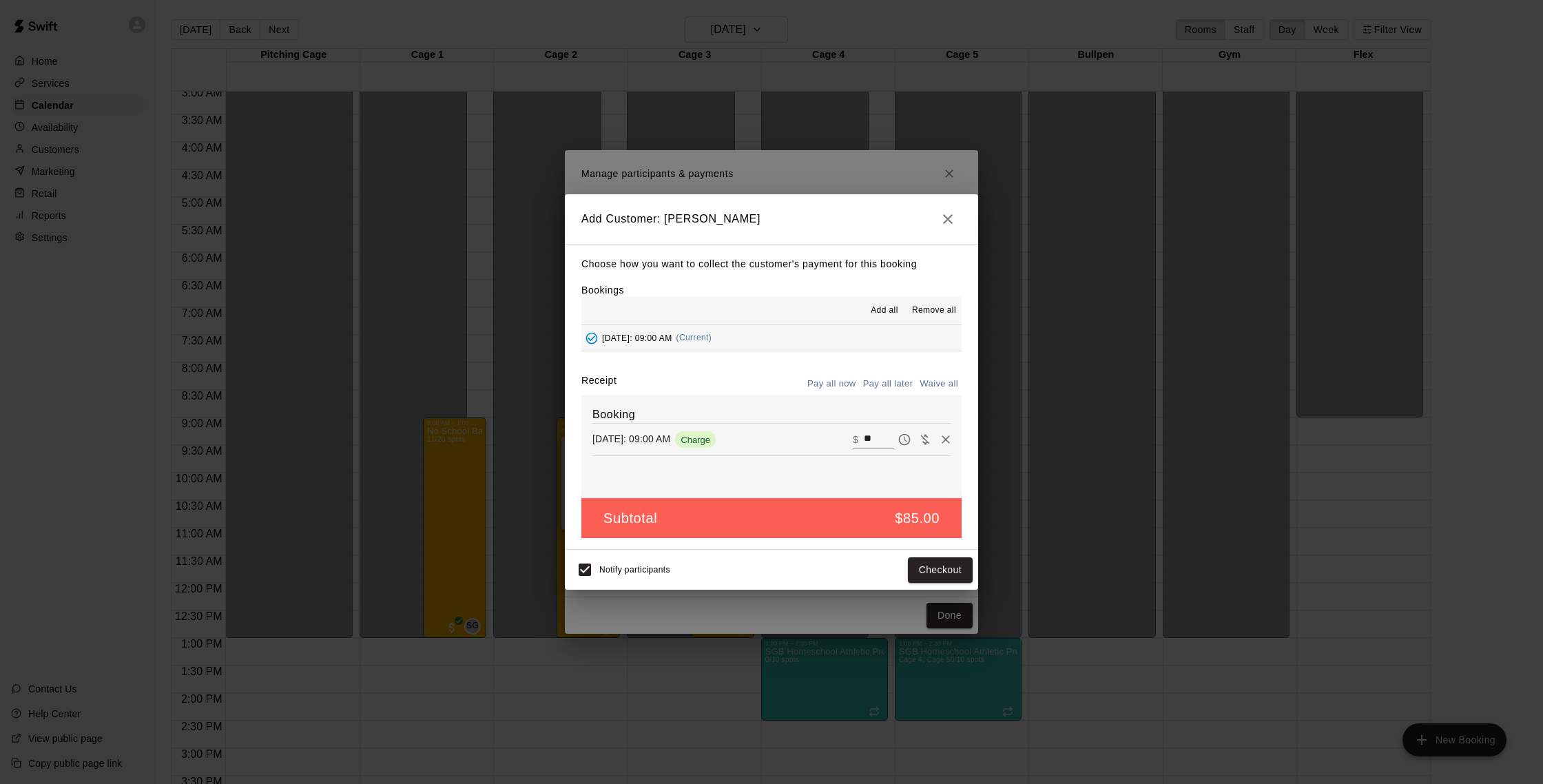
click at [951, 381] on button "Waive all" at bounding box center [939, 383] width 46 height 21
type input "*"
click at [911, 570] on button "Add customer" at bounding box center [930, 570] width 84 height 25
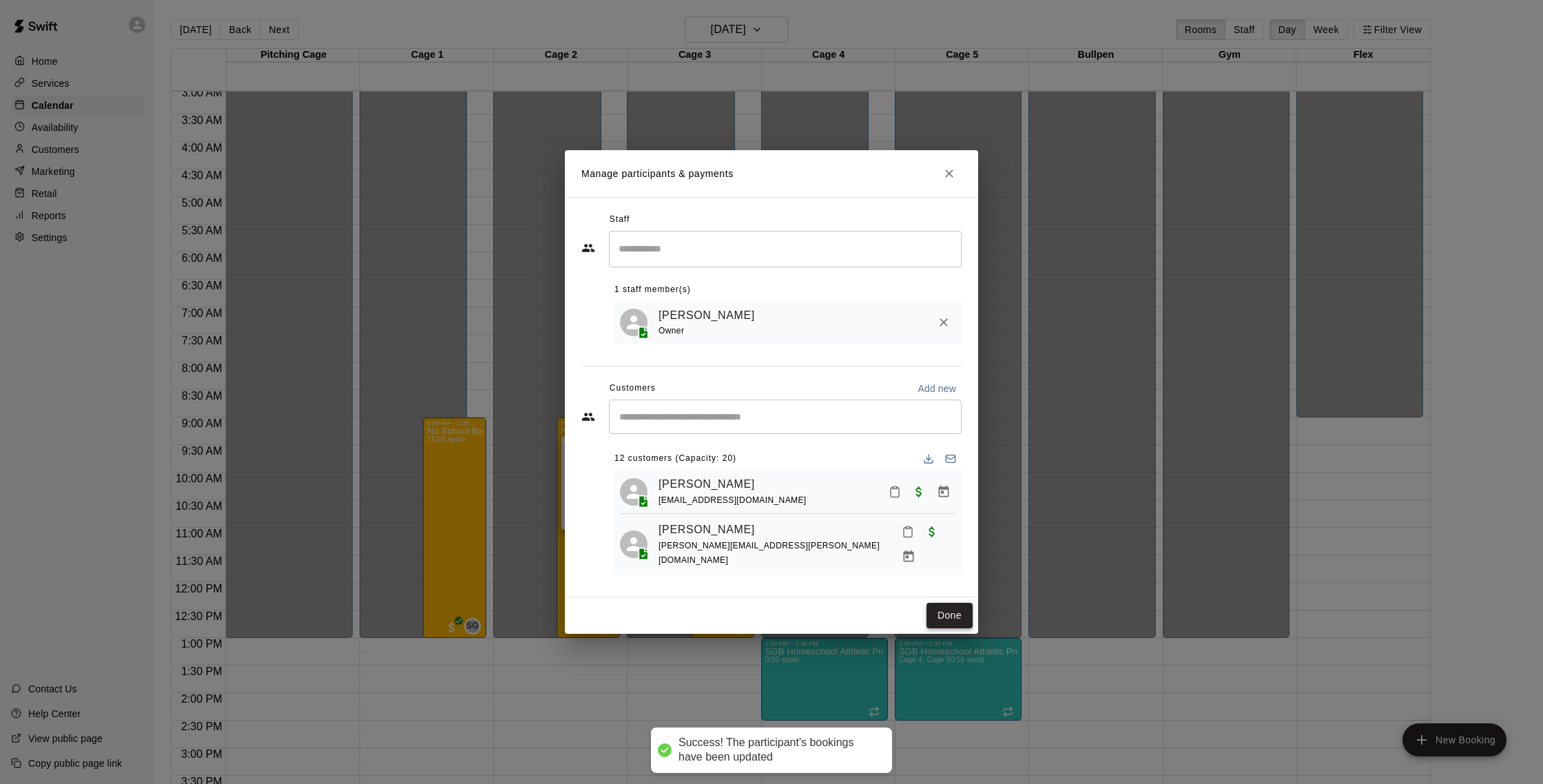
click at [947, 623] on button "Done" at bounding box center [950, 615] width 46 height 25
